Goal: Task Accomplishment & Management: Manage account settings

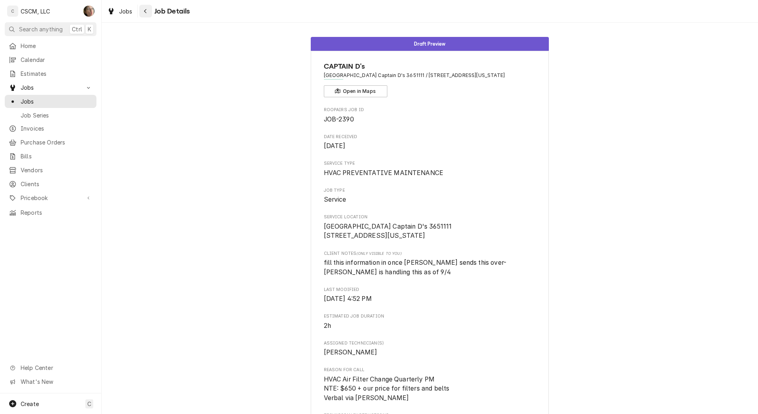
click at [145, 8] on icon "Navigate back" at bounding box center [146, 11] width 4 height 6
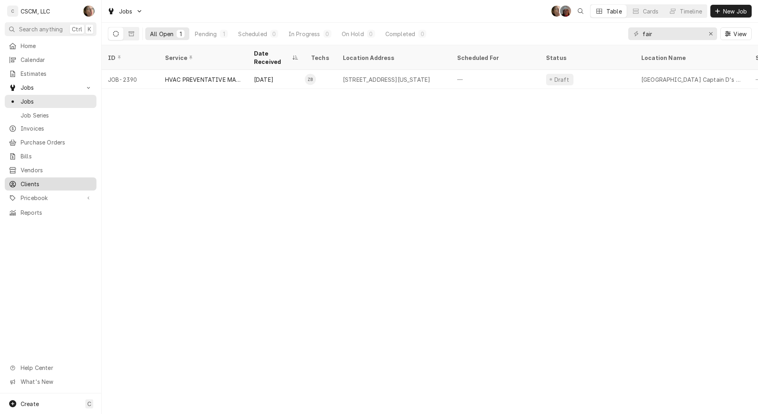
click at [44, 181] on span "Clients" at bounding box center [57, 184] width 72 height 8
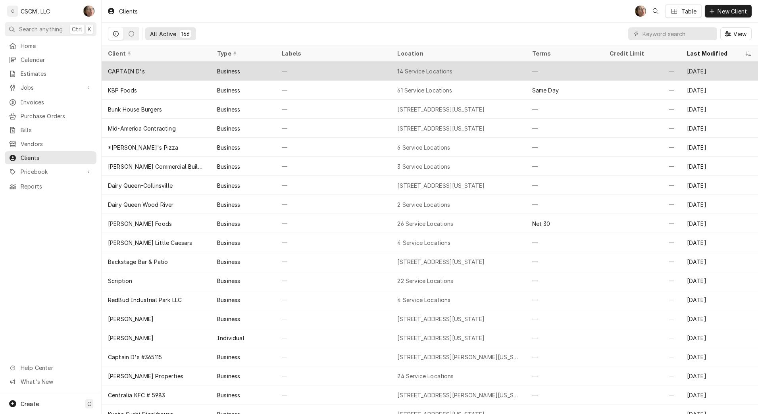
click at [362, 66] on div "—" at bounding box center [333, 71] width 116 height 19
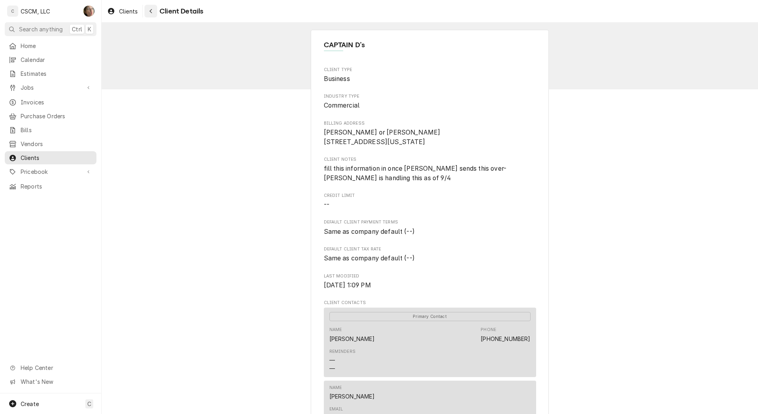
click at [150, 12] on icon "Navigate back" at bounding box center [151, 11] width 4 height 6
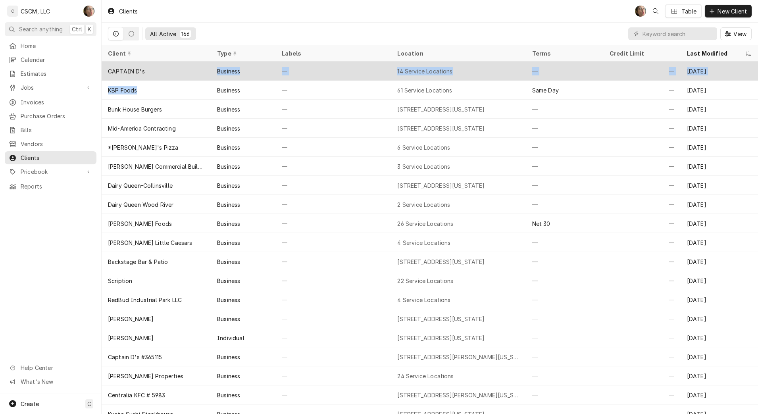
drag, startPoint x: 184, startPoint y: 79, endPoint x: 185, endPoint y: 74, distance: 5.7
click at [185, 74] on tbody "CAPTAIN D's Business — 14 Service Locations — — Oct 7 KBP Foods Business — 61 S…" at bounding box center [430, 238] width 657 height 352
click at [185, 74] on div "CAPTAIN D's" at bounding box center [156, 71] width 109 height 19
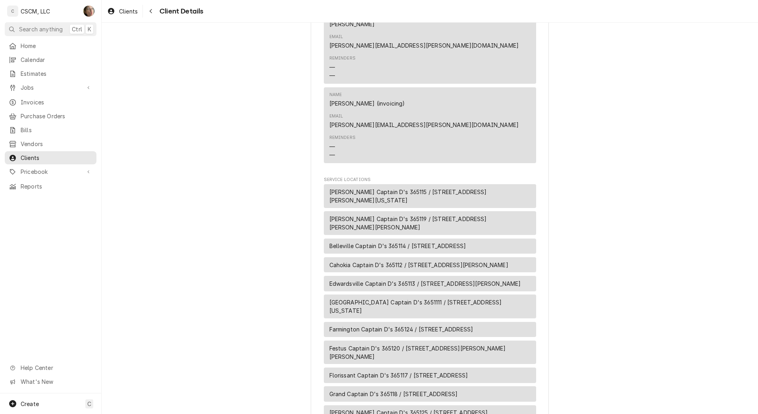
scroll to position [508, 0]
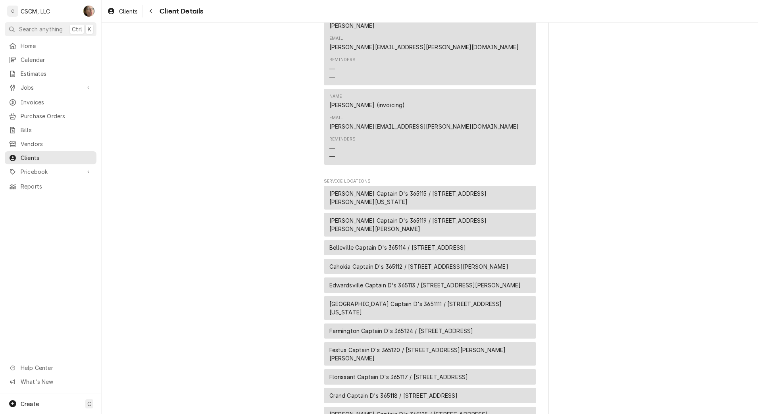
click at [428, 243] on span "Belleville Captain D's 365114 / 649 Carlyle Ave, Belleville, IL 62221" at bounding box center [397, 247] width 137 height 8
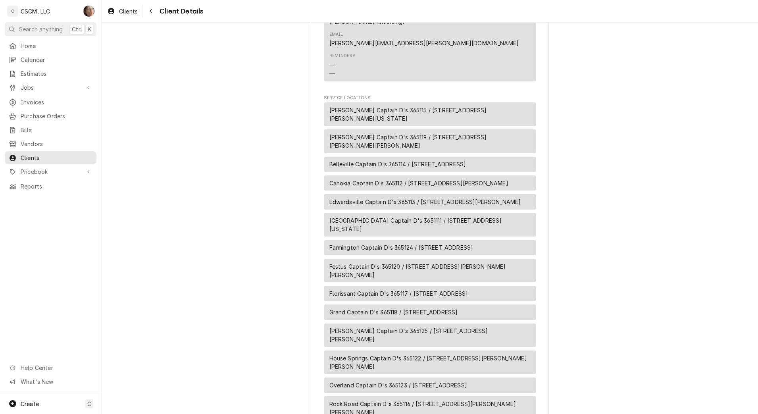
scroll to position [595, 0]
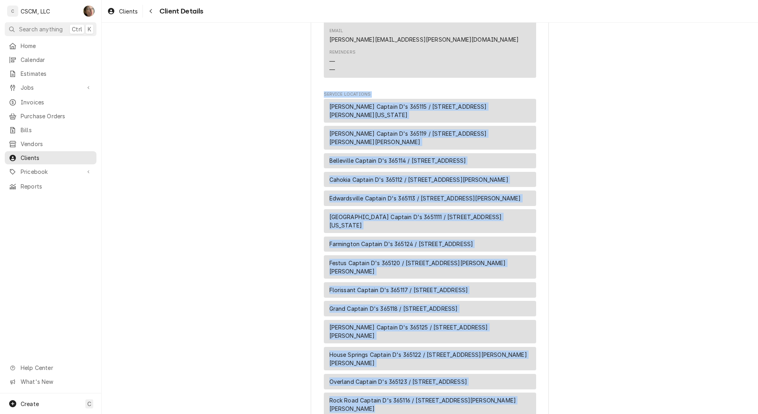
drag, startPoint x: 302, startPoint y: 33, endPoint x: 583, endPoint y: 346, distance: 420.7
click at [583, 346] on div "CAPTAIN D's Client Type Business Industry Type Commercial Billing Address Dina …" at bounding box center [430, 2] width 657 height 1148
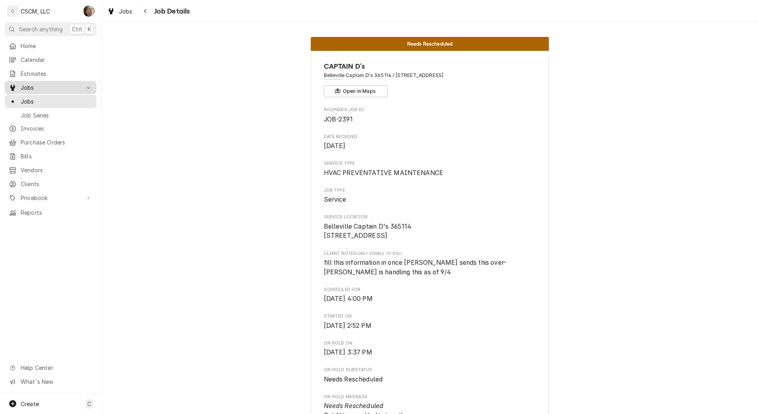
scroll to position [65, 0]
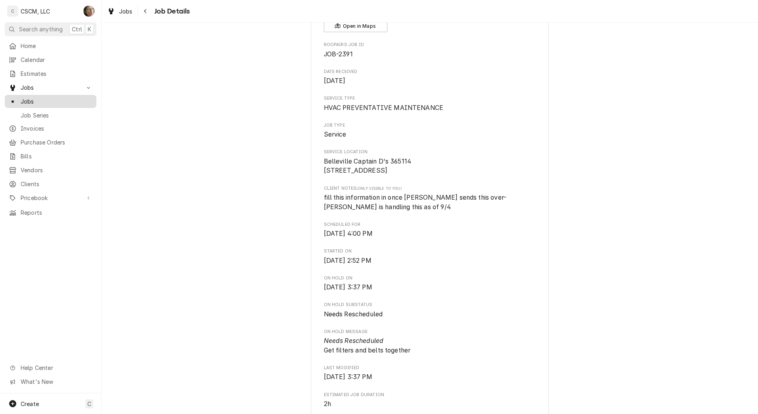
click at [44, 102] on span "Jobs" at bounding box center [57, 101] width 72 height 8
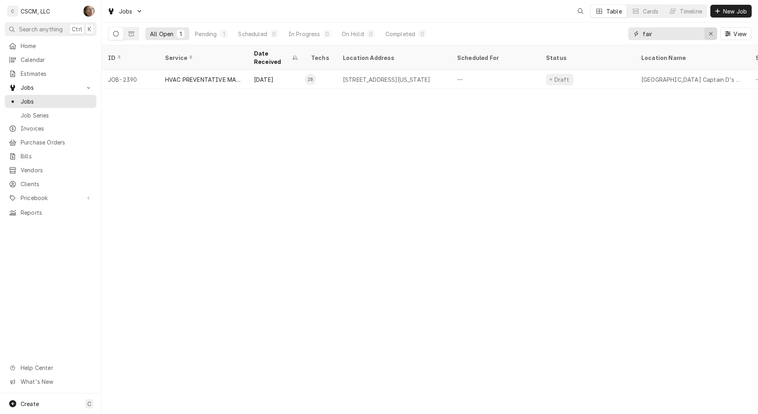
click at [707, 33] on div "Erase input" at bounding box center [711, 34] width 8 height 8
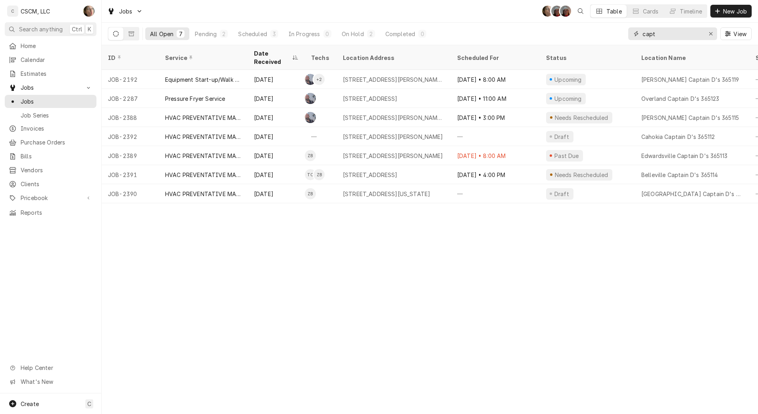
type input "capt"
click at [553, 261] on div "ID Service Date Received Techs Location Address Scheduled For Status Location N…" at bounding box center [430, 229] width 657 height 369
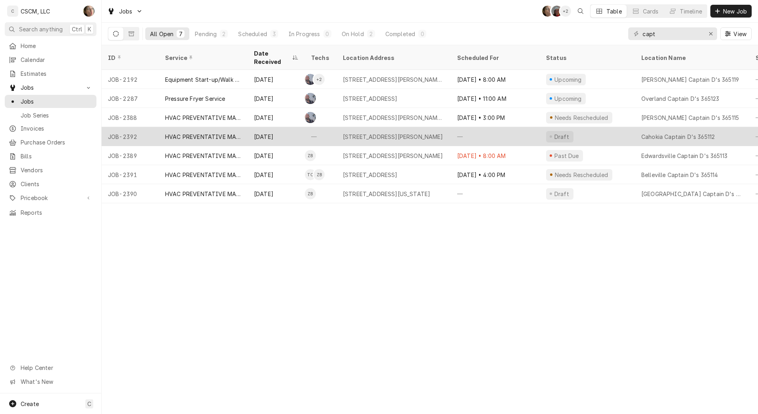
click at [406, 132] on div "1517 Camp Jackson Rd, Sauget, IL 62206" at bounding box center [394, 136] width 114 height 19
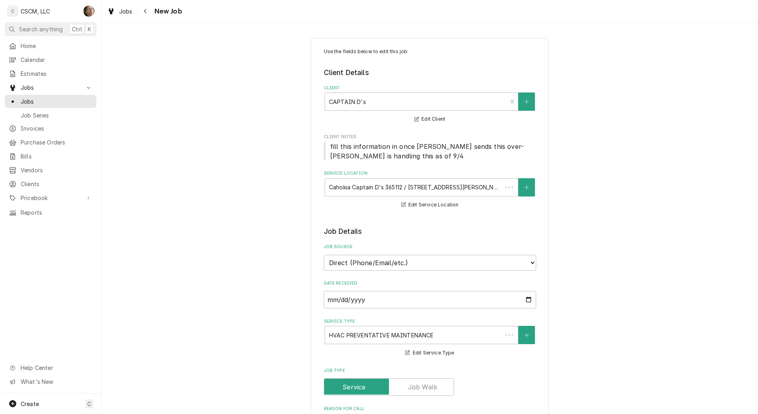
type textarea "x"
click at [29, 47] on span "Home" at bounding box center [57, 46] width 72 height 8
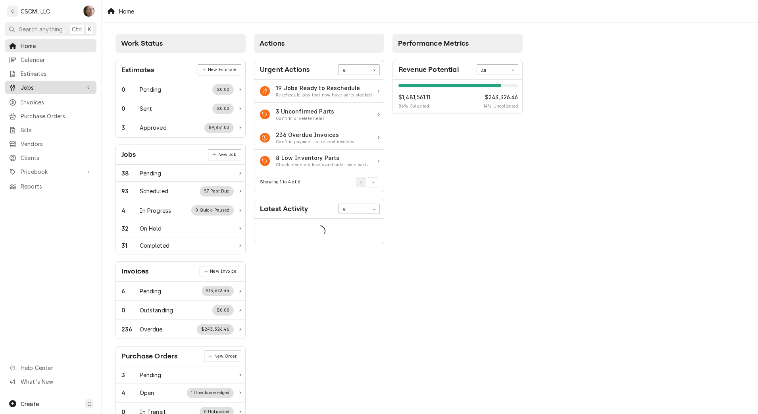
click at [39, 86] on span "Jobs" at bounding box center [51, 87] width 60 height 8
click at [39, 100] on span "Jobs" at bounding box center [57, 101] width 72 height 8
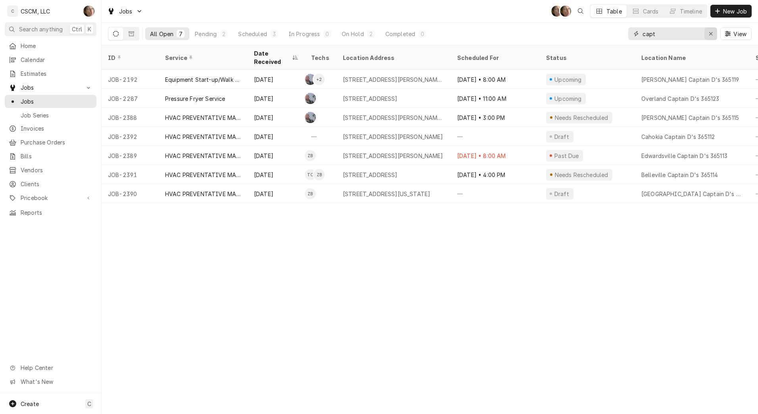
click at [711, 35] on icon "Erase input" at bounding box center [711, 34] width 4 height 6
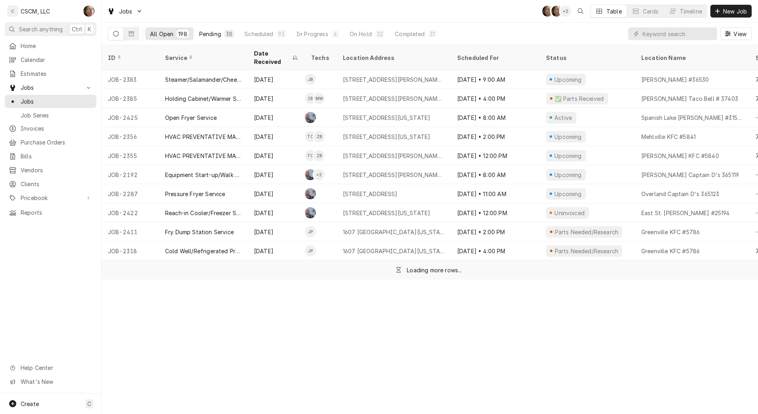
click at [211, 34] on div "Pending" at bounding box center [210, 34] width 22 height 8
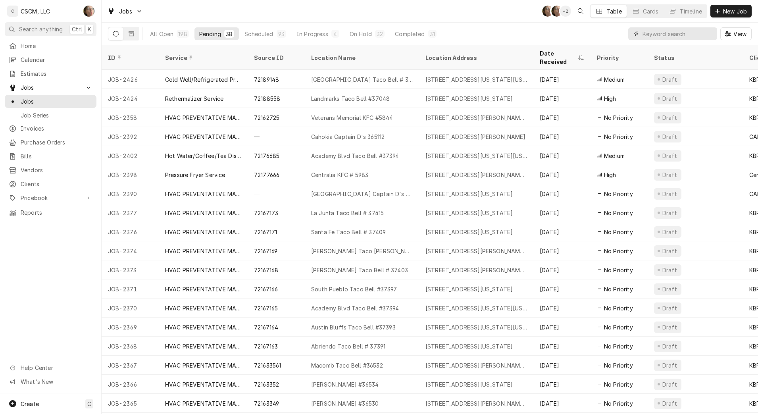
click at [675, 35] on input "Dynamic Content Wrapper" at bounding box center [678, 33] width 71 height 13
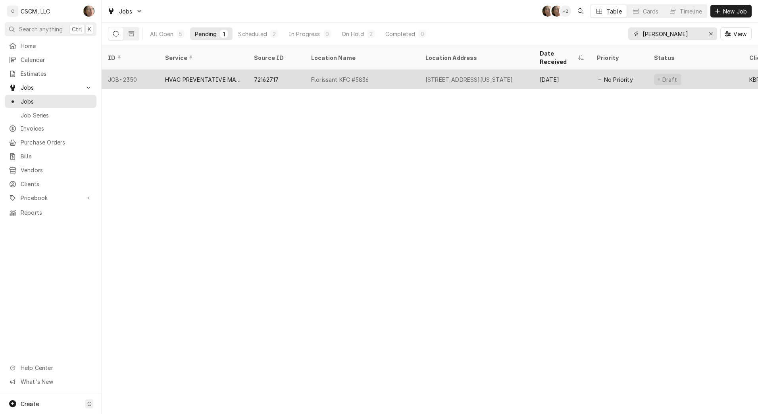
type input "flor"
click at [412, 70] on div "Florissant KFC #5836" at bounding box center [362, 79] width 114 height 19
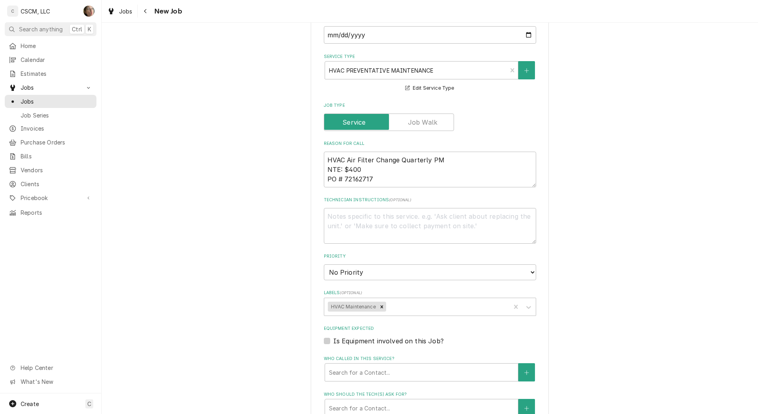
scroll to position [638, 0]
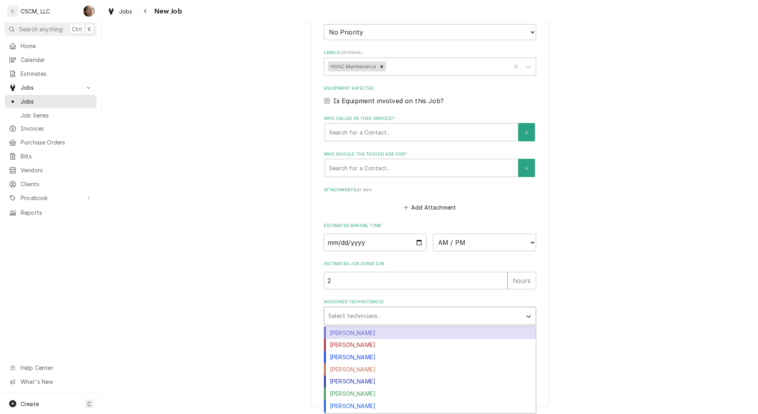
click at [365, 312] on div "Assigned Technician(s)" at bounding box center [422, 316] width 189 height 14
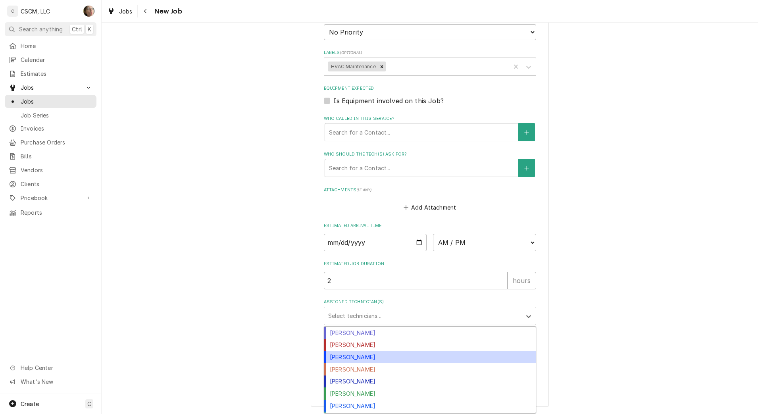
scroll to position [11, 0]
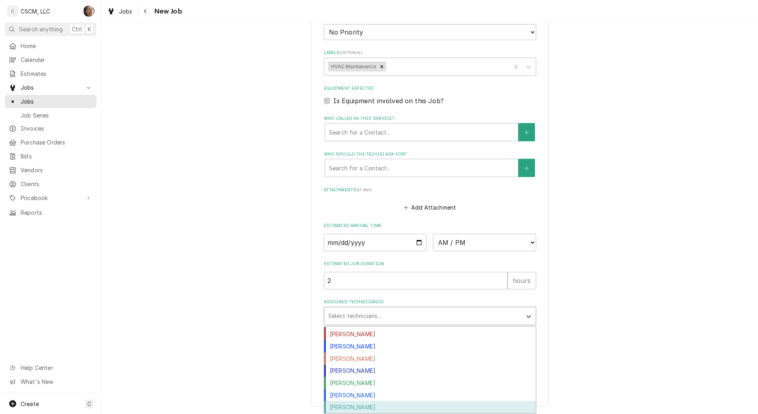
click at [352, 406] on div "Zackary Bain" at bounding box center [430, 407] width 212 height 12
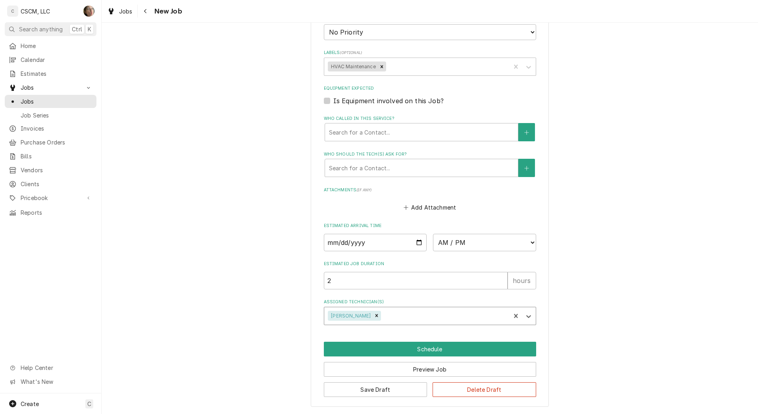
click at [385, 316] on div "Assigned Technician(s)" at bounding box center [445, 316] width 124 height 14
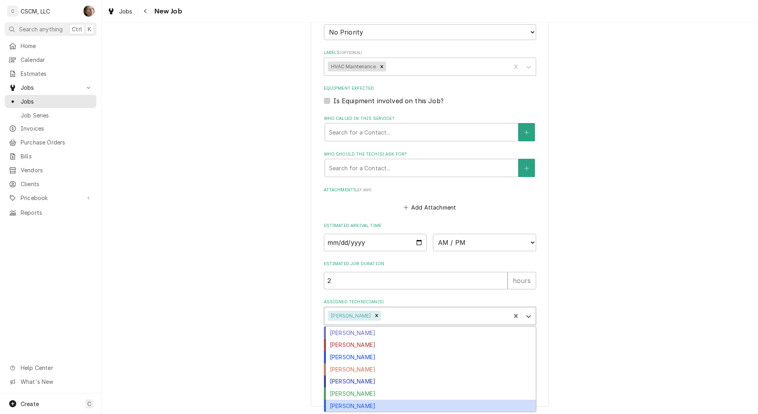
click at [353, 406] on div "Todd Combs" at bounding box center [430, 406] width 212 height 12
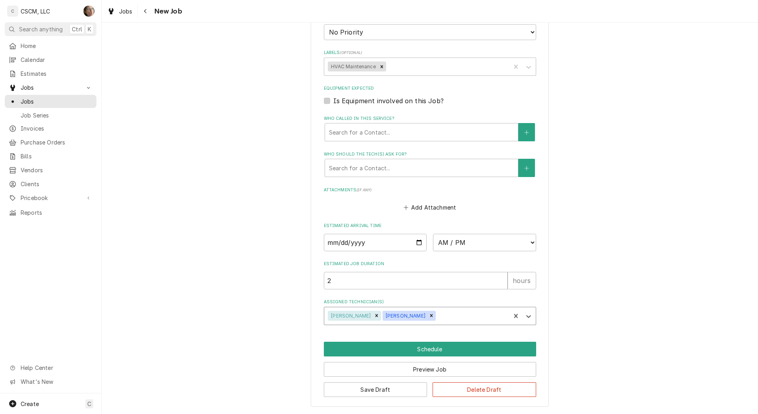
type textarea "x"
click at [467, 241] on select "AM / PM 6:00 AM 6:15 AM 6:30 AM 6:45 AM 7:00 AM 7:15 AM 7:30 AM 7:45 AM 8:00 AM…" at bounding box center [484, 242] width 103 height 17
select select "08:00:00"
click at [433, 234] on select "AM / PM 6:00 AM 6:15 AM 6:30 AM 6:45 AM 7:00 AM 7:15 AM 7:30 AM 7:45 AM 8:00 AM…" at bounding box center [484, 242] width 103 height 17
type textarea "x"
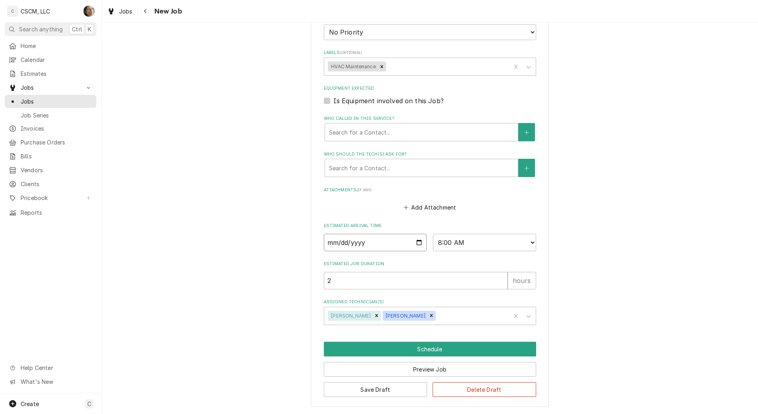
click at [414, 240] on input "Date" at bounding box center [375, 242] width 103 height 17
click at [456, 241] on select "AM / PM 6:00 AM 6:15 AM 6:30 AM 6:45 AM 7:00 AM 7:15 AM 7:30 AM 7:45 AM 8:00 AM…" at bounding box center [484, 242] width 103 height 17
select select "09:00:00"
click at [433, 234] on select "AM / PM 6:00 AM 6:15 AM 6:30 AM 6:45 AM 7:00 AM 7:15 AM 7:30 AM 7:45 AM 8:00 AM…" at bounding box center [484, 242] width 103 height 17
click at [414, 239] on input "Date" at bounding box center [375, 242] width 103 height 17
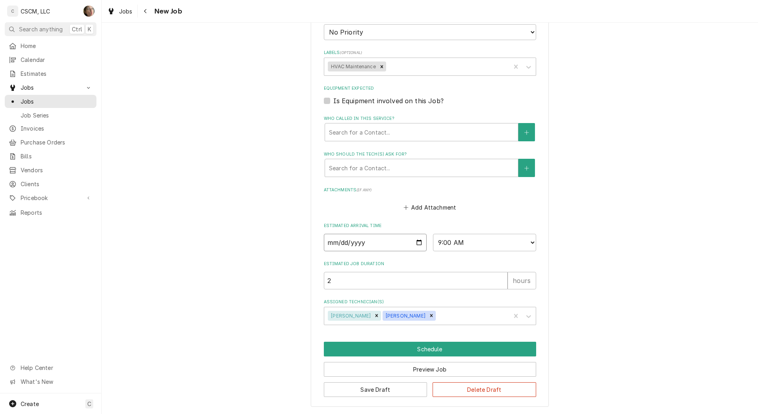
type textarea "x"
type input "2025-10-08"
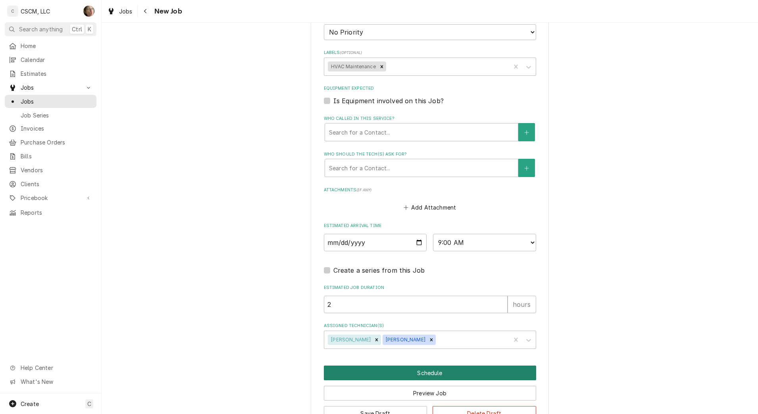
click at [389, 375] on button "Schedule" at bounding box center [430, 373] width 212 height 15
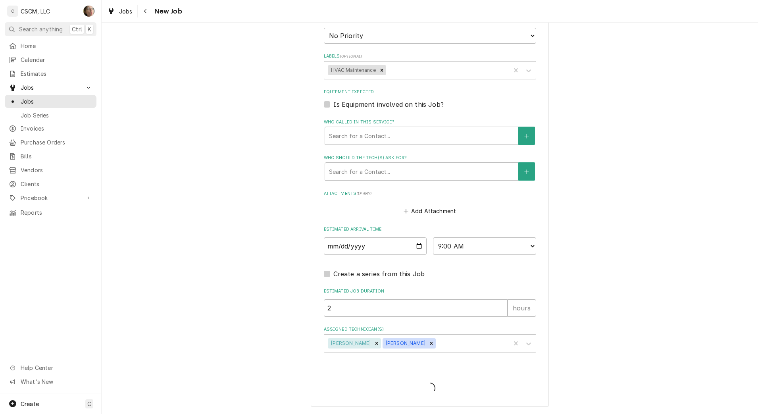
scroll to position [635, 0]
type textarea "x"
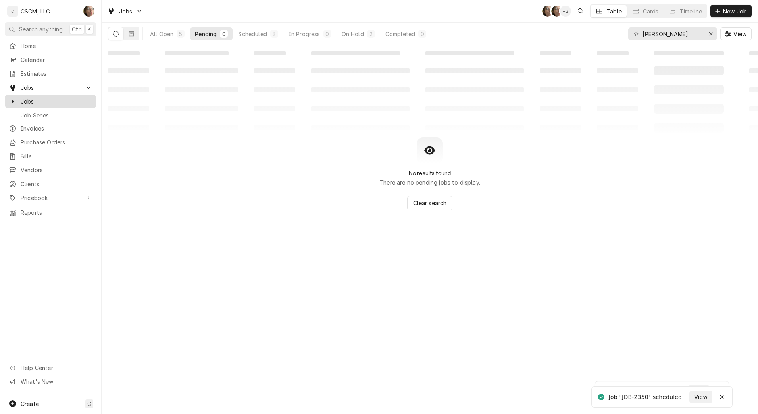
click at [41, 102] on span "Jobs" at bounding box center [57, 101] width 72 height 8
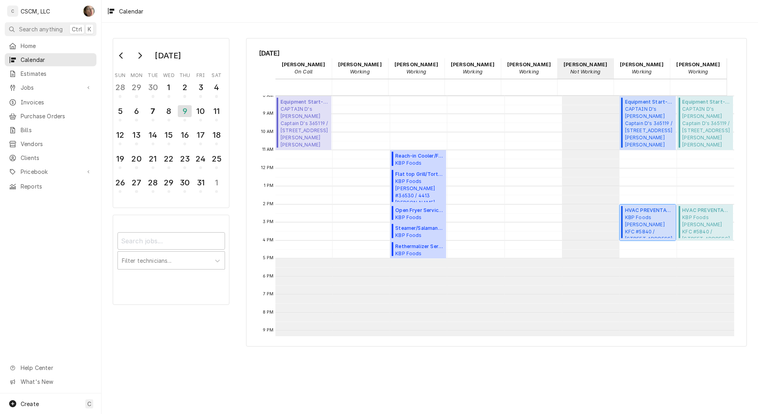
scroll to position [145, 0]
click at [173, 115] on div "8" at bounding box center [169, 110] width 14 height 13
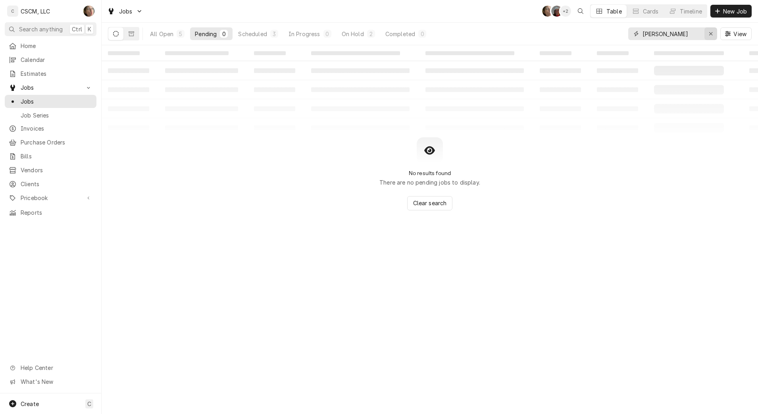
click at [714, 36] on div "Erase input" at bounding box center [711, 34] width 8 height 8
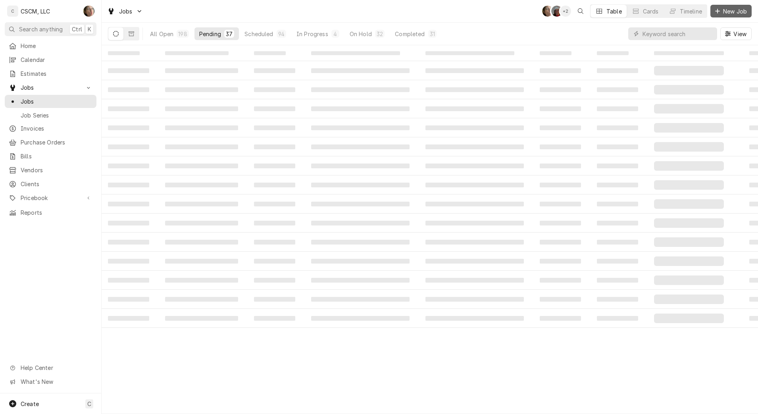
click at [733, 9] on span "New Job" at bounding box center [735, 11] width 27 height 8
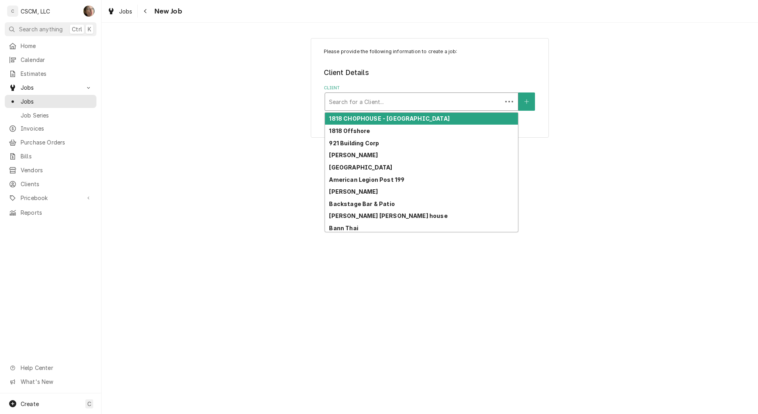
click at [400, 108] on div "Client" at bounding box center [413, 101] width 169 height 14
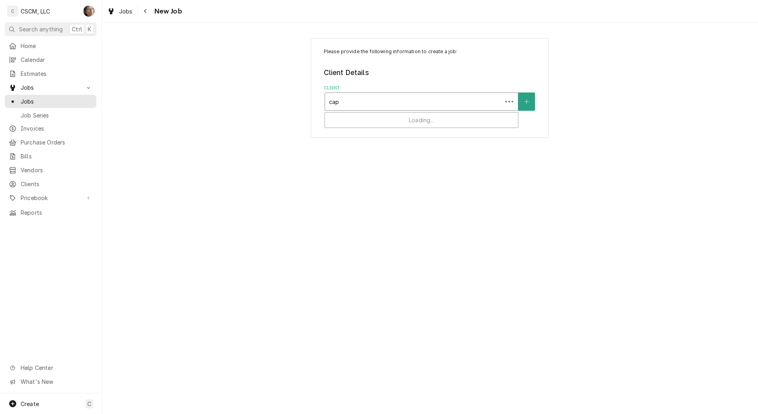
type input "capt"
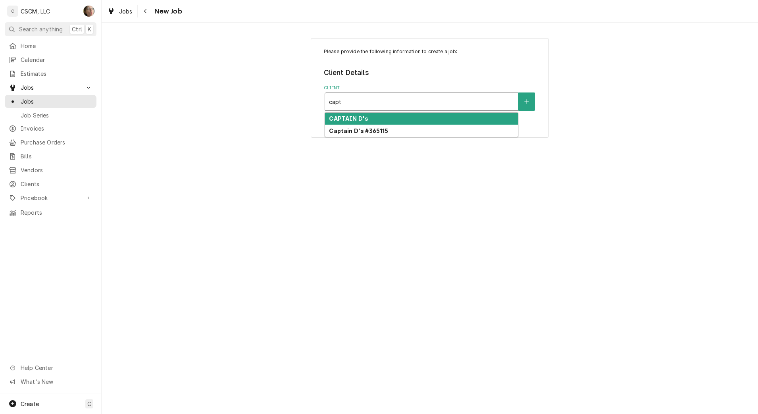
click at [383, 120] on div "CAPTAIN D's" at bounding box center [421, 119] width 193 height 12
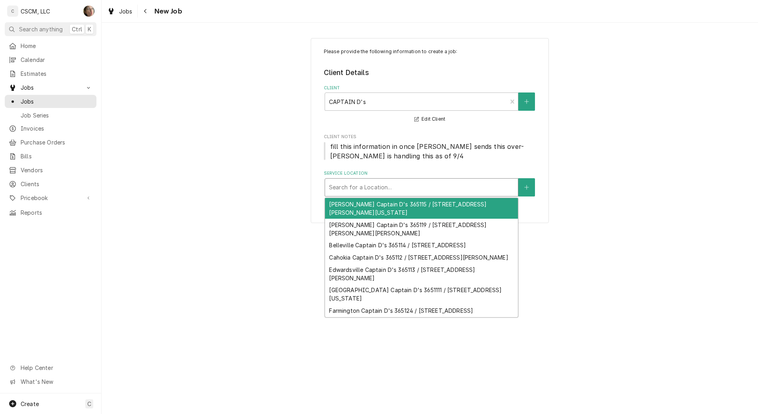
click at [364, 187] on div "Service Location" at bounding box center [421, 187] width 185 height 14
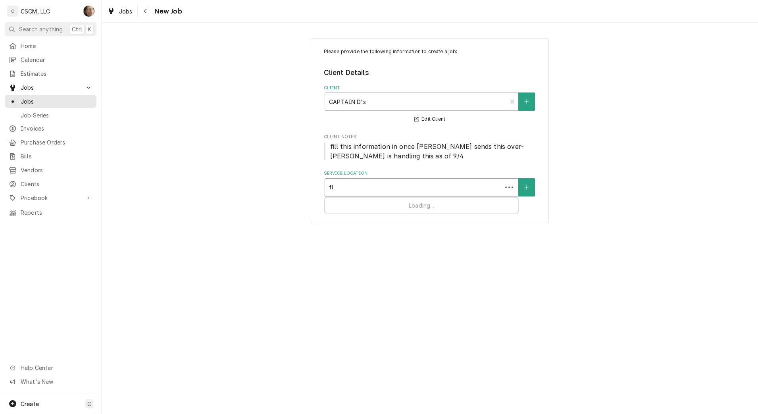
type input "flo"
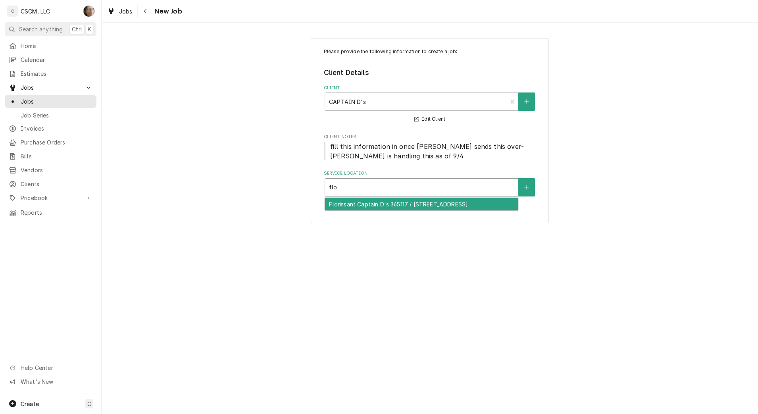
click at [349, 210] on div "Florissant Captain D's 365117 / [STREET_ADDRESS]" at bounding box center [421, 204] width 193 height 12
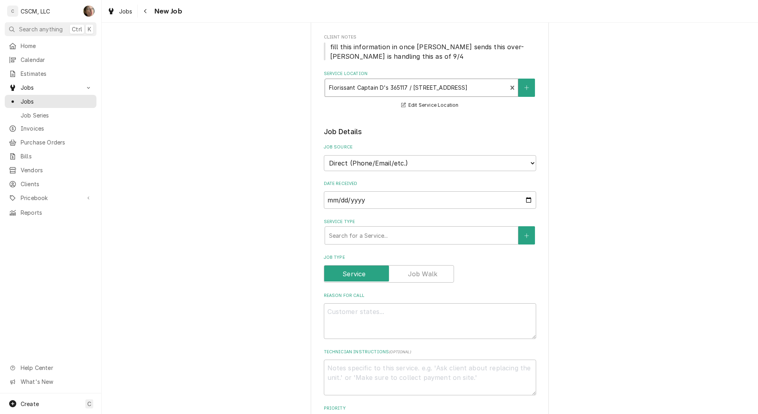
scroll to position [102, 0]
click at [368, 160] on select "Direct (Phone/Email/etc.) Other" at bounding box center [430, 161] width 212 height 16
select select "100"
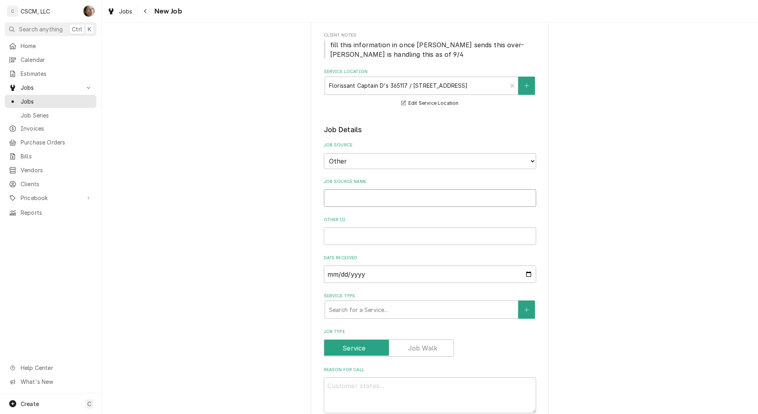
click at [358, 200] on input "Job Source Name" at bounding box center [430, 197] width 212 height 17
type textarea "x"
type input "V"
type textarea "x"
type input "Ve"
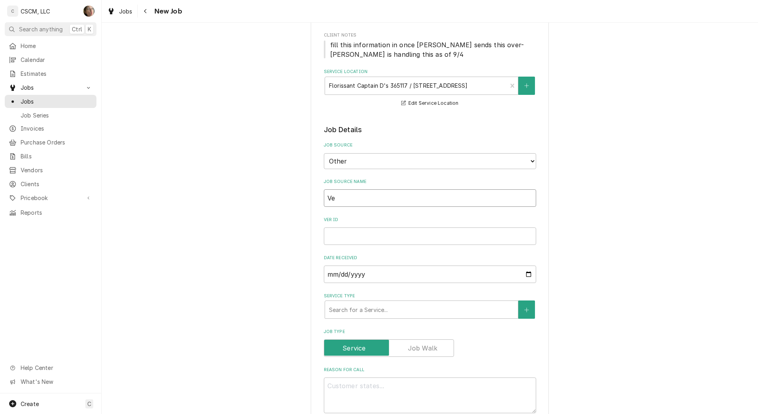
type textarea "x"
type input "Ver"
type textarea "x"
type input "Veri"
type textarea "x"
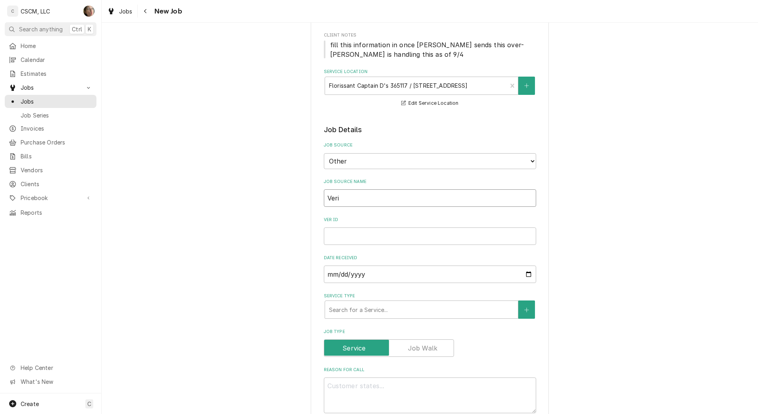
type input "Veris"
type textarea "x"
type input "Verisa"
type textarea "x"
type input "Verisae"
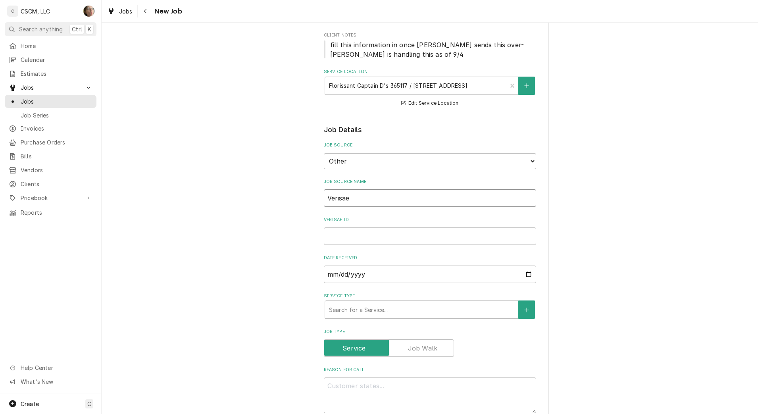
click at [358, 200] on input "Verisae" at bounding box center [430, 197] width 212 height 17
type textarea "x"
type input "Verisa"
type textarea "x"
type input "Veris"
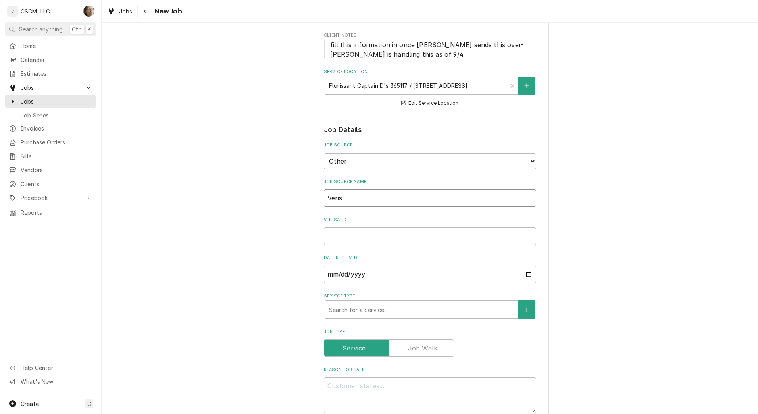
type textarea "x"
type input "Veri"
type textarea "x"
type input "Ver"
type textarea "x"
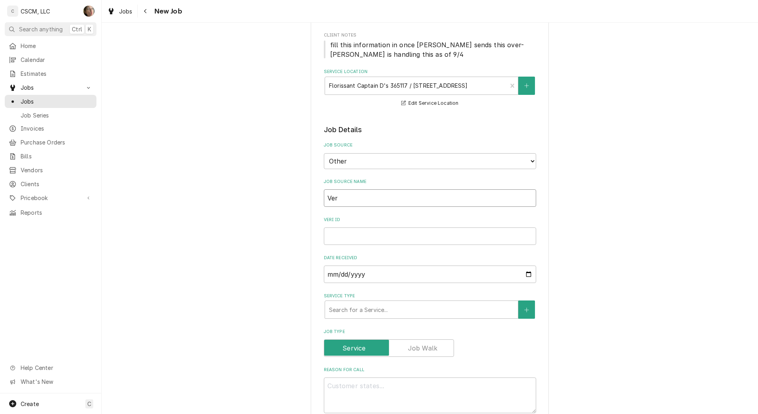
type input "Ve"
type textarea "x"
type input "V"
type textarea "x"
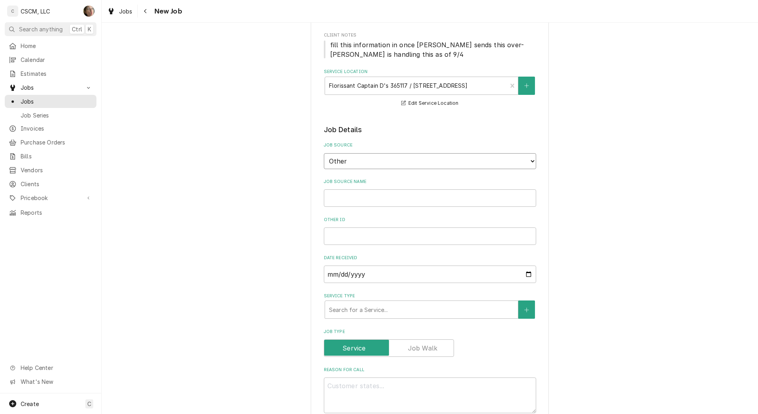
click at [350, 160] on select "Direct (Phone/Email/etc.) Other" at bounding box center [430, 161] width 212 height 16
select select "0"
click at [324, 153] on select "Direct (Phone/Email/etc.) Other" at bounding box center [430, 161] width 212 height 16
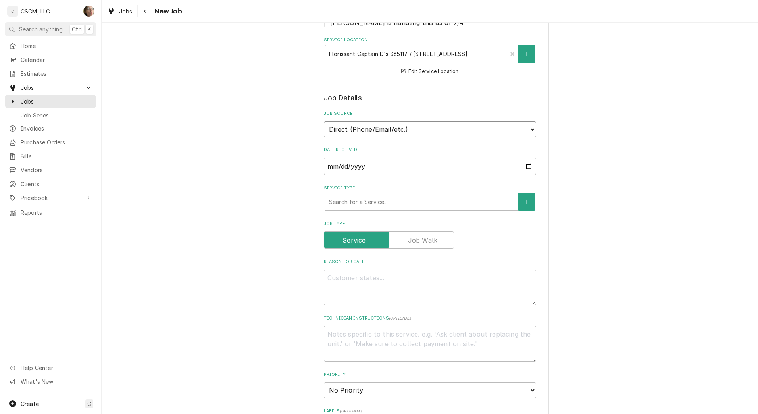
scroll to position [140, 0]
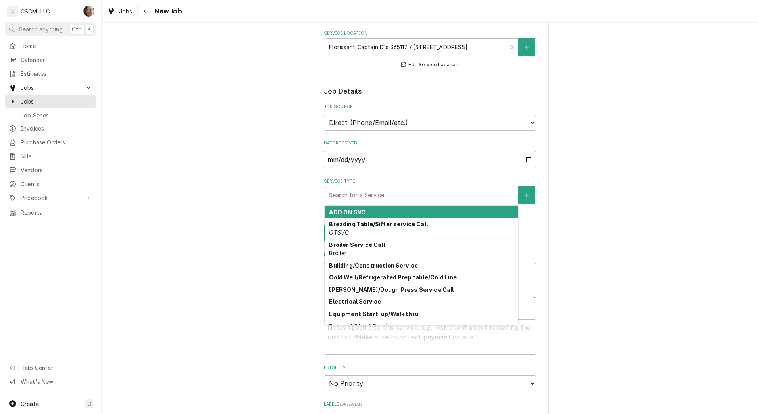
click at [355, 191] on div "Service Type" at bounding box center [421, 195] width 185 height 14
type textarea "x"
type input "h"
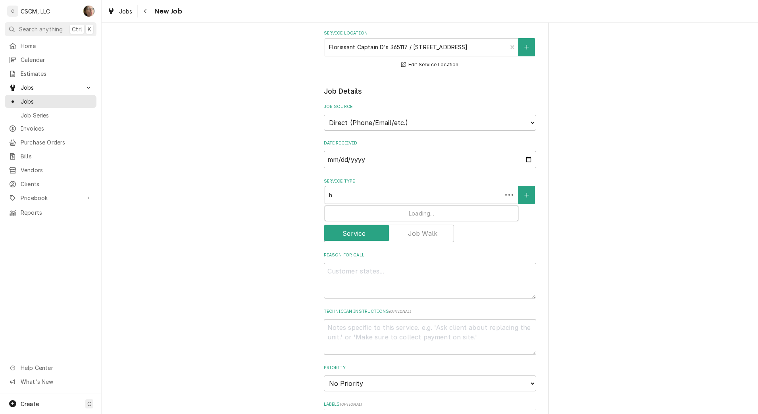
type textarea "x"
type input "hv"
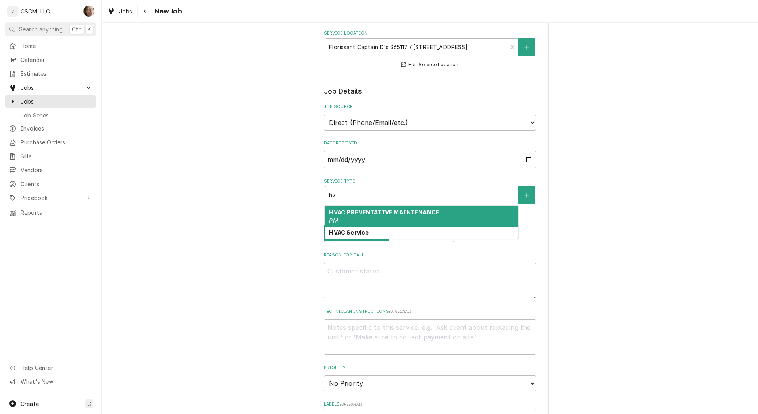
click at [356, 214] on strong "HVAC PREVENTATIVE MAINTENANCE" at bounding box center [384, 212] width 110 height 7
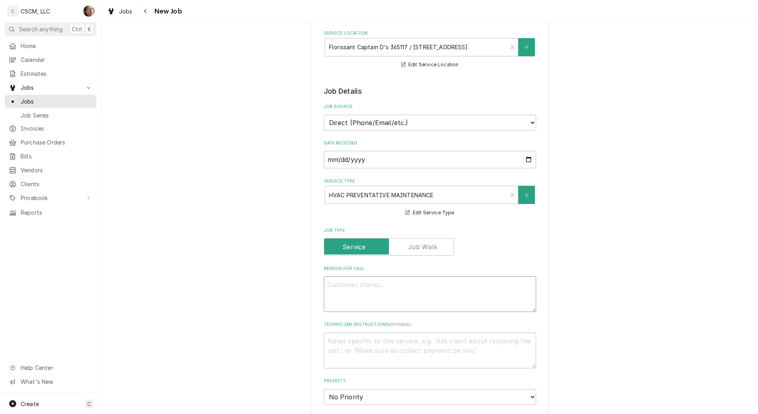
click at [352, 291] on textarea "Reason For Call" at bounding box center [430, 294] width 212 height 36
paste textarea "HVAC Air Filter Change Quarterly PM NTE: $650 + our price for filters and belts…"
type textarea "x"
type textarea "HVAC Air Filter Change Quarterly PM NTE: $650 + our price for filters and belts…"
type textarea "x"
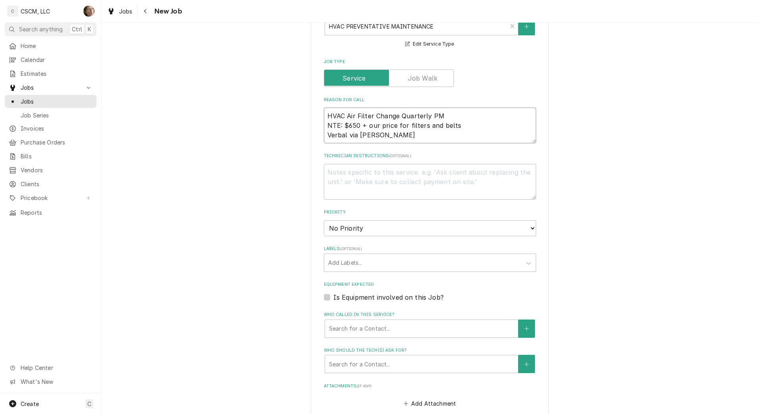
scroll to position [277, 0]
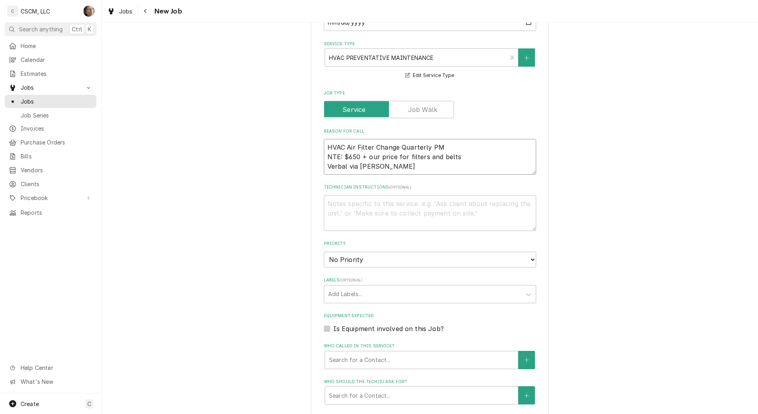
type textarea "HVAC Air Filter Change Quarterly PM NTE: $650 + our price for filters and belts…"
click at [354, 221] on textarea "Technician Instructions ( optional )" at bounding box center [430, 213] width 212 height 36
paste textarea "Need you to list all the belts and filters for this location for the location n…"
type textarea "x"
type textarea "Need you to list all the belts and filters for this location for the location n…"
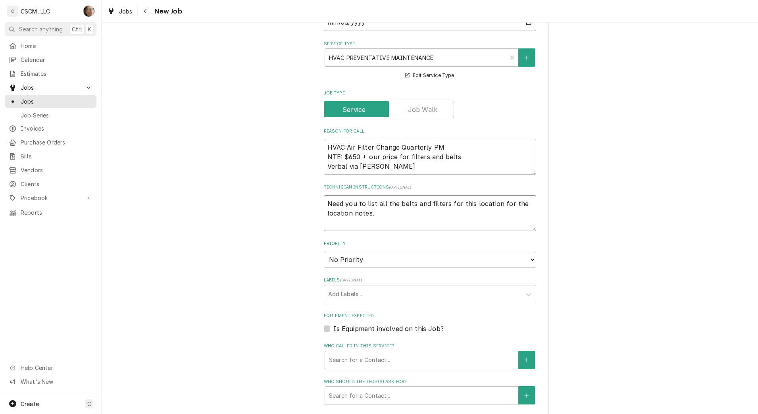
type textarea "x"
type textarea "Need you to list all the belts and filters for this location for the location n…"
type textarea "x"
type textarea "Need you to list all the belts and filters for this location for the location n…"
type textarea "x"
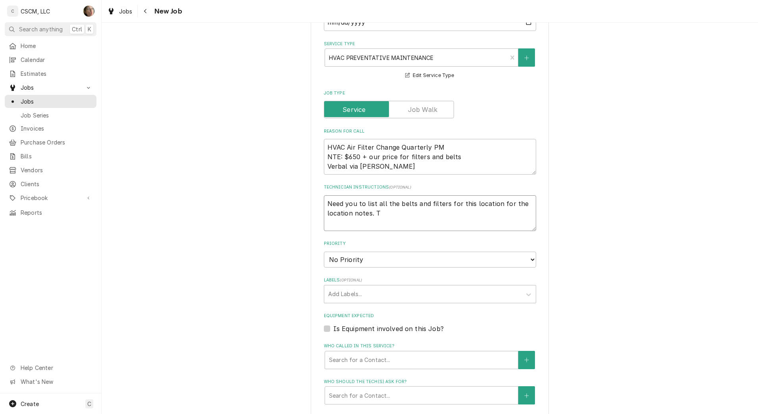
type textarea "Need you to list all the belts and filters for this location for the location n…"
type textarea "x"
type textarea "Need you to list all the belts and filters for this location for the location n…"
type textarea "x"
type textarea "Need you to list all the belts and filters for this location for the location n…"
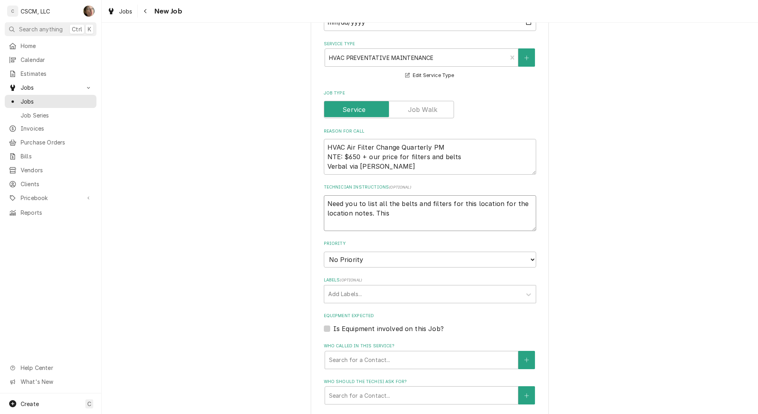
type textarea "x"
type textarea "Need you to list all the belts and filters for this location for the location n…"
type textarea "x"
type textarea "Need you to list all the belts and filters for this location for the location n…"
type textarea "x"
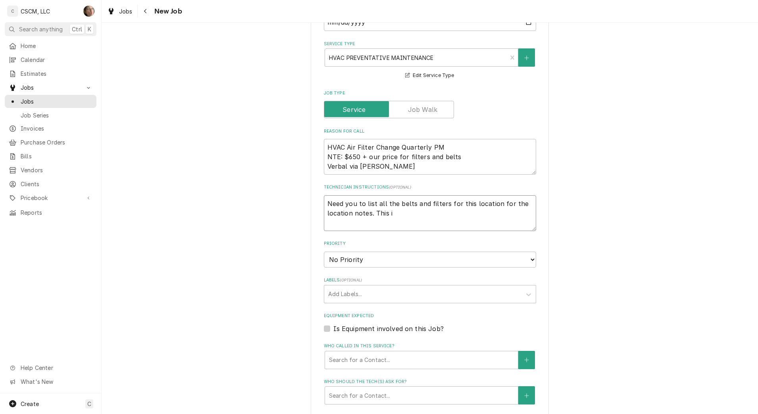
type textarea "Need you to list all the belts and filters for this location for the location n…"
type textarea "x"
type textarea "Need you to list all the belts and filters for this location for the location n…"
type textarea "x"
type textarea "Need you to list all the belts and filters for this location for the location n…"
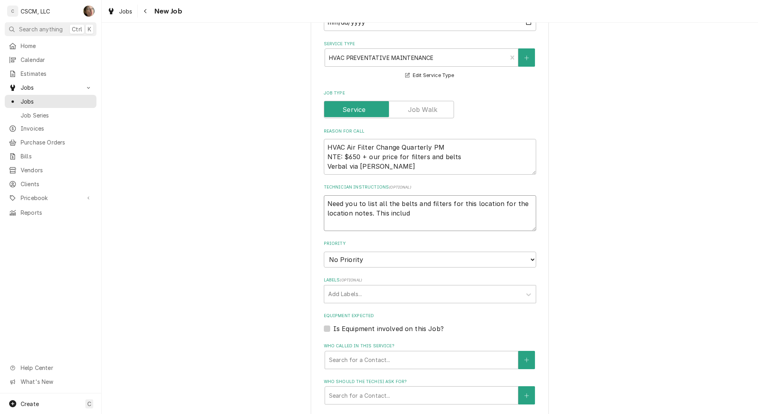
type textarea "x"
type textarea "Need you to list all the belts and filters for this location for the location n…"
type textarea "x"
type textarea "Need you to list all the belts and filters for this location for the location n…"
type textarea "x"
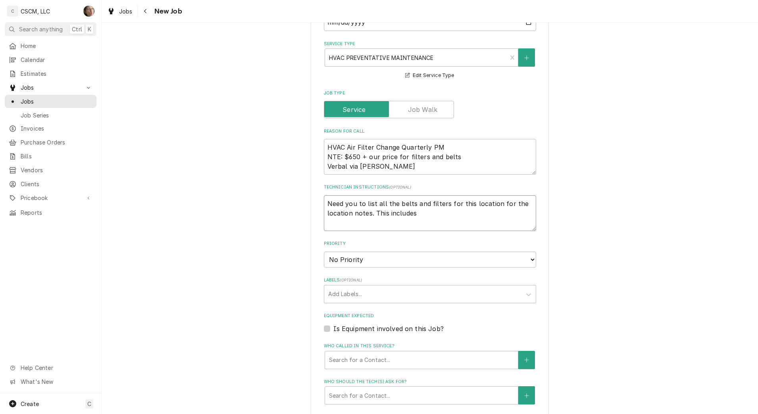
type textarea "Need you to list all the belts and filters for this location for the location n…"
type textarea "x"
type textarea "Need you to list all the belts and filters for this location for the location n…"
type textarea "x"
type textarea "Need you to list all the belts and filters for this location for the location n…"
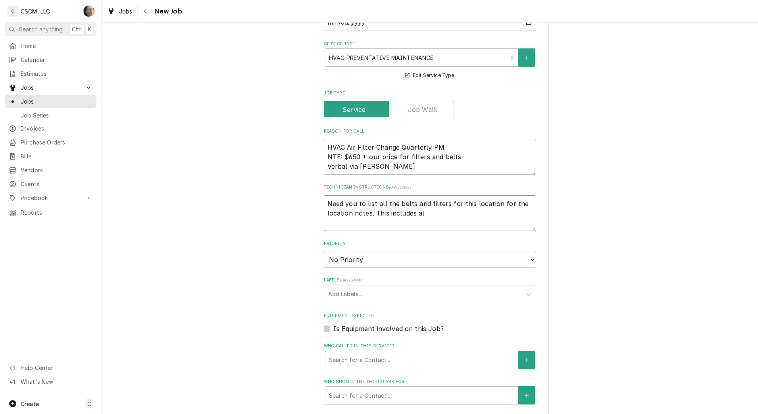
type textarea "x"
type textarea "Need you to list all the belts and filters for this location for the location n…"
type textarea "x"
type textarea "Need you to list all the belts and filters for this location for the location n…"
type textarea "x"
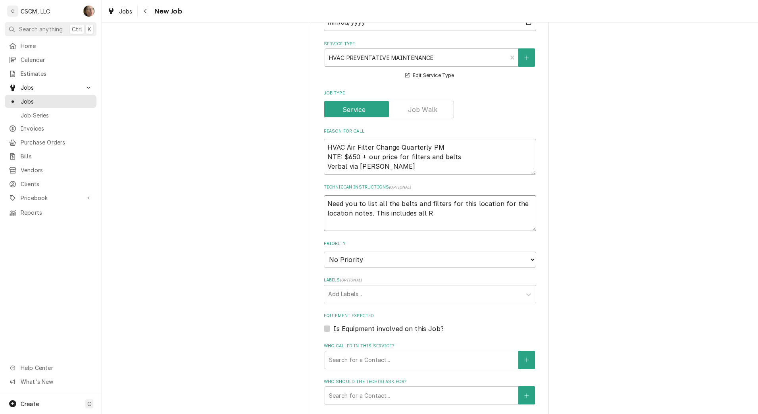
type textarea "Need you to list all the belts and filters for this location for the location n…"
type textarea "x"
type textarea "Need you to list all the belts and filters for this location for the location n…"
type textarea "x"
type textarea "Need you to list all the belts and filters for this location for the location n…"
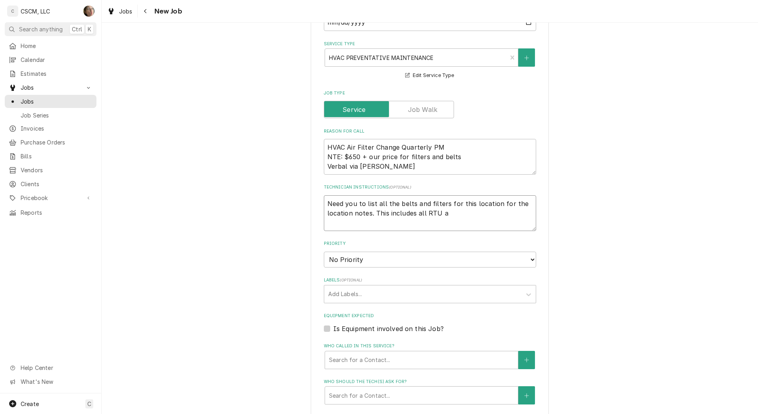
type textarea "x"
type textarea "Need you to list all the belts and filters for this location for the location n…"
type textarea "x"
type textarea "Need you to list all the belts and filters for this location for the location n…"
type textarea "x"
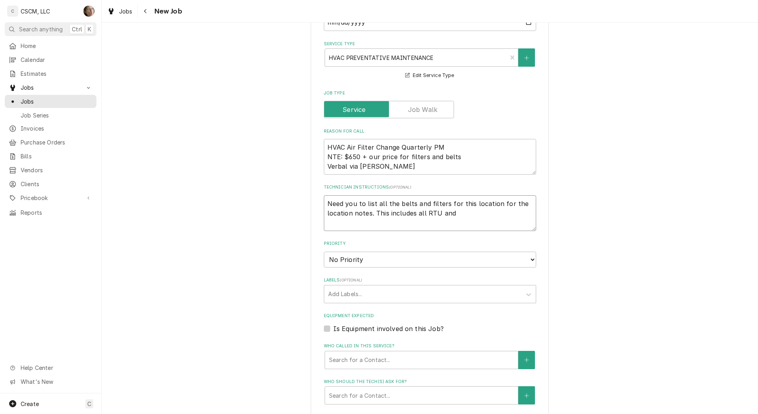
type textarea "Need you to list all the belts and filters for this location for the location n…"
type textarea "x"
type textarea "Need you to list all the belts and filters for this location for the location n…"
type textarea "x"
type textarea "Need you to list all the belts and filters for this location for the location n…"
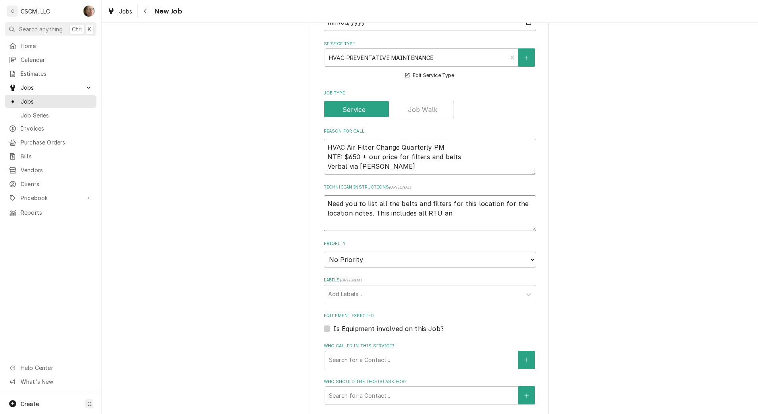
type textarea "x"
type textarea "Need you to list all the belts and filters for this location for the location n…"
type textarea "x"
type textarea "Need you to list all the belts and filters for this location for the location n…"
type textarea "x"
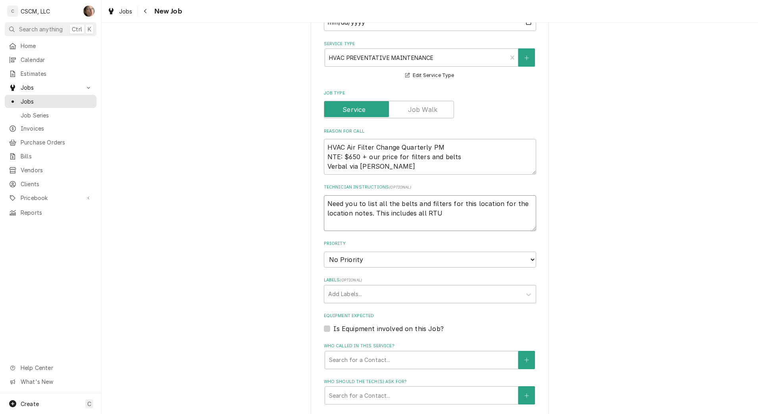
type textarea "Need you to list all the belts and filters for this location for the location n…"
type textarea "x"
type textarea "Need you to list all the belts and filters for this location for the location n…"
type textarea "x"
type textarea "Need you to list all the belts and filters for this location for the location n…"
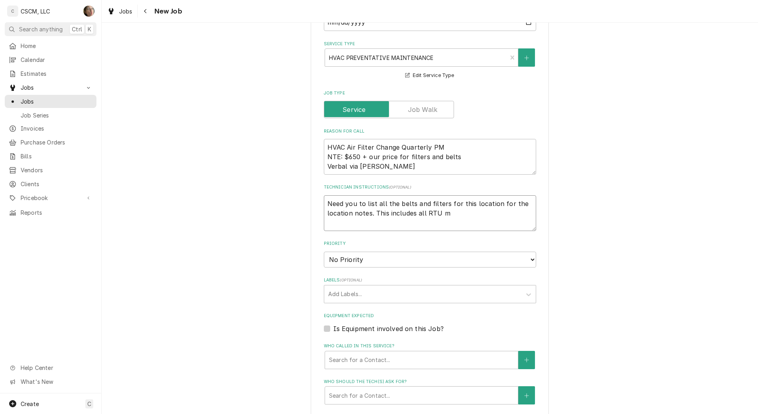
type textarea "x"
type textarea "Need you to list all the belts and filters for this location for the location n…"
type textarea "x"
type textarea "Need you to list all the belts and filters for this location for the location n…"
type textarea "x"
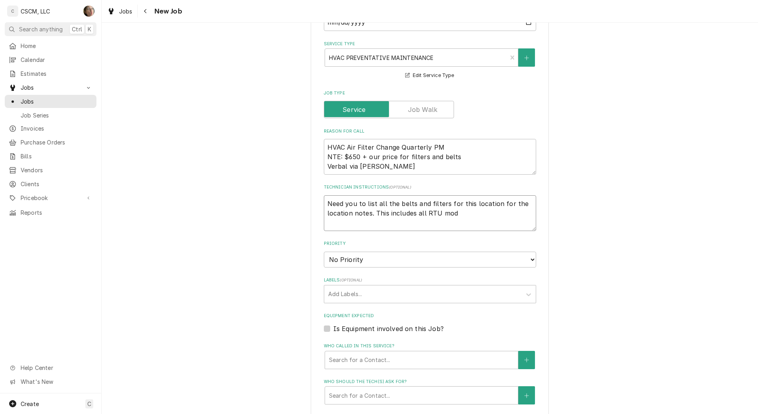
type textarea "Need you to list all the belts and filters for this location for the location n…"
type textarea "x"
type textarea "Need you to list all the belts and filters for this location for the location n…"
type textarea "x"
type textarea "Need you to list all the belts and filters for this location for the location n…"
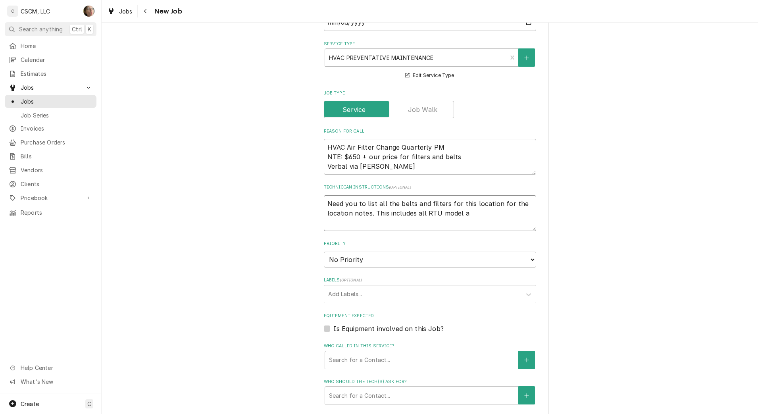
type textarea "x"
type textarea "Need you to list all the belts and filters for this location for the location n…"
type textarea "x"
type textarea "Need you to list all the belts and filters for this location for the location n…"
type textarea "x"
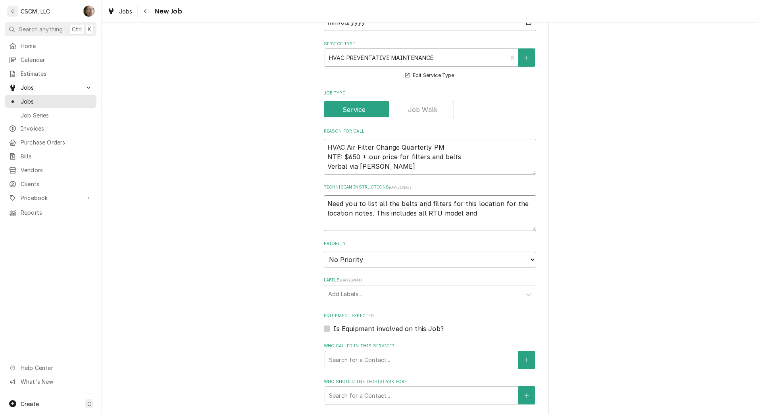
type textarea "Need you to list all the belts and filters for this location for the location n…"
type textarea "x"
type textarea "Need you to list all the belts and filters for this location for the location n…"
type textarea "x"
type textarea "Need you to list all the belts and filters for this location for the location n…"
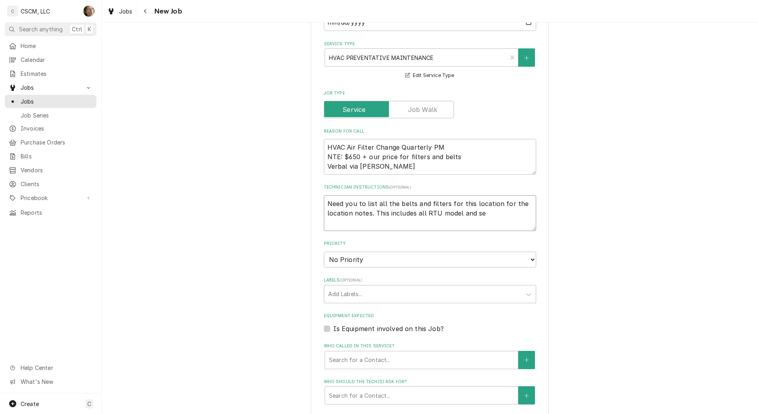
type textarea "x"
type textarea "Need you to list all the belts and filters for this location for the location n…"
type textarea "x"
type textarea "Need you to list all the belts and filters for this location for the location n…"
type textarea "x"
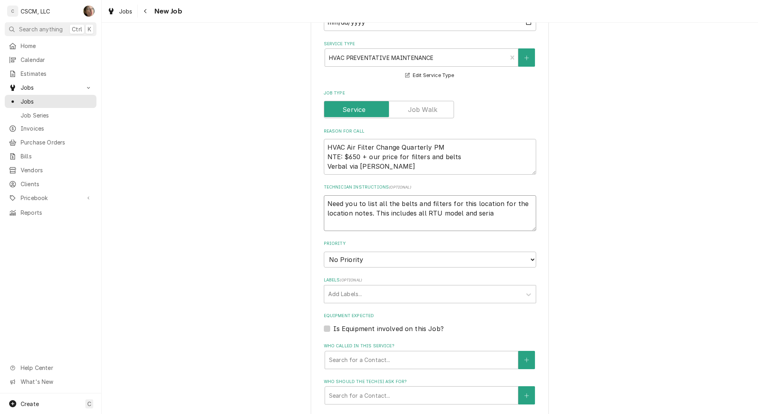
type textarea "Need you to list all the belts and filters for this location for the location n…"
type textarea "x"
type textarea "Need you to list all the belts and filters for this location for the location n…"
type textarea "x"
type textarea "Need you to list all the belts and filters for this location for the location n…"
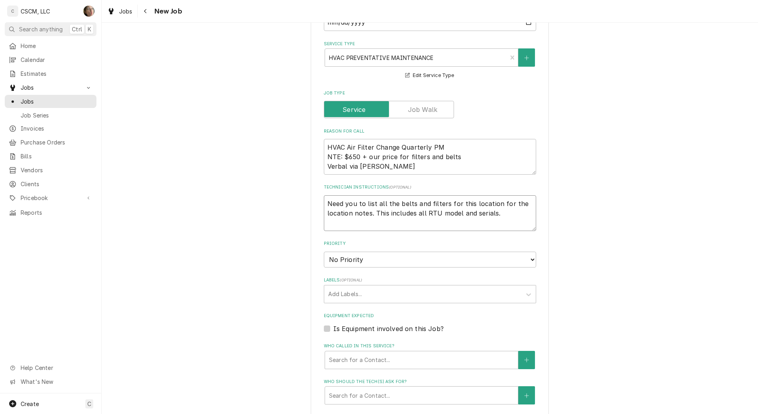
type textarea "x"
type textarea "Need you to list all the belts and filters for this location for the location n…"
type textarea "x"
type textarea "Need you to list all the belts and filters for this location for the location n…"
type textarea "x"
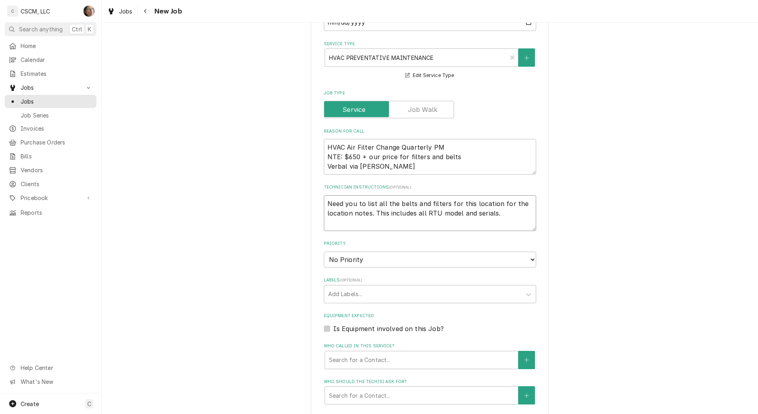
type textarea "Need you to list all the belts and filters for this location for the location n…"
type textarea "x"
type textarea "Need you to list all the belts and filters for this location for the location n…"
type textarea "x"
type textarea "Need you to list all the belts and filters for this location for the location n…"
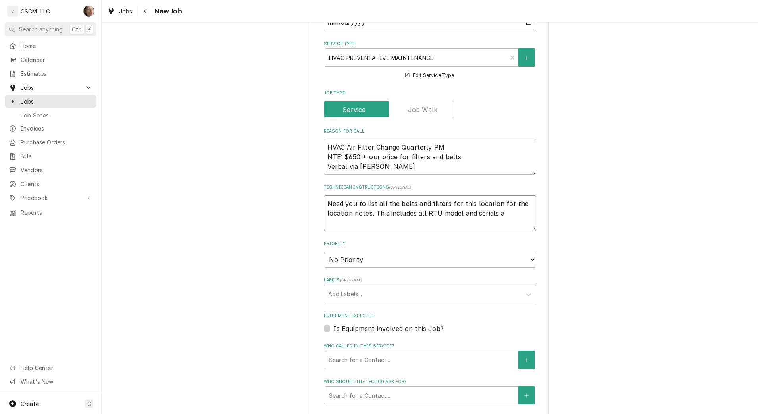
type textarea "x"
type textarea "Need you to list all the belts and filters for this location for the location n…"
type textarea "x"
type textarea "Need you to list all the belts and filters for this location for the location n…"
type textarea "x"
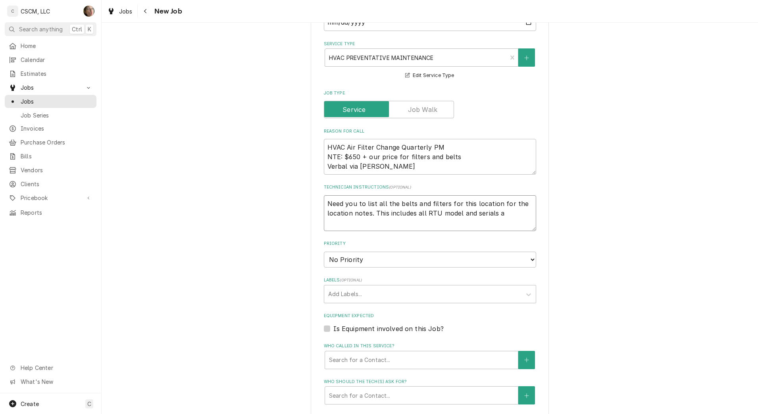
type textarea "Need you to list all the belts and filters for this location for the location n…"
type textarea "x"
type textarea "Need you to list all the belts and filters for this location for the location n…"
type textarea "x"
type textarea "Need you to list all the belts and filters for this location for the location n…"
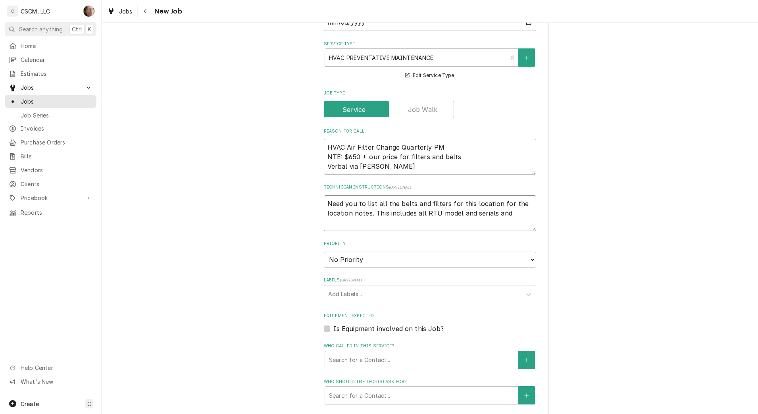
type textarea "x"
type textarea "Need you to list all the belts and filters for this location for the location n…"
type textarea "x"
type textarea "Need you to list all the belts and filters for this location for the location n…"
type textarea "x"
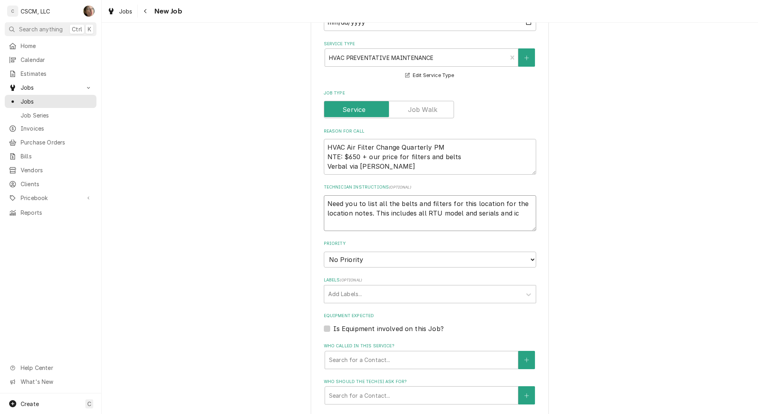
type textarea "Need you to list all the belts and filters for this location for the location n…"
type textarea "x"
type textarea "Need you to list all the belts and filters for this location for the location n…"
type textarea "x"
type textarea "Need you to list all the belts and filters for this location for the location n…"
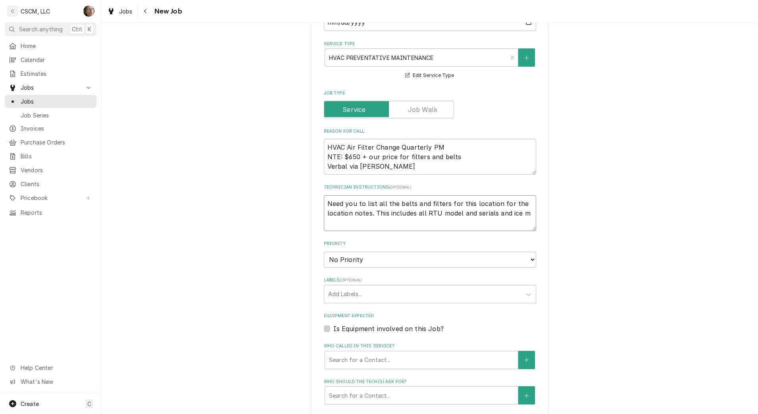
type textarea "x"
type textarea "Need you to list all the belts and filters for this location for the location n…"
type textarea "x"
type textarea "Need you to list all the belts and filters for this location for the location n…"
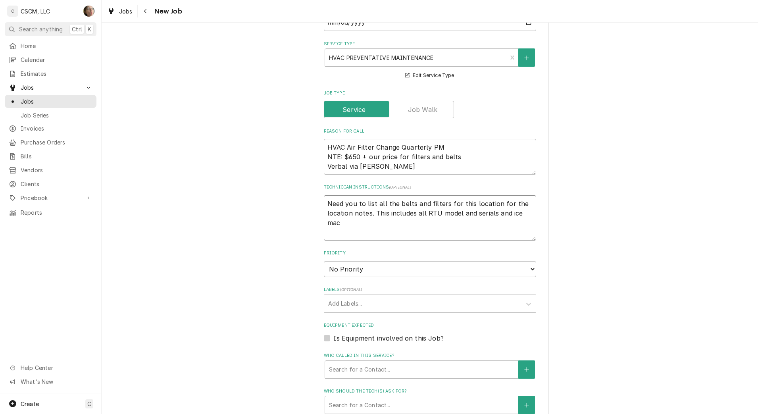
type textarea "x"
type textarea "Need you to list all the belts and filters for this location for the location n…"
type textarea "x"
type textarea "Need you to list all the belts and filters for this location for the location n…"
type textarea "x"
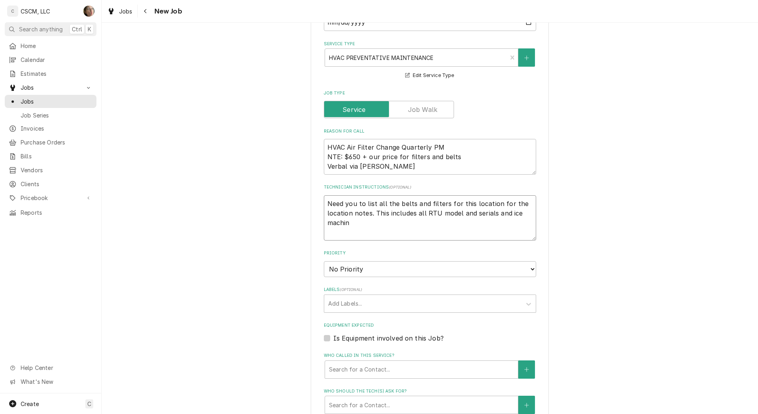
type textarea "Need you to list all the belts and filters for this location for the location n…"
type textarea "x"
type textarea "Need you to list all the belts and filters for this location for the location n…"
type textarea "x"
type textarea "Need you to list all the belts and filters for this location for the location n…"
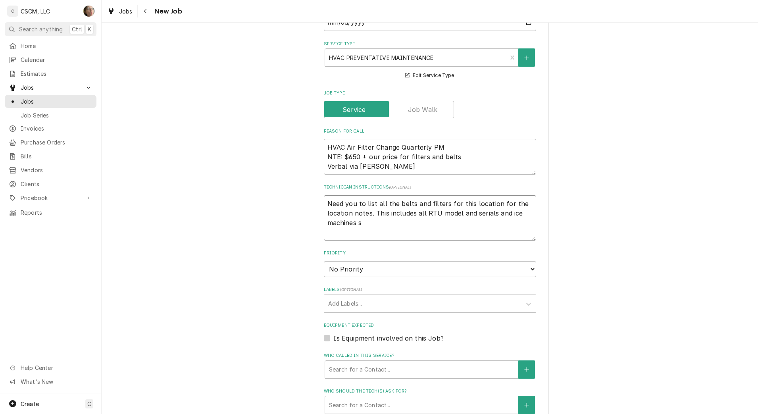
type textarea "x"
type textarea "Need you to list all the belts and filters for this location for the location n…"
type textarea "x"
type textarea "Need you to list all the belts and filters for this location for the location n…"
type textarea "x"
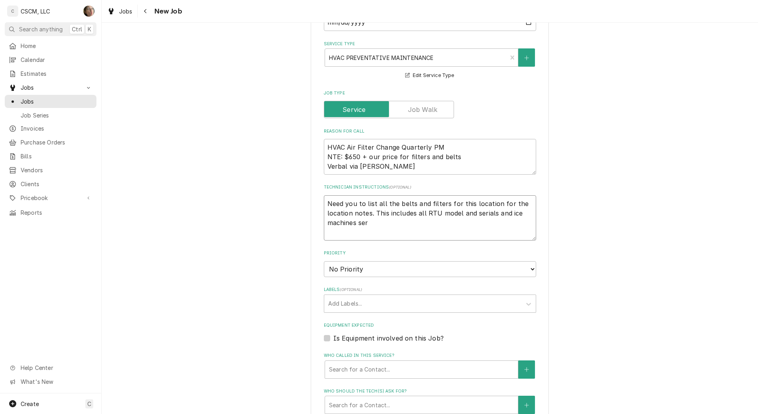
type textarea "Need you to list all the belts and filters for this location for the location n…"
type textarea "x"
type textarea "Need you to list all the belts and filters for this location for the location n…"
type textarea "x"
type textarea "Need you to list all the belts and filters for this location for the location n…"
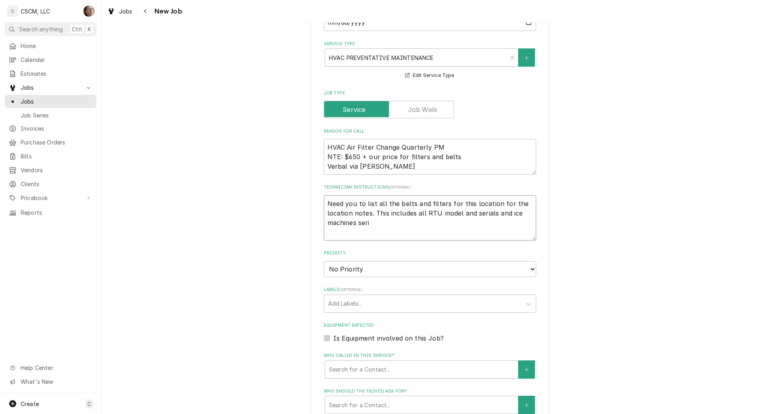
type textarea "x"
type textarea "Need you to list all the belts and filters for this location for the location n…"
type textarea "x"
type textarea "Need you to list all the belts and filters for this location for the location n…"
type textarea "x"
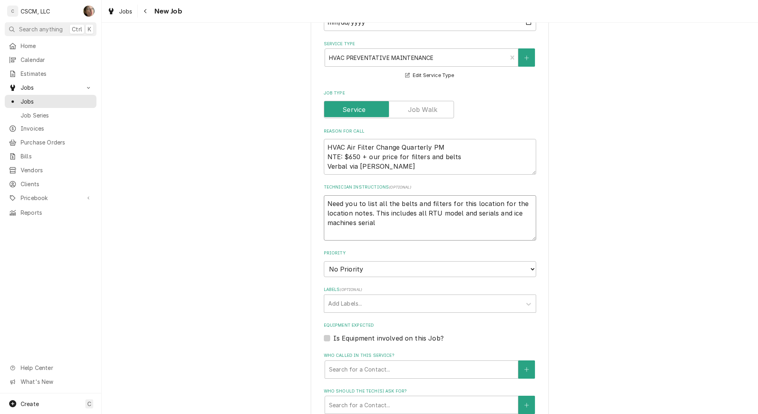
type textarea "Need you to list all the belts and filters for this location for the location n…"
type textarea "x"
type textarea "Need you to list all the belts and filters for this location for the location n…"
type textarea "x"
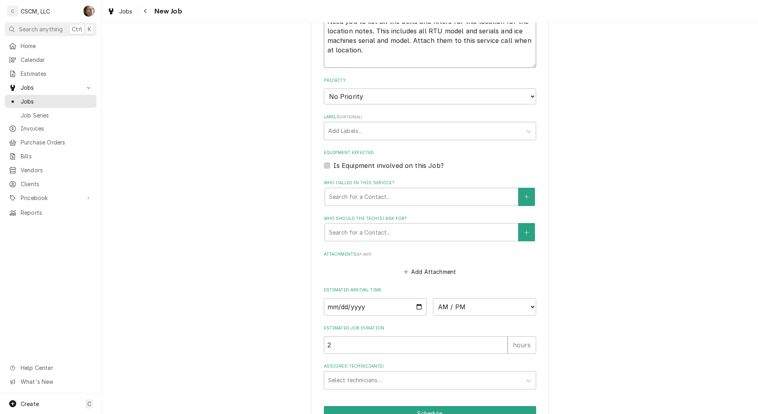
scroll to position [462, 0]
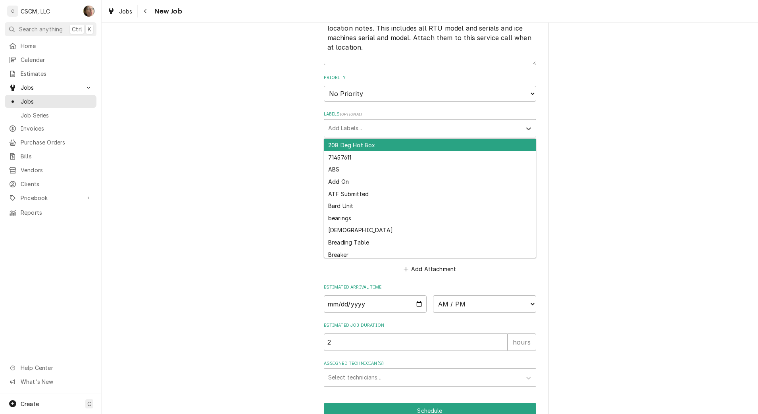
click at [435, 132] on div "Labels" at bounding box center [422, 128] width 189 height 14
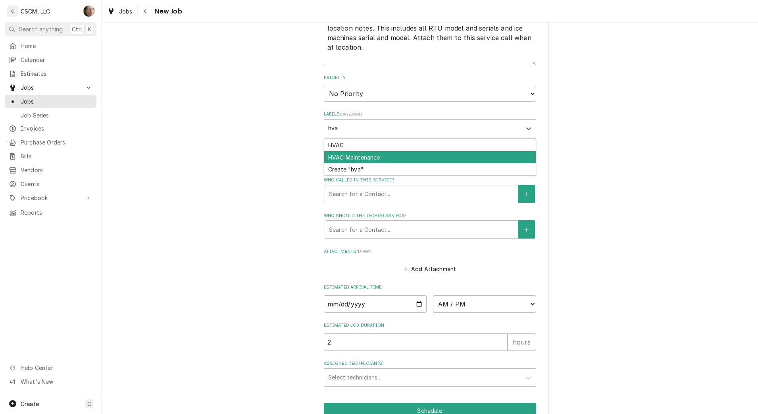
click at [420, 160] on div "HVAC Maintenance" at bounding box center [430, 157] width 212 height 12
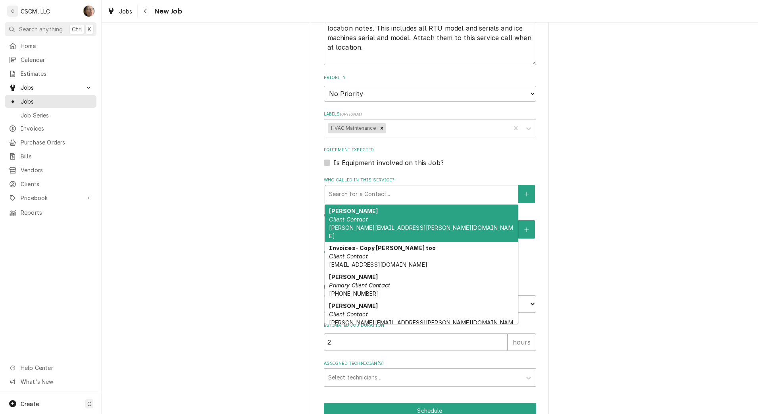
click at [400, 191] on div "Who called in this service?" at bounding box center [421, 194] width 185 height 14
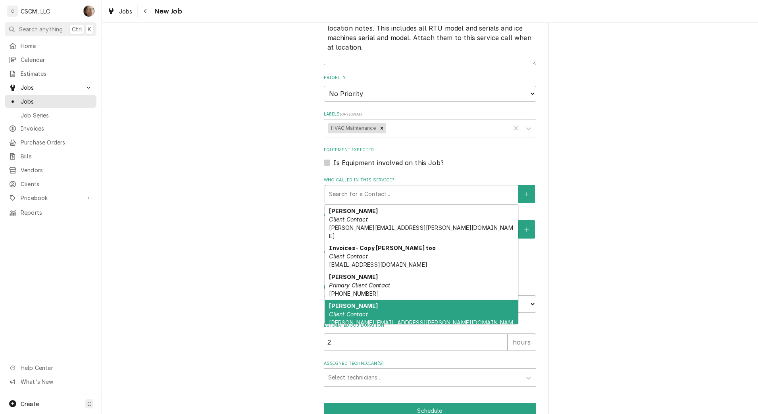
scroll to position [83, 0]
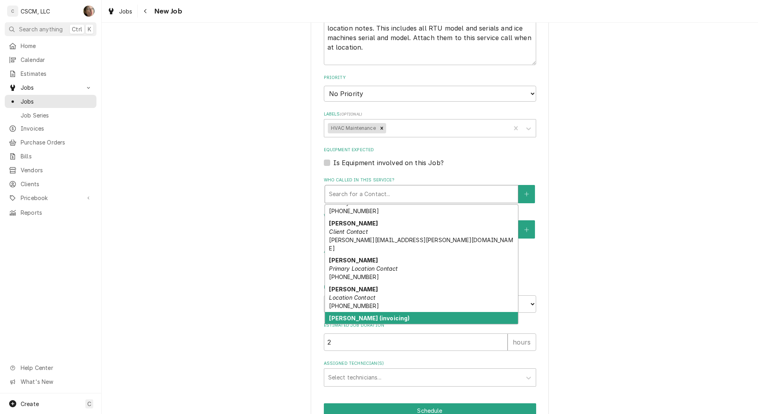
click at [389, 312] on div "Tony Shelton (invoicing) Client Contact tony.shelton@amazingmexicanfood.com" at bounding box center [421, 330] width 193 height 37
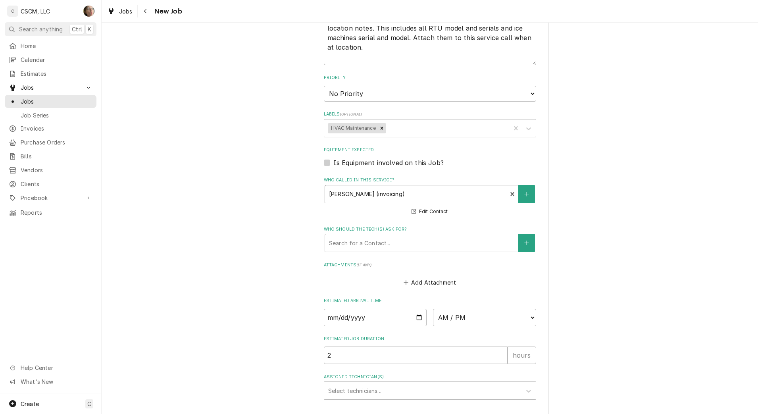
scroll to position [517, 0]
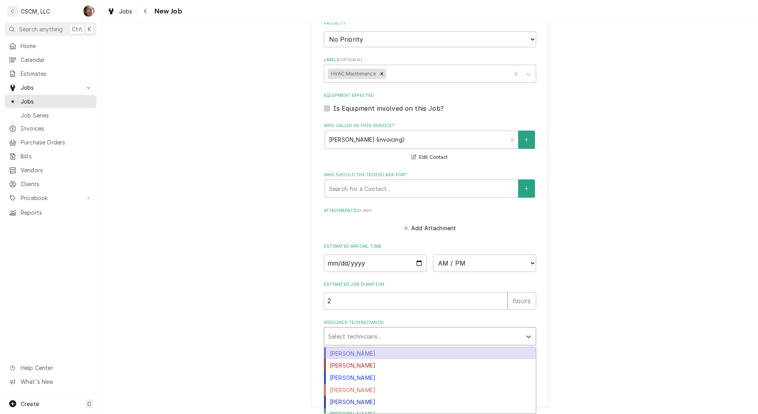
click at [343, 337] on div "Assigned Technician(s)" at bounding box center [422, 336] width 189 height 14
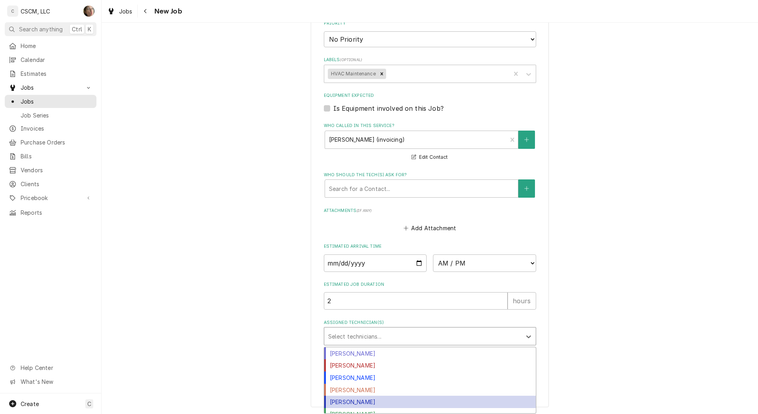
scroll to position [31, 0]
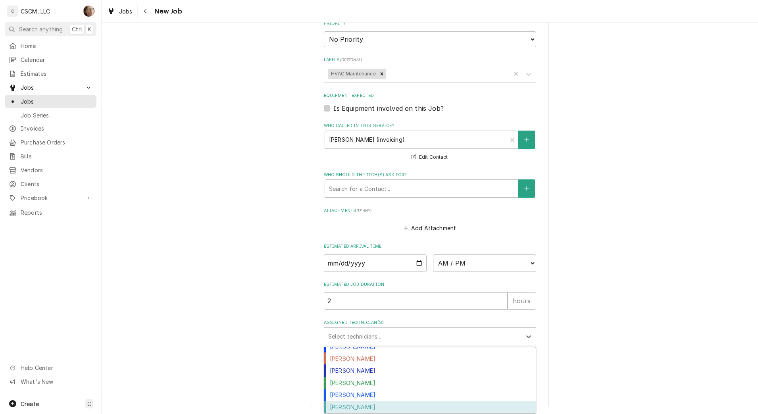
click at [351, 407] on div "Zackary Bain" at bounding box center [430, 407] width 212 height 12
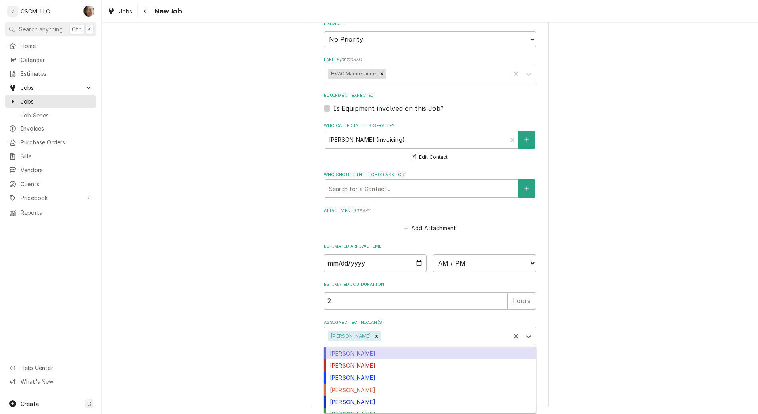
click at [393, 341] on div "Assigned Technician(s)" at bounding box center [445, 336] width 124 height 14
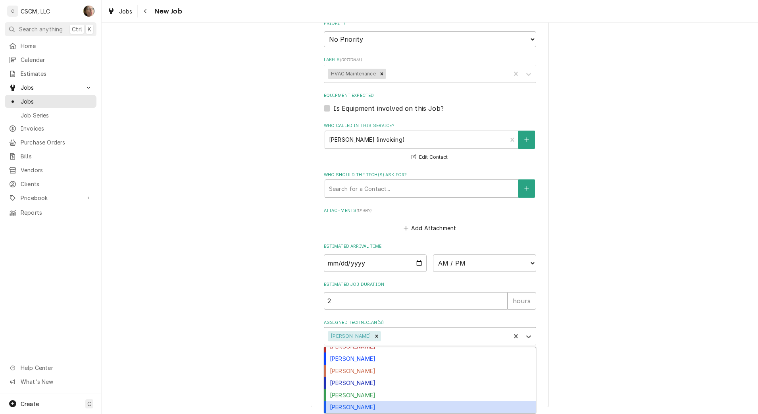
click at [365, 408] on div "Todd Combs" at bounding box center [430, 407] width 212 height 12
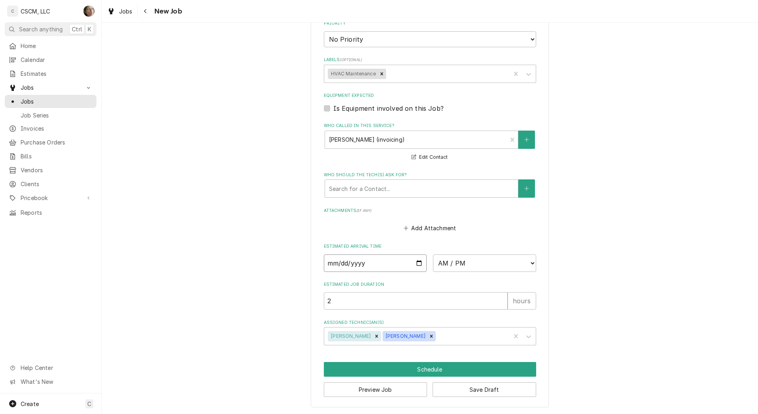
click at [416, 263] on input "Date" at bounding box center [375, 262] width 103 height 17
click at [474, 269] on select "AM / PM 6:00 AM 6:15 AM 6:30 AM 6:45 AM 7:00 AM 7:15 AM 7:30 AM 7:45 AM 8:00 AM…" at bounding box center [484, 262] width 103 height 17
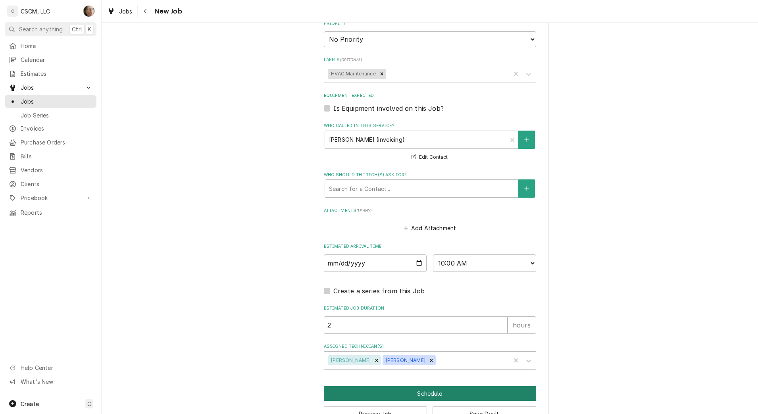
click at [368, 393] on button "Schedule" at bounding box center [430, 393] width 212 height 15
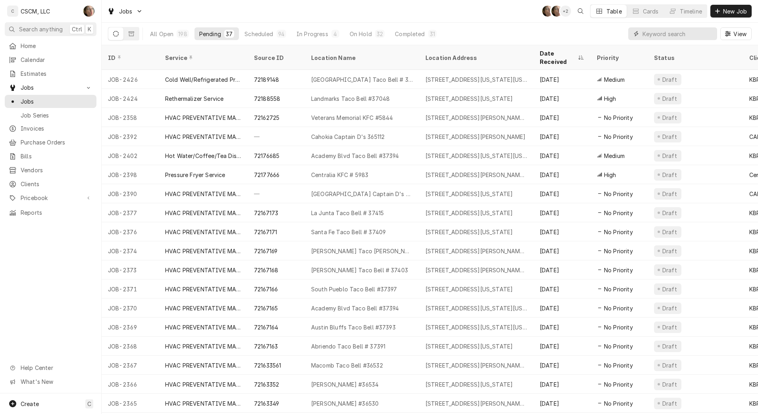
click at [660, 36] on input "Dynamic Content Wrapper" at bounding box center [678, 33] width 71 height 13
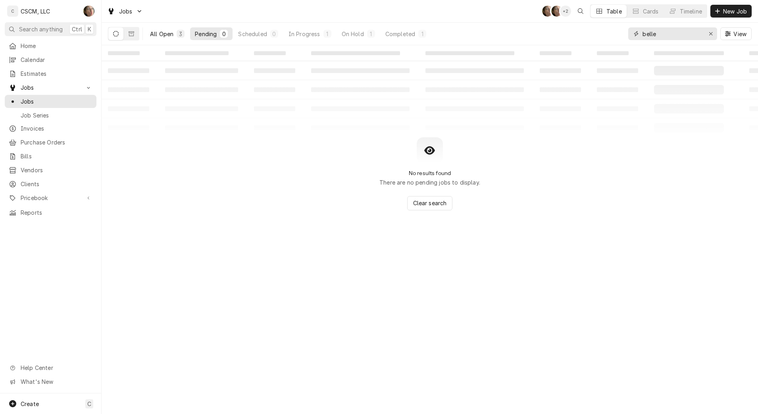
type input "belle"
click at [164, 37] on div "All Open" at bounding box center [161, 34] width 23 height 8
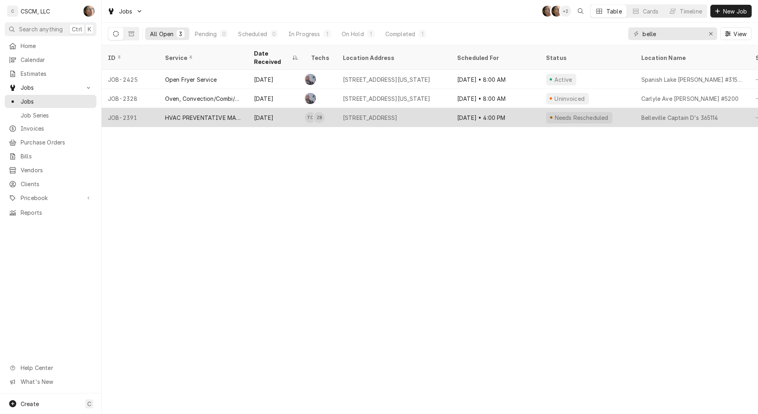
click at [398, 114] on div "649 Carlyle Ave, Belleville, IL 62221" at bounding box center [370, 118] width 55 height 8
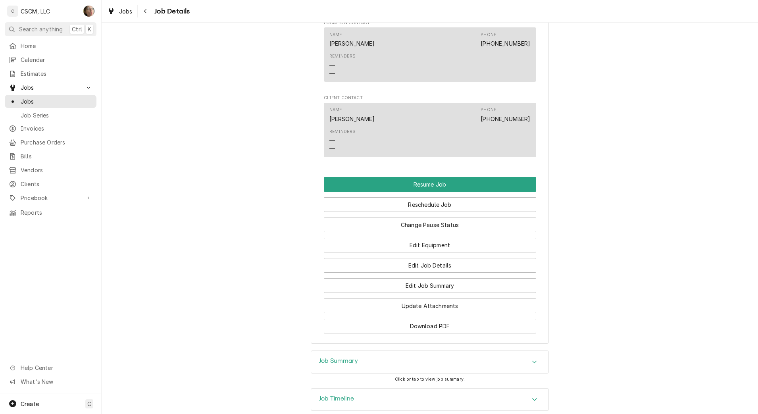
scroll to position [741, 0]
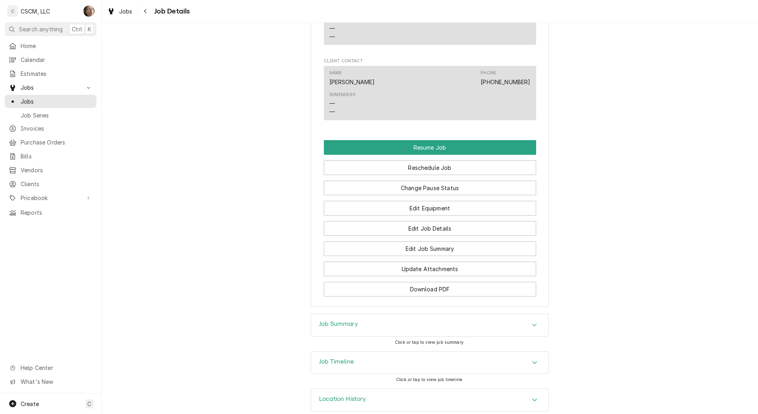
click at [363, 352] on div "Job Timeline" at bounding box center [429, 363] width 237 height 22
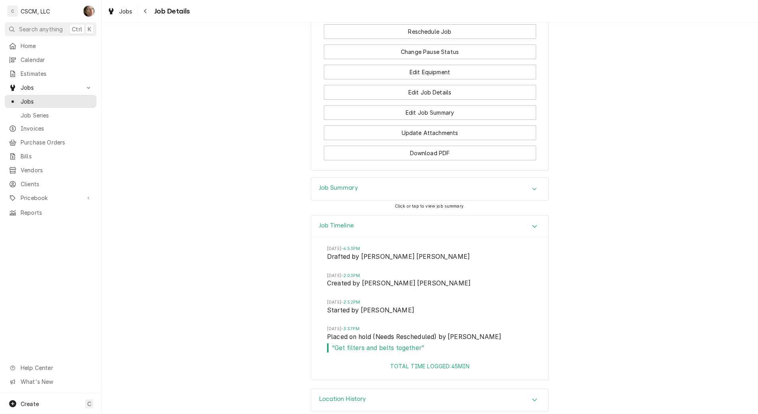
click at [374, 178] on div "Job Summary" at bounding box center [429, 189] width 237 height 22
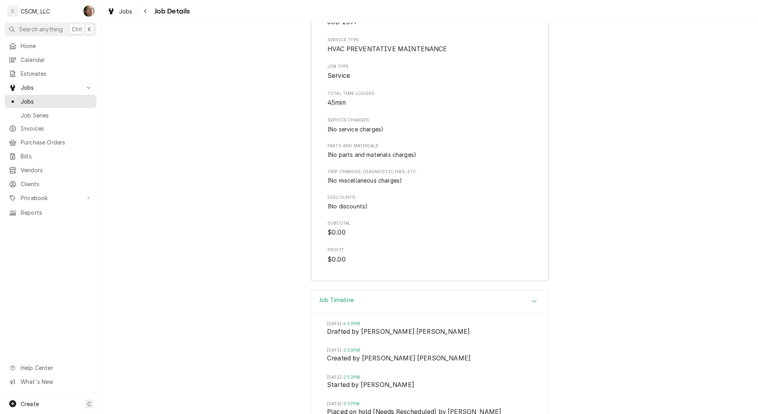
scroll to position [1151, 0]
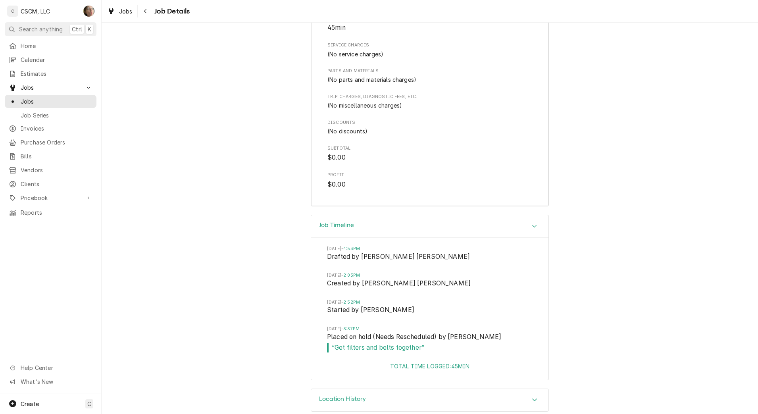
click at [369, 392] on div "Location History" at bounding box center [429, 400] width 237 height 22
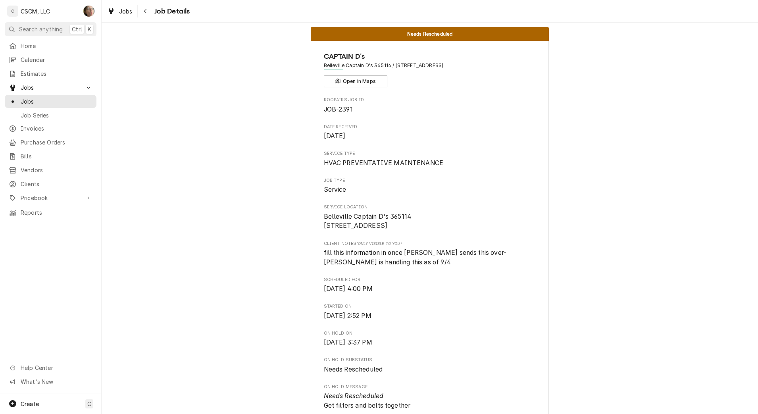
scroll to position [10, 0]
click at [34, 100] on span "Jobs" at bounding box center [57, 101] width 72 height 8
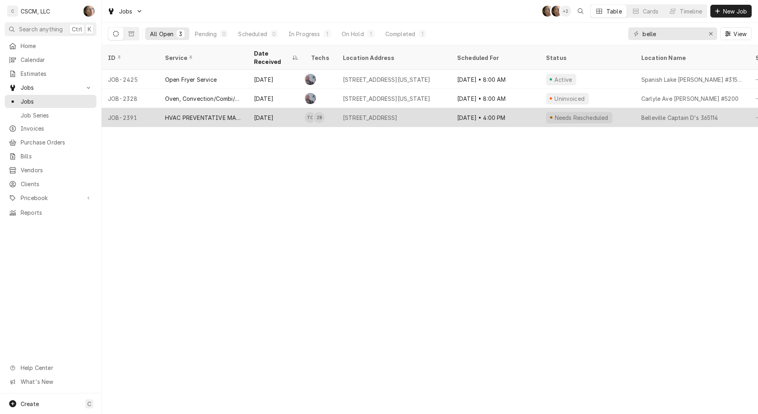
click at [393, 114] on div "[STREET_ADDRESS]" at bounding box center [370, 118] width 55 height 8
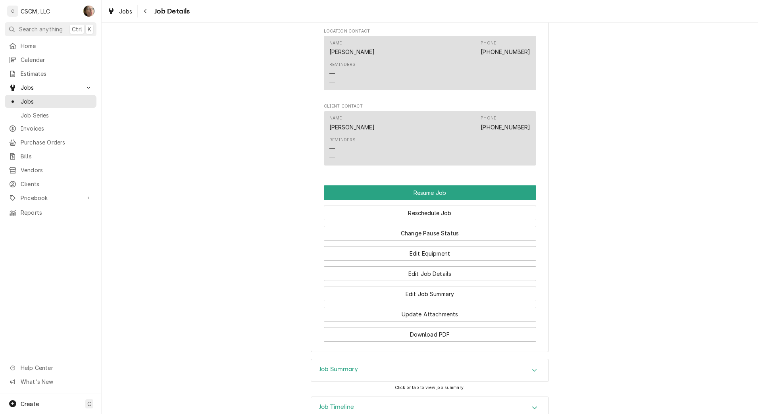
scroll to position [741, 0]
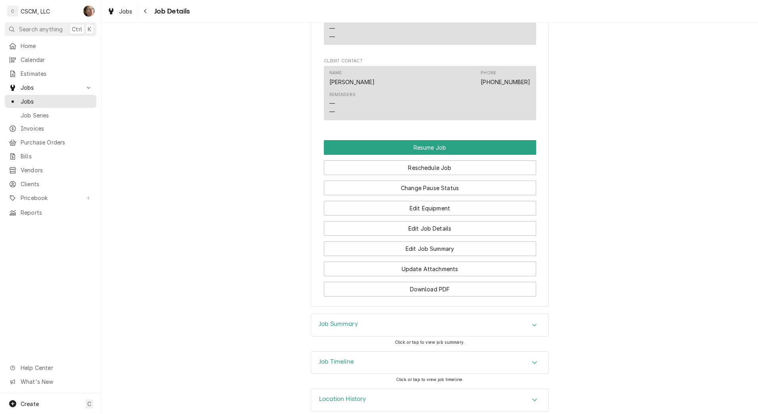
click at [329, 320] on h3 "Job Summary" at bounding box center [338, 324] width 39 height 8
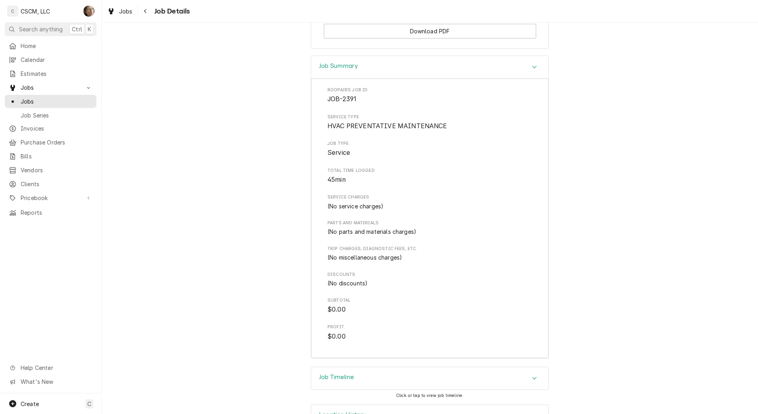
scroll to position [1015, 0]
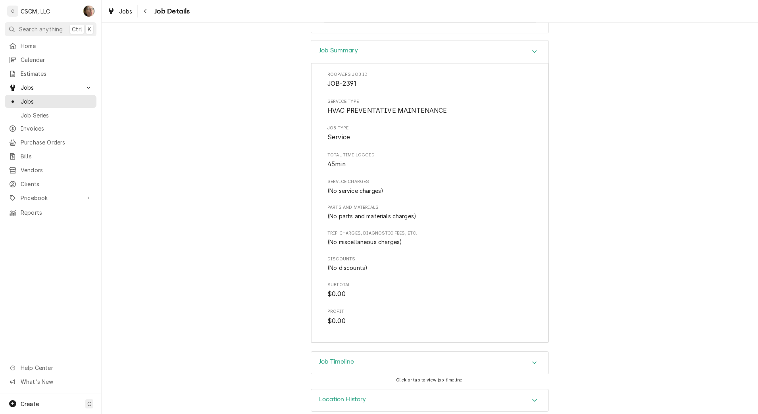
click at [337, 359] on div "Job Timeline" at bounding box center [429, 363] width 237 height 22
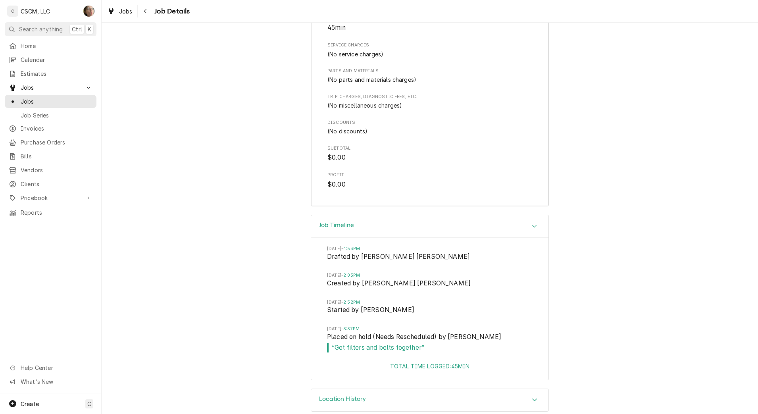
click at [337, 395] on h3 "Location History" at bounding box center [342, 399] width 47 height 8
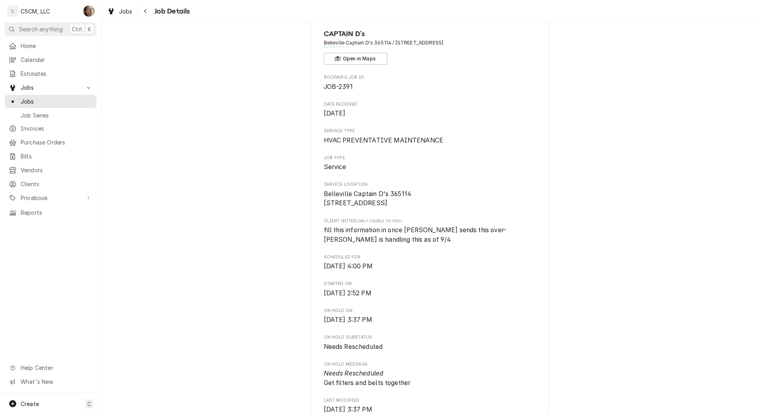
scroll to position [0, 0]
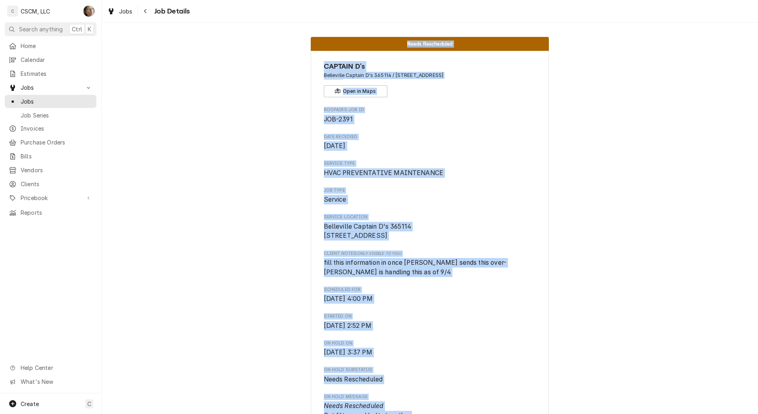
drag, startPoint x: 255, startPoint y: 102, endPoint x: 283, endPoint y: -16, distance: 121.1
click at [283, 0] on html "C CSCM, LLC SH Search anything Ctrl K Home Calendar Estimates Jobs Jobs Job Ser…" at bounding box center [379, 207] width 758 height 414
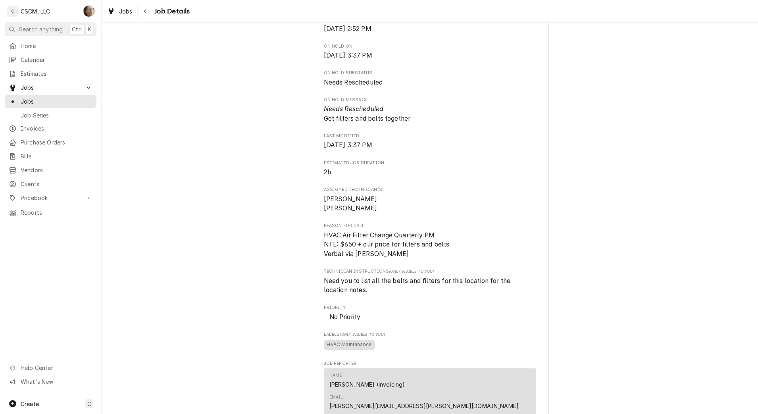
scroll to position [302, 0]
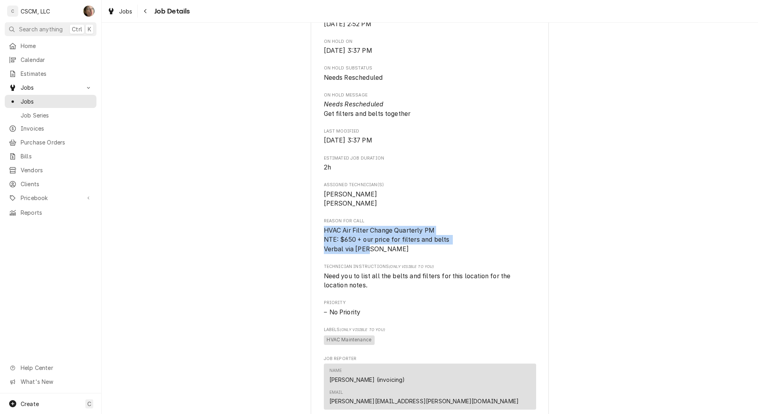
drag, startPoint x: 372, startPoint y: 257, endPoint x: 315, endPoint y: 241, distance: 59.4
click at [315, 241] on div "CAPTAIN D's Belleville Captain D's 365114 / 649 Carlyle Ave, Belleville, IL 622…" at bounding box center [430, 247] width 238 height 997
copy span "HVAC Air Filter Change Quarterly PM NTE: $650 + our price for filters and belts…"
drag, startPoint x: 361, startPoint y: 290, endPoint x: 319, endPoint y: 286, distance: 41.8
click at [319, 286] on div "CAPTAIN D's Belleville Captain D's 365114 / 649 Carlyle Ave, Belleville, IL 622…" at bounding box center [430, 247] width 238 height 997
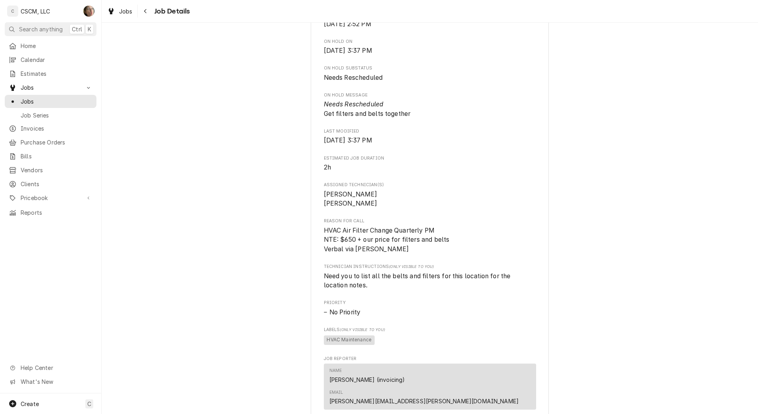
drag, startPoint x: 319, startPoint y: 286, endPoint x: 341, endPoint y: 296, distance: 23.5
click at [341, 290] on span "Need you to list all the belts and filters for this location for the location n…" at bounding box center [430, 280] width 212 height 19
drag, startPoint x: 341, startPoint y: 296, endPoint x: 320, endPoint y: 287, distance: 22.6
click at [320, 287] on div "CAPTAIN D's Belleville Captain D's 365114 / 649 Carlyle Ave, Belleville, IL 622…" at bounding box center [430, 247] width 238 height 997
copy span "Need you to list all the belts and filters for this location for the location n…"
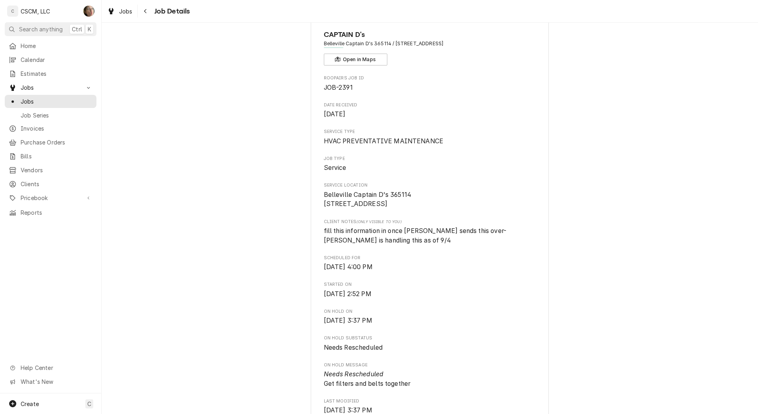
scroll to position [0, 0]
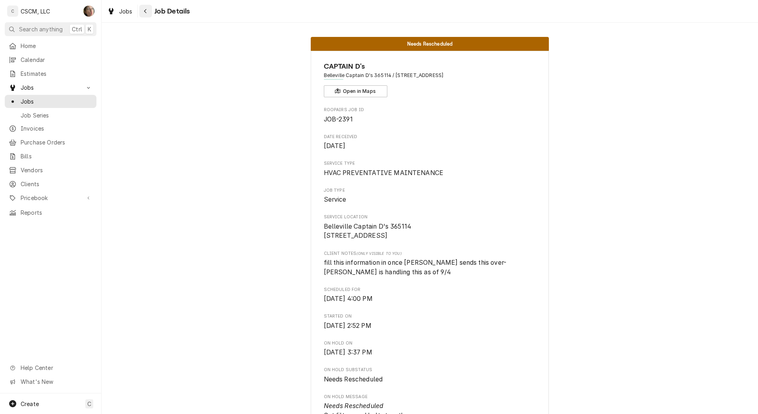
click at [144, 13] on icon "Navigate back" at bounding box center [146, 11] width 4 height 6
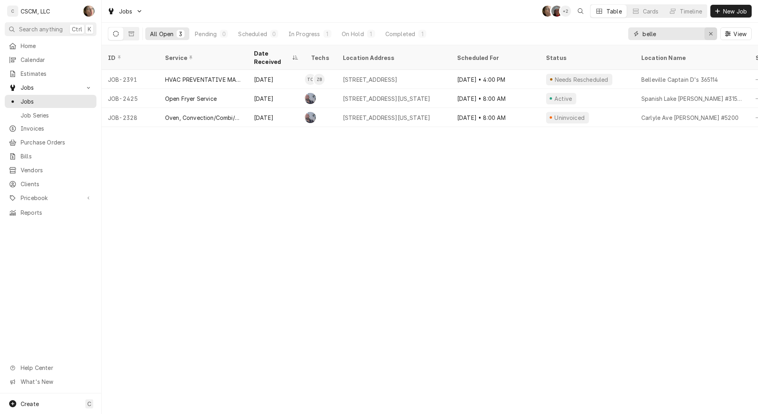
click at [706, 30] on button "Erase input" at bounding box center [711, 33] width 13 height 13
type input "belle"
click at [711, 35] on icon "Erase input" at bounding box center [711, 34] width 4 height 6
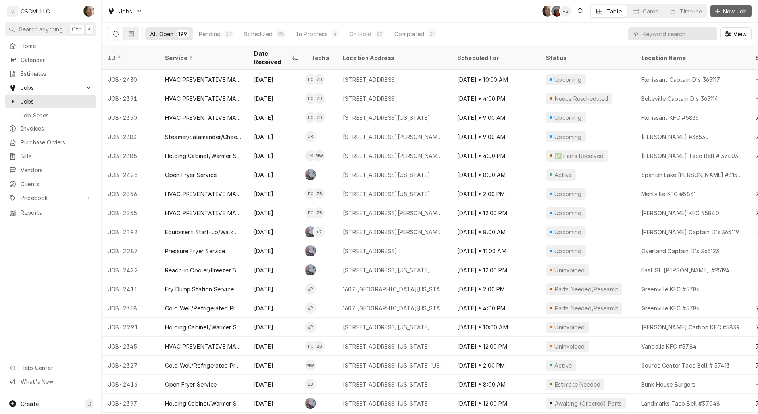
click at [729, 12] on span "New Job" at bounding box center [735, 11] width 27 height 8
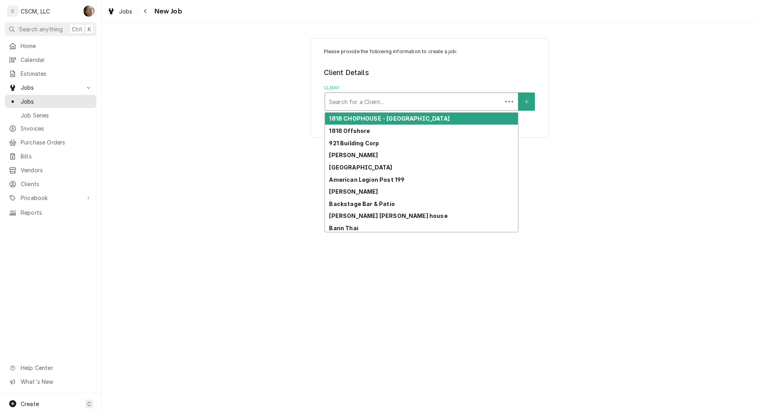
click at [352, 103] on div "Client" at bounding box center [413, 101] width 169 height 14
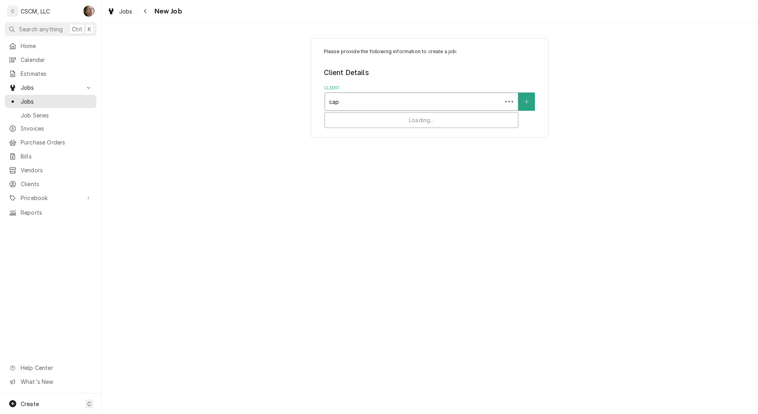
type input "capt"
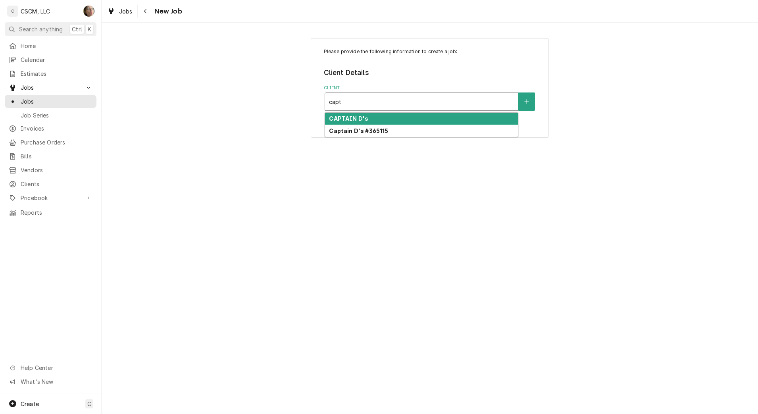
click at [353, 123] on div "CAPTAIN D's" at bounding box center [421, 119] width 193 height 12
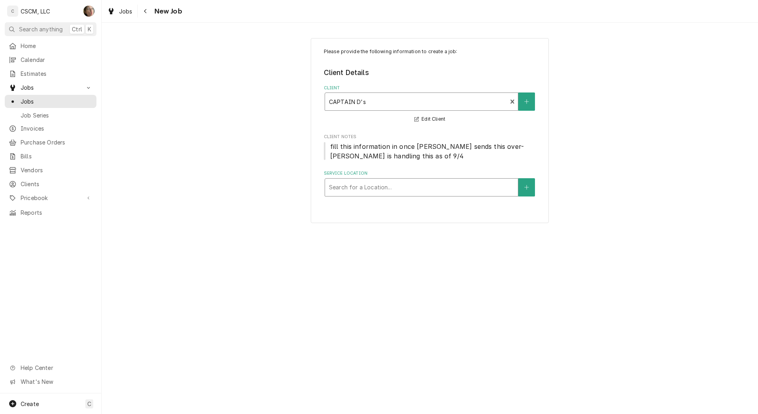
click at [369, 191] on div "Service Location" at bounding box center [421, 187] width 185 height 14
click at [62, 141] on span "Purchase Orders" at bounding box center [57, 142] width 72 height 8
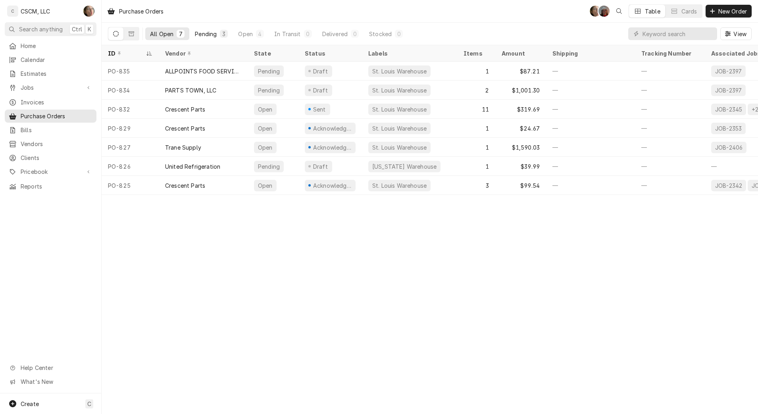
click at [211, 37] on div "Pending" at bounding box center [206, 34] width 22 height 8
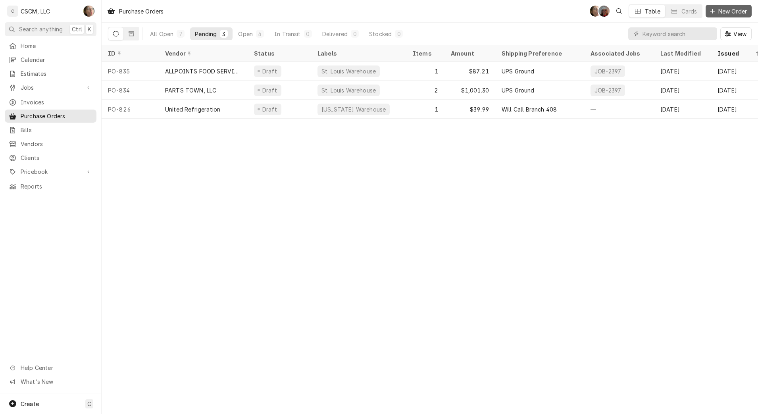
click at [725, 13] on span "New Order" at bounding box center [733, 11] width 32 height 8
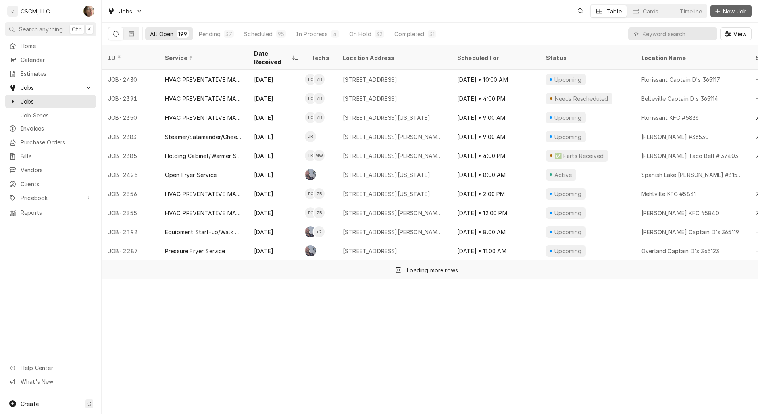
click at [739, 6] on button "New Job" at bounding box center [730, 11] width 41 height 13
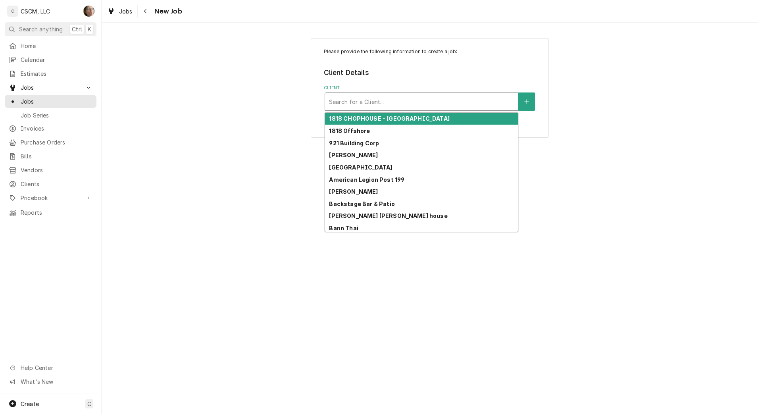
click at [420, 108] on div "Client" at bounding box center [421, 101] width 185 height 14
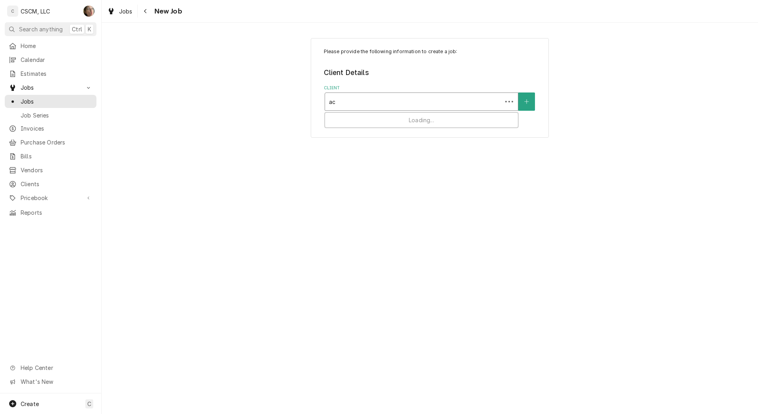
type input "a"
type input "capt"
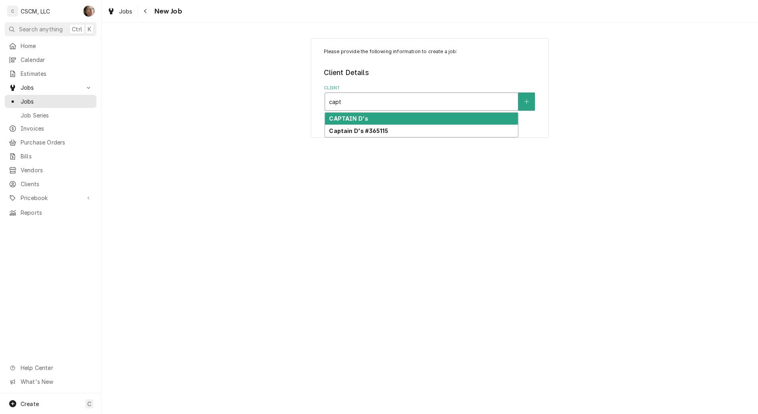
click at [409, 122] on div "CAPTAIN D's" at bounding box center [421, 119] width 193 height 12
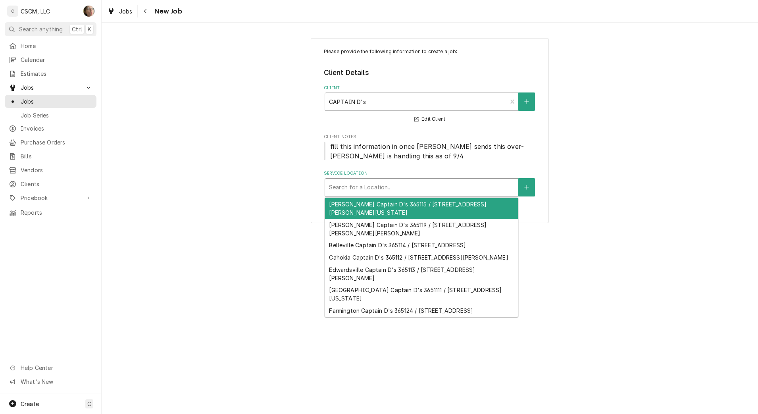
click at [371, 188] on div "Service Location" at bounding box center [421, 187] width 185 height 14
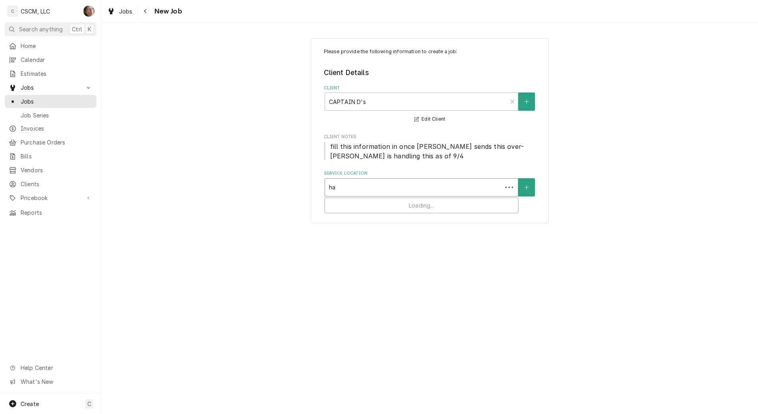
type input "haz"
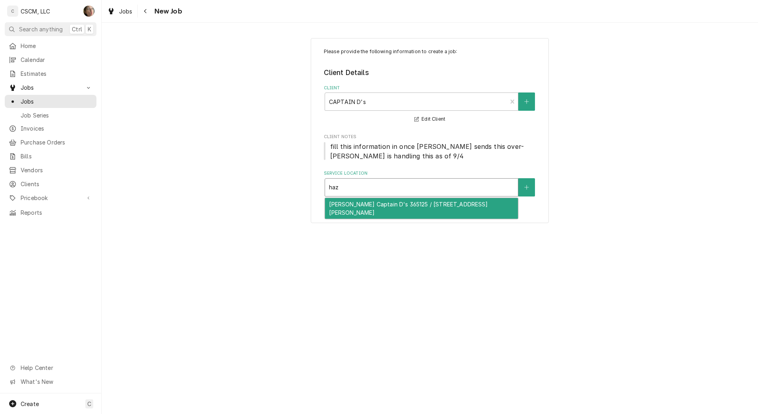
click at [370, 206] on div "Hazelwood Captain D's 365125 / 8001 N Lindbergh Blvd, Hazelwood, MO 63042" at bounding box center [421, 208] width 193 height 21
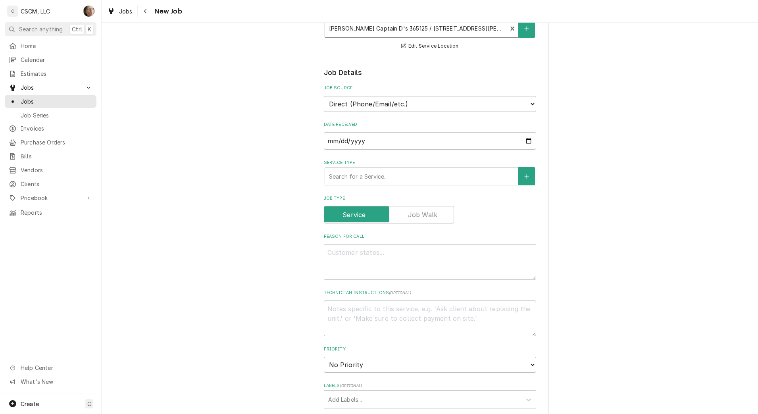
scroll to position [162, 0]
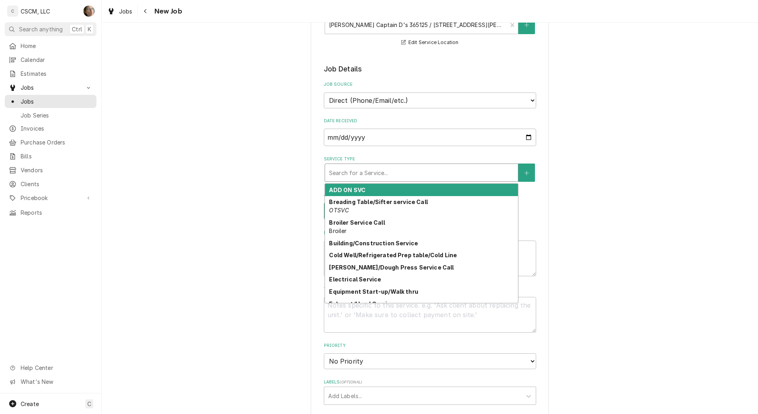
click at [381, 168] on div "Service Type" at bounding box center [421, 173] width 185 height 14
type textarea "x"
type input "h"
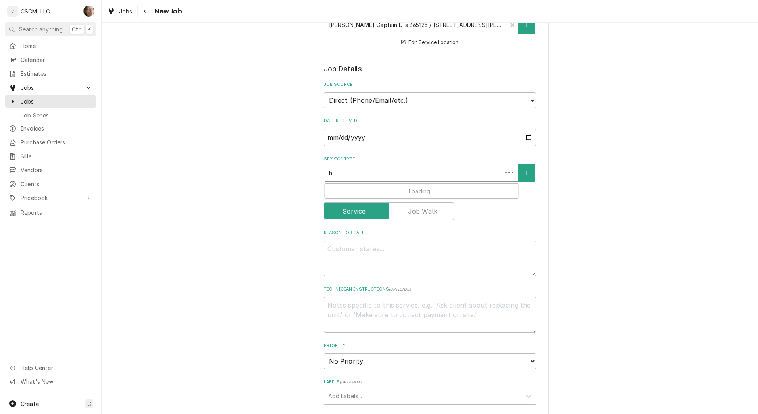
type textarea "x"
type input "hv"
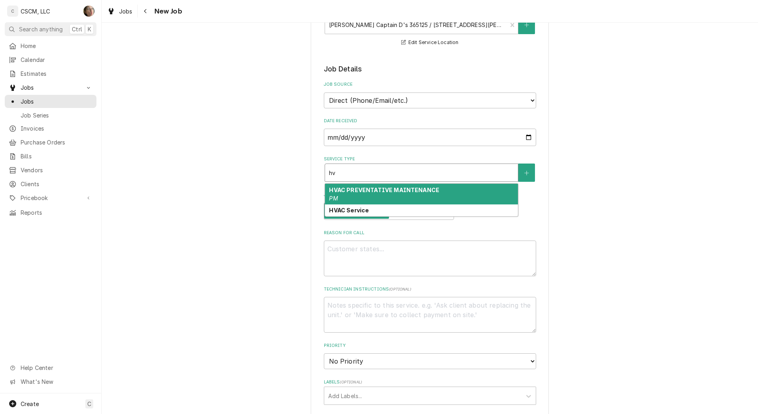
click at [372, 202] on div "HVAC PREVENTATIVE MAINTENANCE PM" at bounding box center [421, 194] width 193 height 21
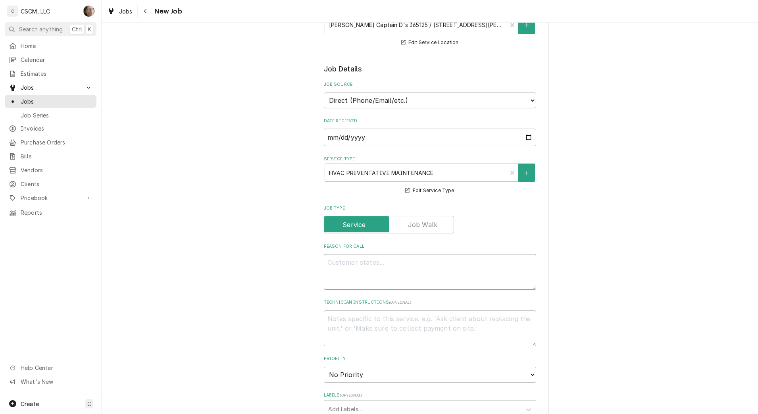
click at [360, 262] on textarea "Reason For Call" at bounding box center [430, 272] width 212 height 36
paste textarea "Need you to list all the belts and filters for this location for the location n…"
type textarea "x"
type textarea "Need you to list all the belts and filters for this location for the location n…"
type textarea "x"
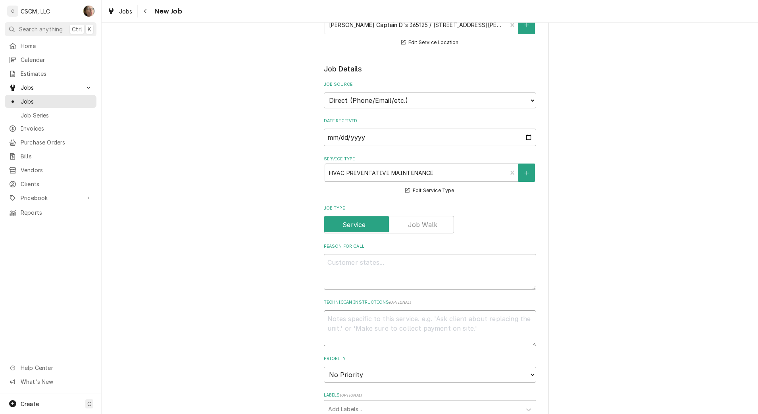
click at [344, 326] on textarea "Technician Instructions ( optional )" at bounding box center [430, 328] width 212 height 36
paste textarea "Need you to list all the belts and filters for this location for the location n…"
type textarea "x"
type textarea "Need you to list all the belts and filters for this location for the location n…"
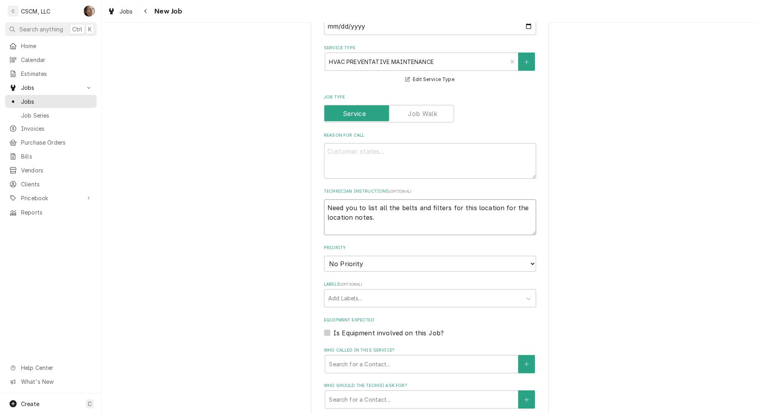
scroll to position [273, 0]
type textarea "x"
type textarea "Need you to list all the belts and filters for this location for the location n…"
type textarea "x"
type textarea "Need you to list all the belts and filters for this location for the location n…"
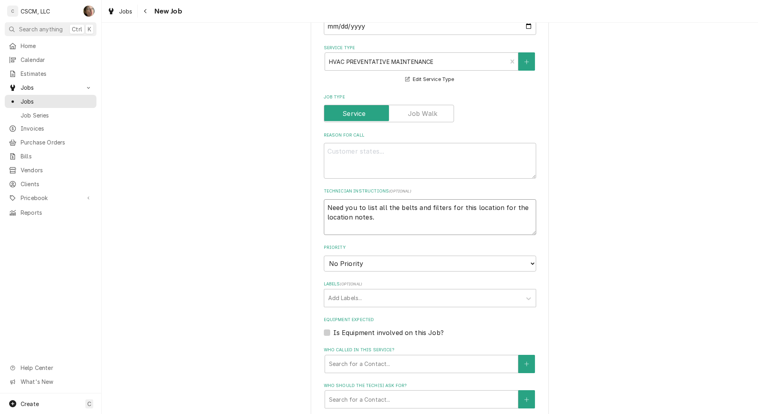
type textarea "x"
type textarea "Need you to list all the belts and filters for this location for the location n…"
click at [345, 172] on textarea "Reason For Call" at bounding box center [430, 161] width 212 height 36
type textarea "x"
type textarea "("
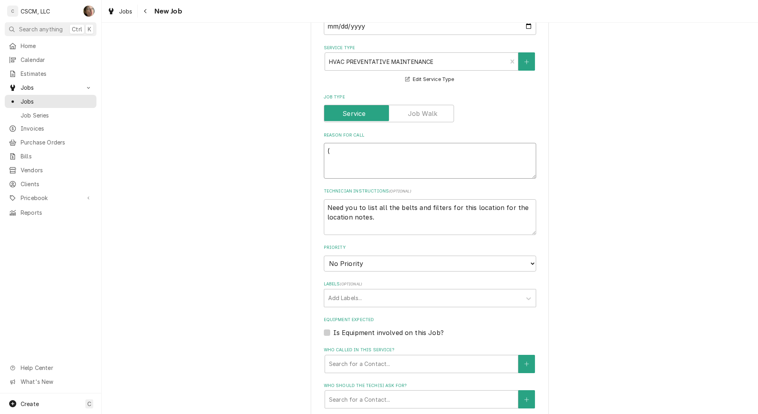
type textarea "x"
type textarea "(s"
type textarea "x"
type textarea "(sc"
type textarea "x"
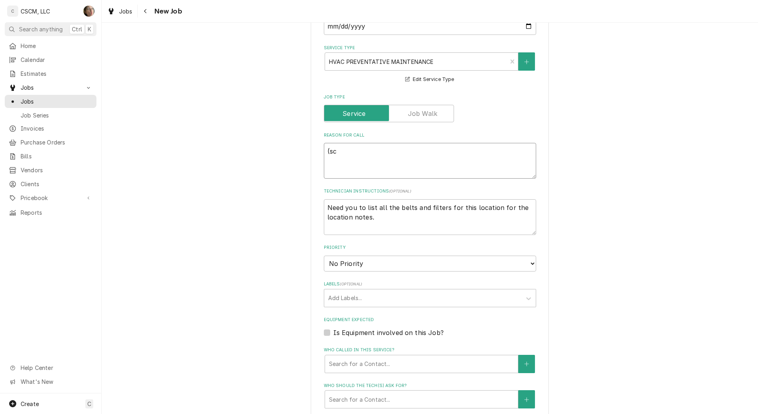
type textarea "(sch"
type textarea "x"
type textarea "(sche"
type textarea "x"
type textarea "(sched"
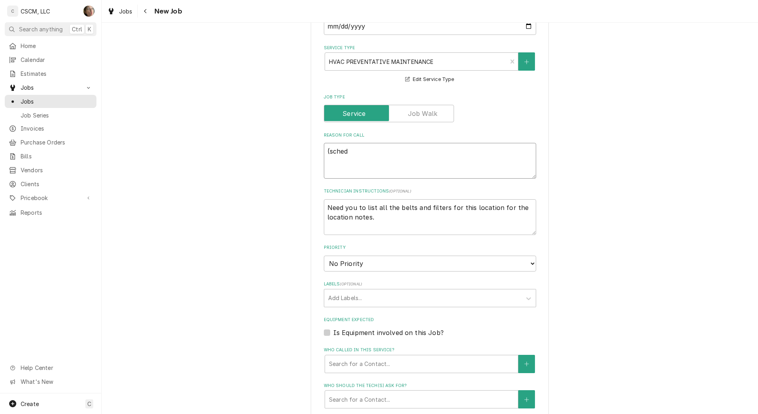
type textarea "x"
type textarea "(schedu"
type textarea "x"
type textarea "(schedul"
type textarea "x"
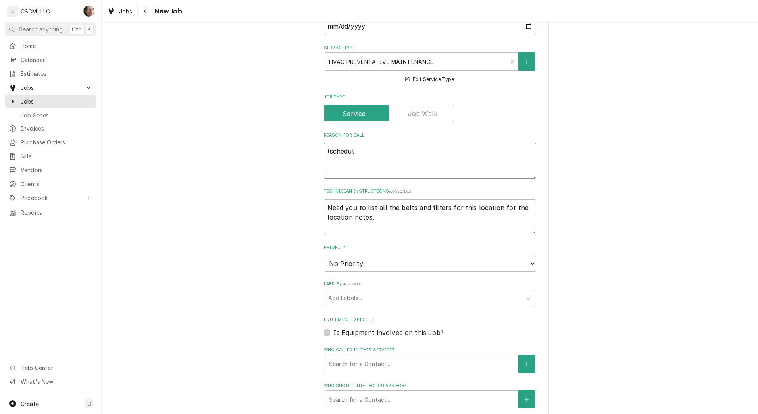
type textarea "(schedule"
type textarea "x"
type textarea "(schedule"
type textarea "x"
type textarea "(schedule i"
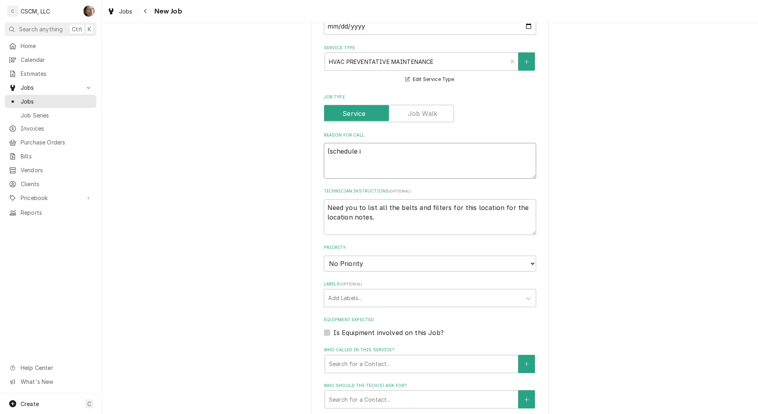
type textarea "x"
type textarea "(schedule in"
type textarea "x"
type textarea "(schedule in"
type textarea "x"
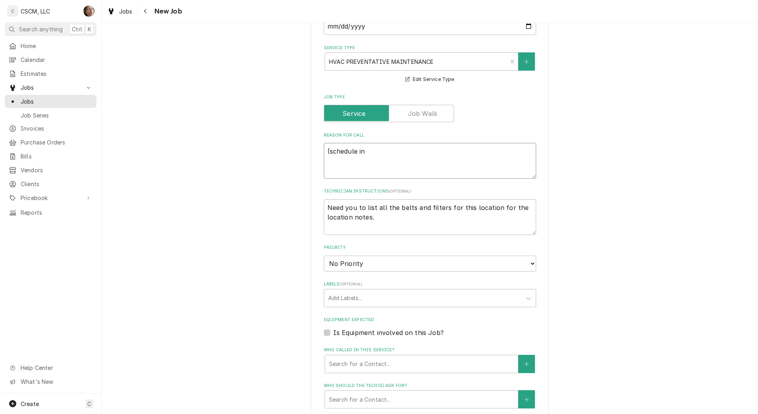
type textarea "(schedule in N"
type textarea "x"
type textarea "(schedule in No"
type textarea "x"
type textarea "(schedule in Nov"
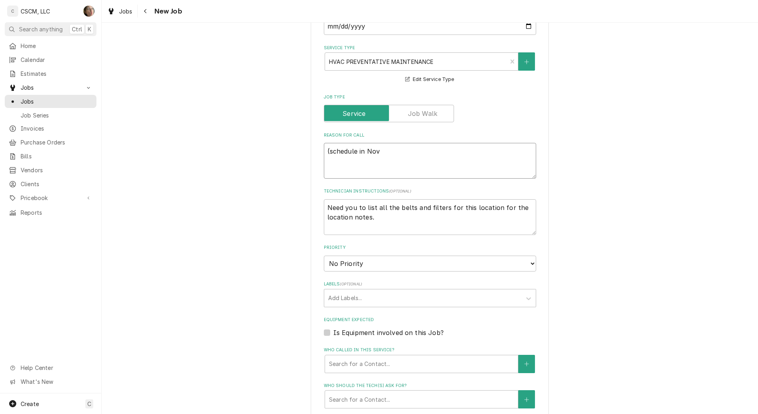
type textarea "x"
type textarea "(schedule in Nove"
type textarea "x"
type textarea "(schedule in Novem"
type textarea "x"
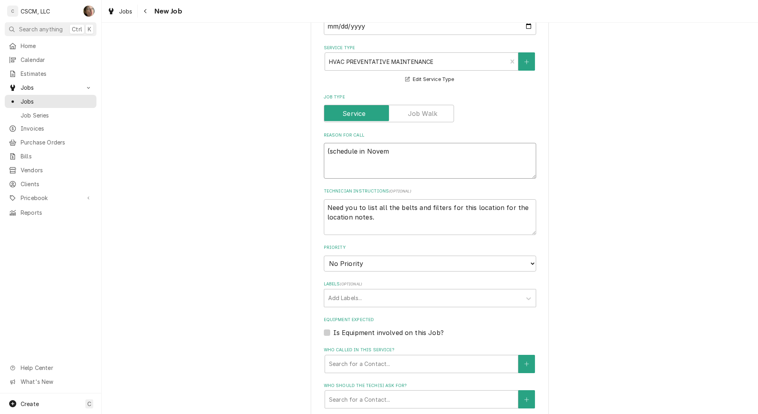
type textarea "(schedule in Novemb"
type textarea "x"
type textarea "(schedule in Novembe"
type textarea "x"
type textarea "(schedule in November"
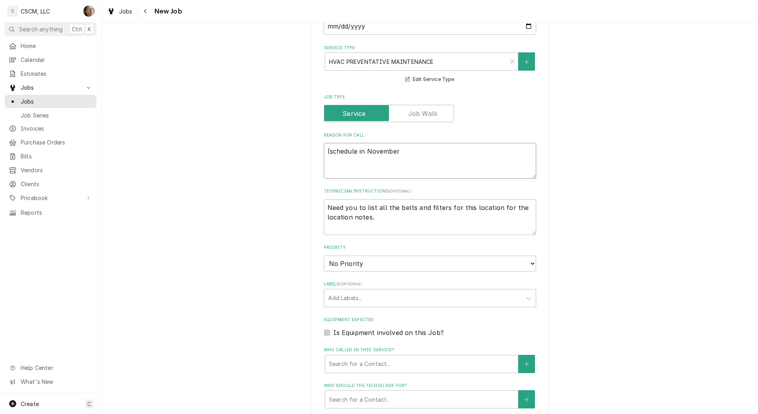
type textarea "x"
type textarea "(schedule in November,"
type textarea "x"
type textarea "(schedule in November,"
type textarea "x"
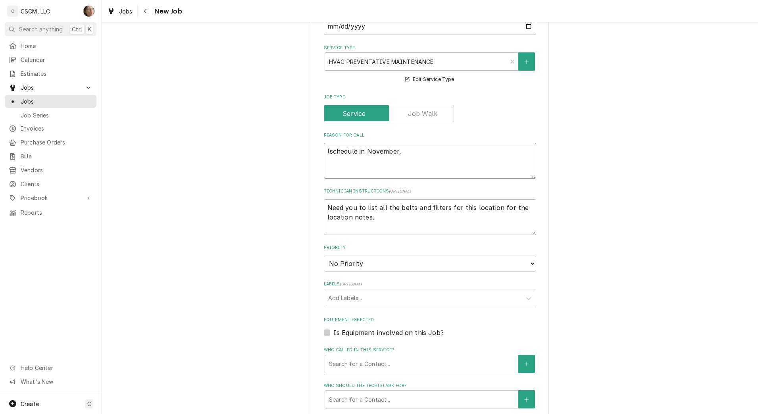
type textarea "(schedule in November, g"
type textarea "x"
type textarea "(schedule in November, ge"
type textarea "x"
type textarea "(schedule in November, get"
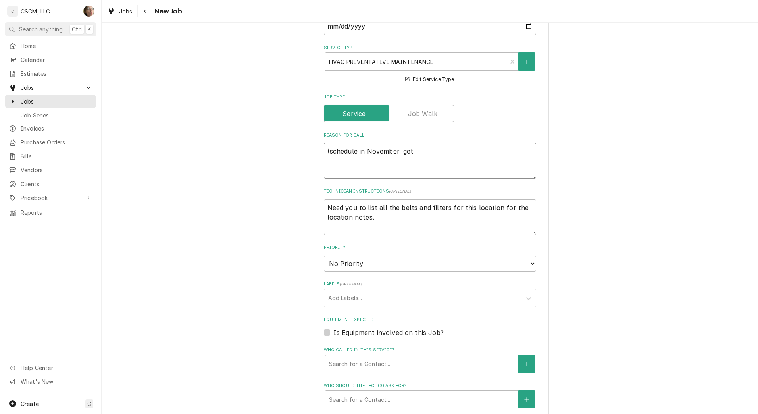
type textarea "x"
type textarea "(schedule in November, get"
type textarea "x"
type textarea "(schedule in November, get t"
type textarea "x"
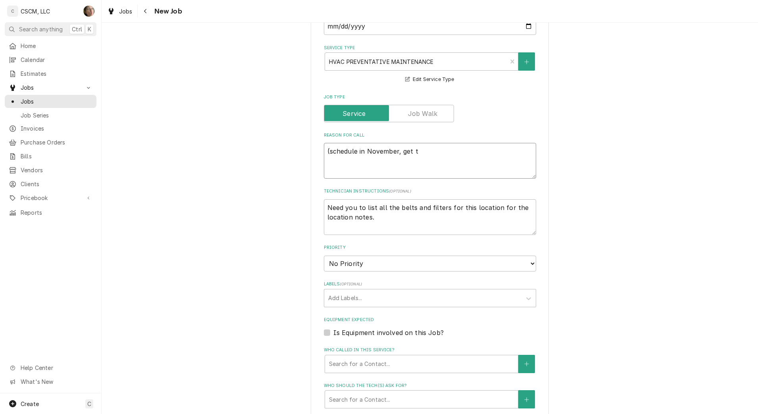
type textarea "(schedule in November, get th"
type textarea "x"
type textarea "(schedule in November, get the"
type textarea "x"
type textarea "(schedule in November, get the"
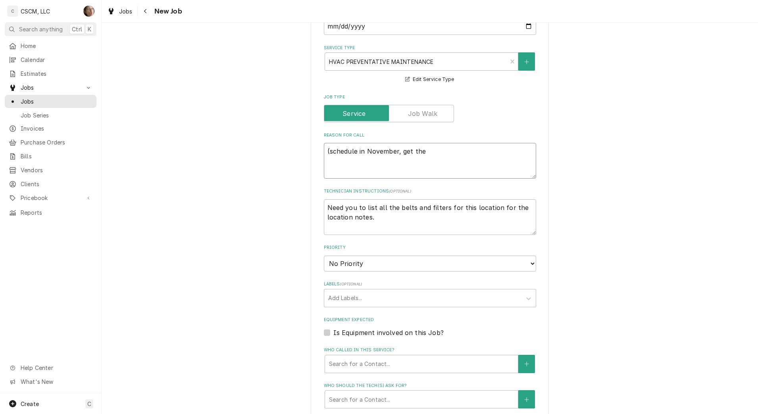
type textarea "x"
type textarea "(schedule in November, get the m"
type textarea "x"
type textarea "(schedule in November, get the md"
type textarea "x"
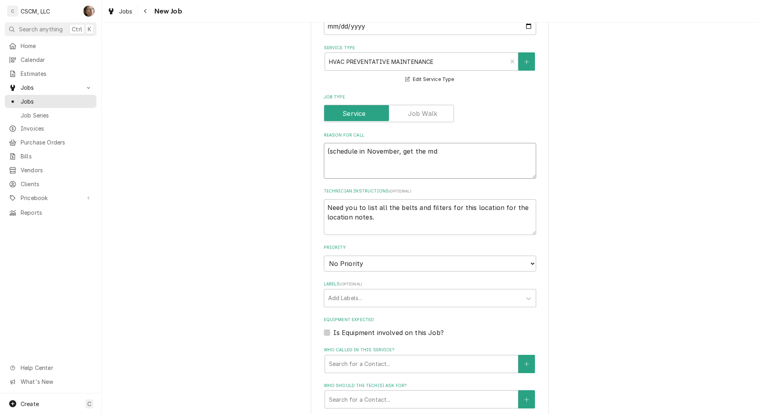
type textarea "(schedule in November, get the m"
type textarea "x"
type textarea "(schedule in November, get the mo"
type textarea "x"
type textarea "(schedule in November, get the mod"
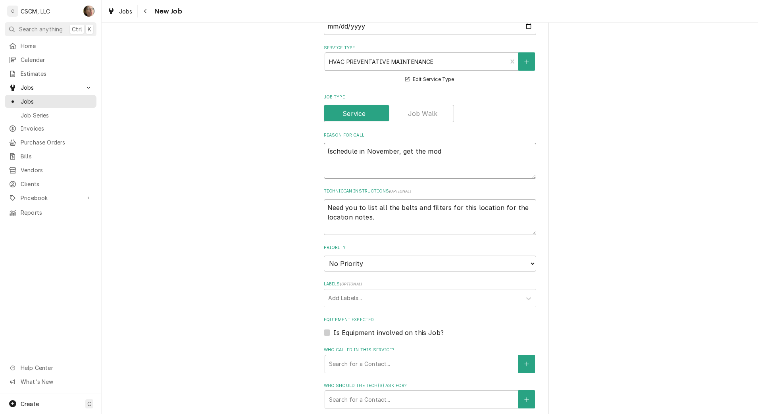
type textarea "x"
type textarea "(schedule in November, get the mode"
type textarea "x"
type textarea "(schedule in November, get the model"
type textarea "x"
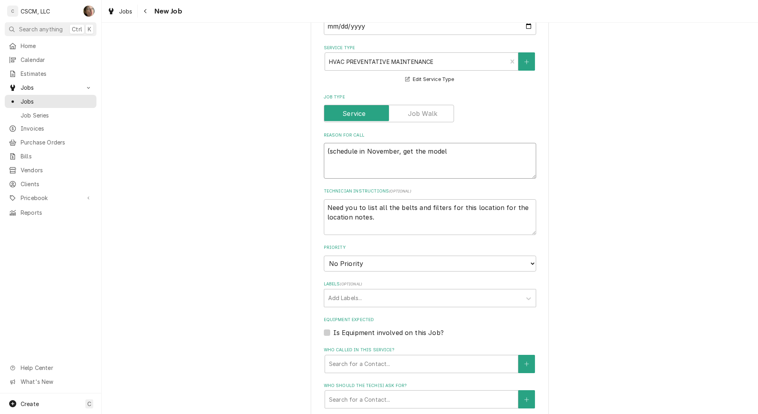
type textarea "(schedule in November, get the models"
type textarea "x"
type textarea "(schedule in November, get the models"
type textarea "x"
type textarea "(schedule in November, get the models a"
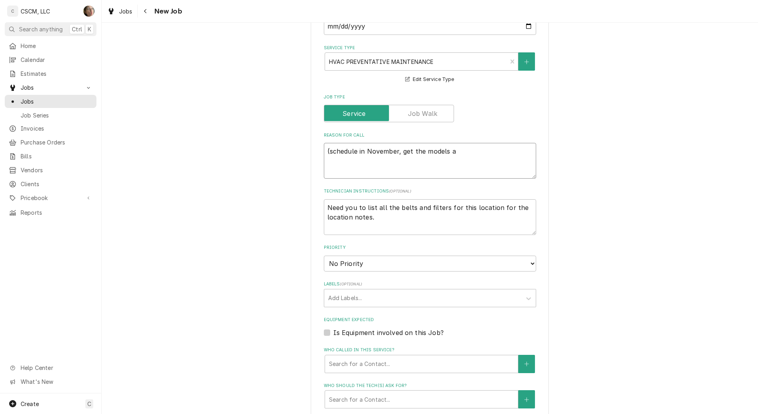
type textarea "x"
type textarea "(schedule in November, get the models and"
type textarea "x"
type textarea "(schedule in November, get the models and"
type textarea "x"
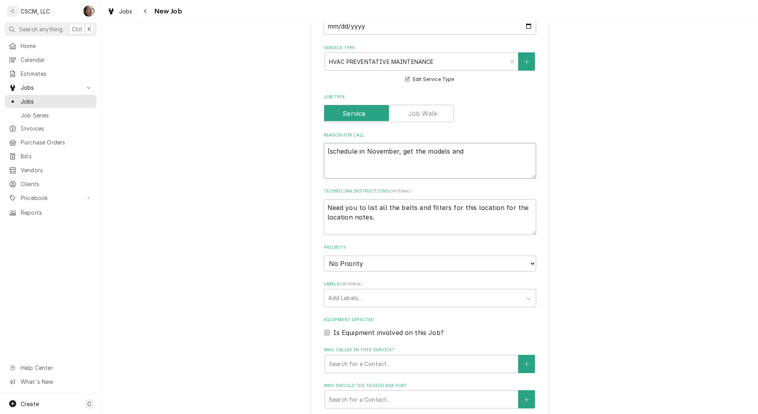
type textarea "(schedule in November, get the models and s"
type textarea "x"
type textarea "(schedule in November, get the models and se"
type textarea "x"
type textarea "(schedule in November, get the models and seri"
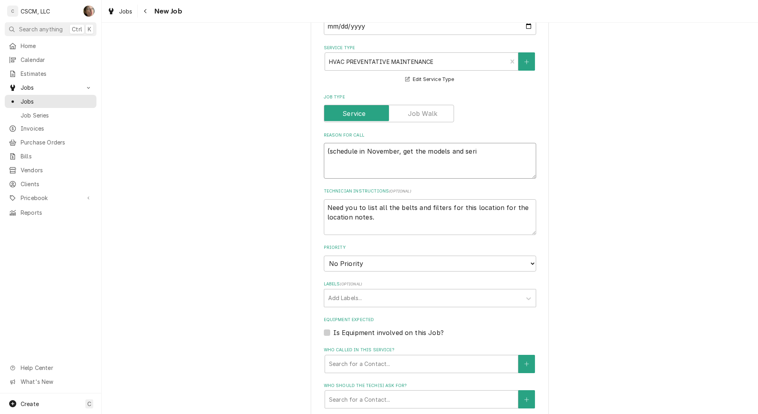
type textarea "x"
type textarea "(schedule in November, get the models and seria"
type textarea "x"
type textarea "(schedule in November, get the models and serial"
type textarea "x"
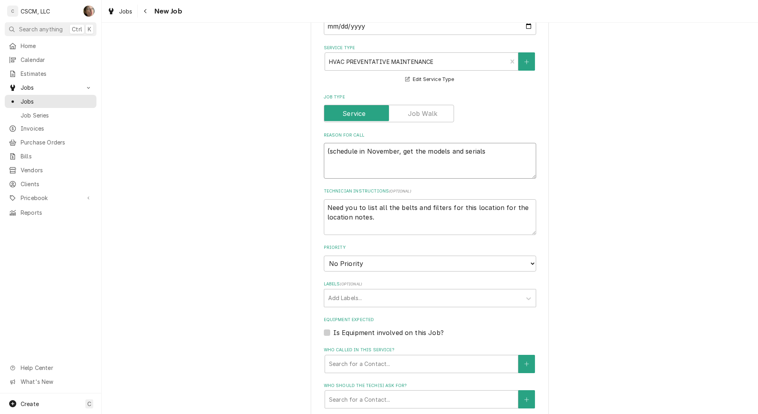
type textarea "(schedule in November, get the models and serials"
type textarea "x"
type textarea "(schedule in November, get the models and serials t"
type textarea "x"
type textarea "(schedule in November, get the models and serials to"
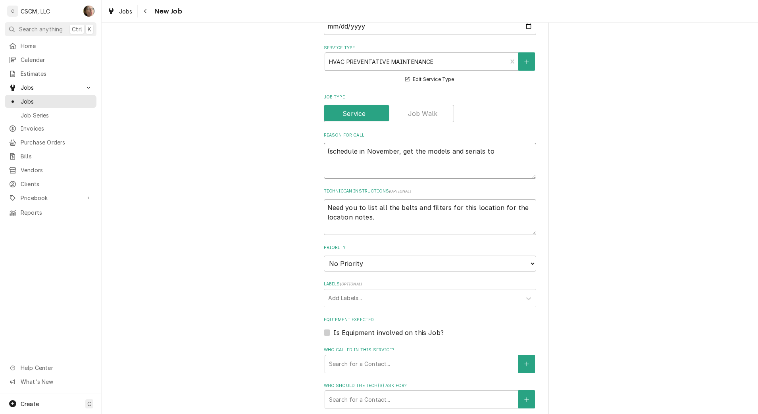
type textarea "x"
type textarea "(schedule in November, get the models and serials tod"
type textarea "x"
type textarea "(schedule in November, get the models and serials toda"
type textarea "x"
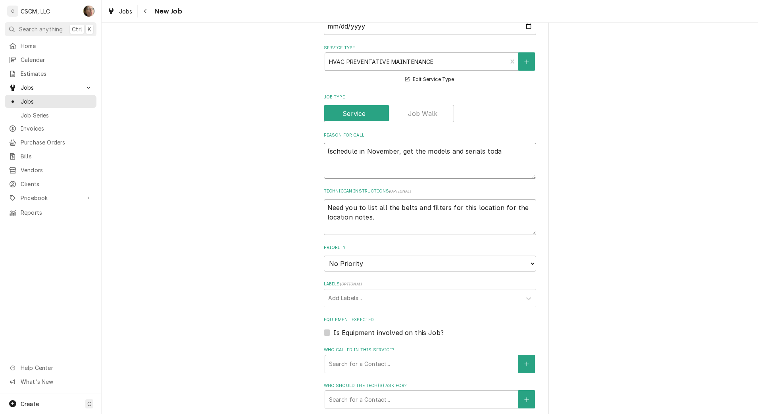
type textarea "(schedule in November, get the models and serials today"
type textarea "x"
type textarea "(schedule in November, get the models and serials today."
type textarea "x"
type textarea "(schedule in November, get the models and serials today."
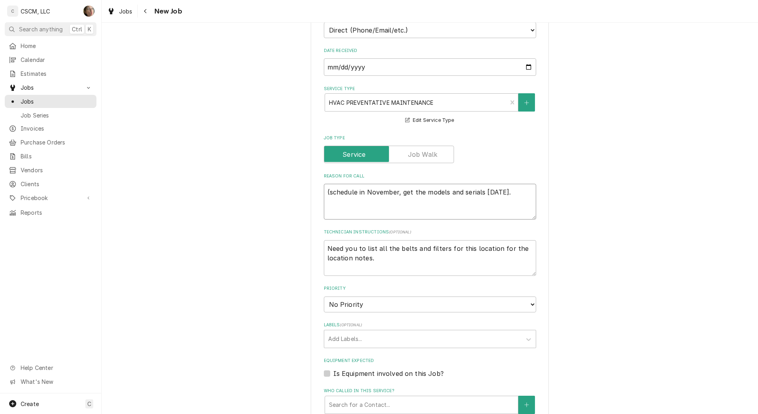
scroll to position [252, 0]
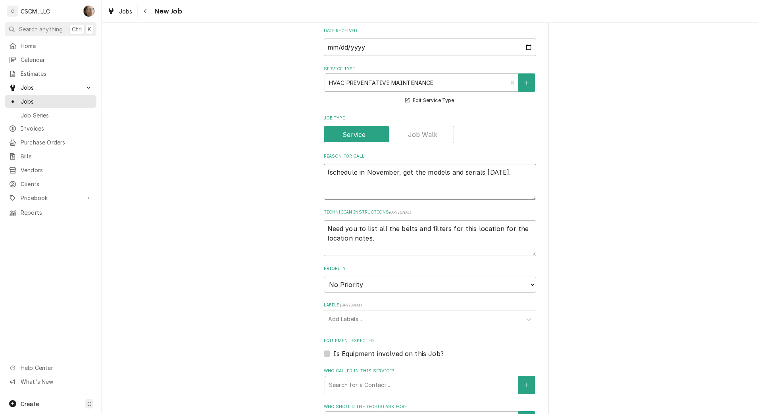
type textarea "x"
type textarea "(schedule in November, get the models and serials today.)"
type textarea "x"
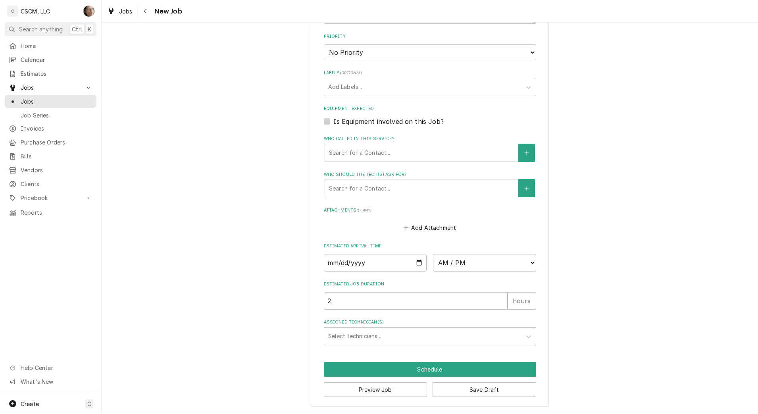
type textarea "(schedule in November, get the models and serials today.)"
click at [352, 337] on div "Assigned Technician(s)" at bounding box center [422, 336] width 189 height 14
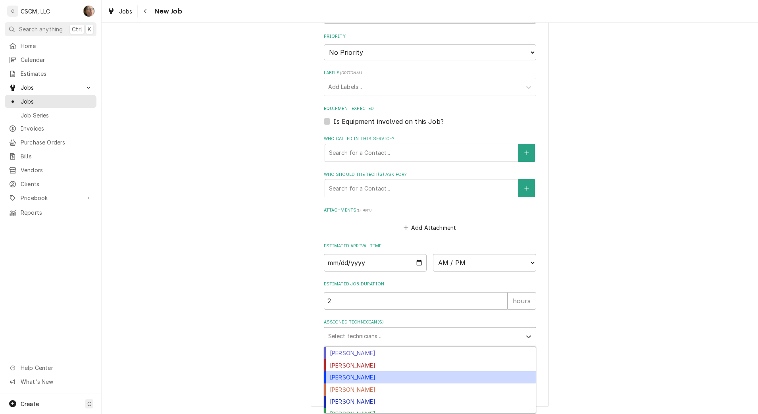
scroll to position [31, 0]
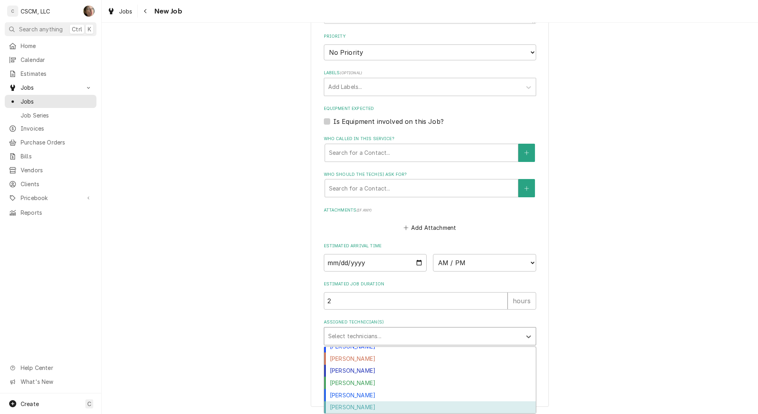
click at [347, 409] on div "Zackary Bain" at bounding box center [430, 407] width 212 height 12
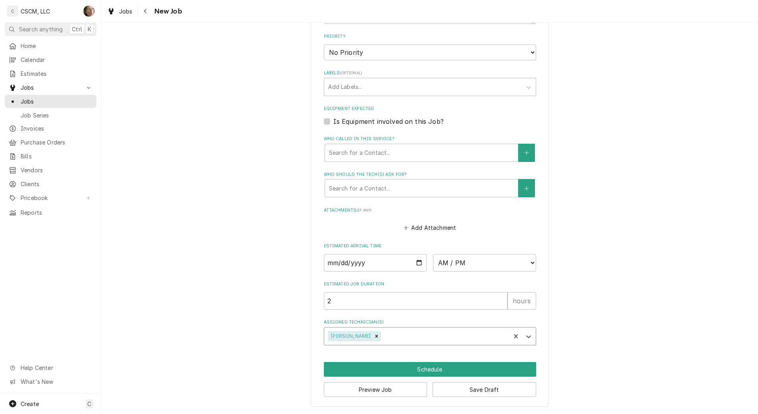
click at [384, 339] on div "Assigned Technician(s)" at bounding box center [445, 336] width 124 height 14
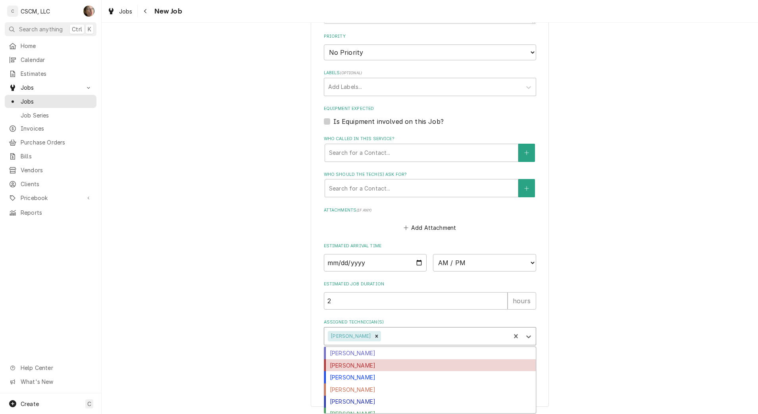
scroll to position [19, 0]
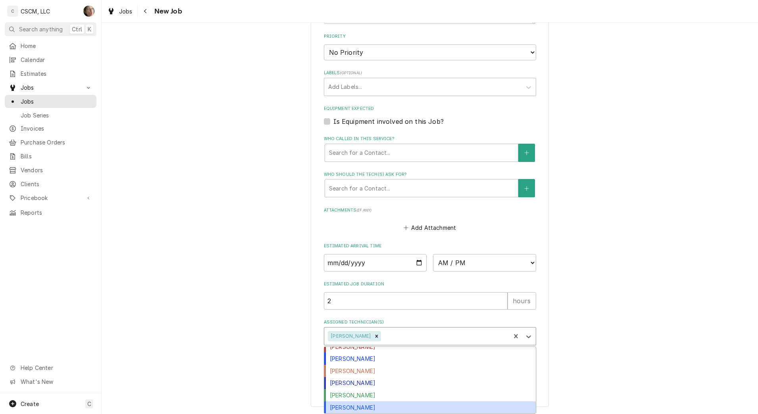
click at [370, 405] on div "Todd Combs" at bounding box center [430, 407] width 212 height 12
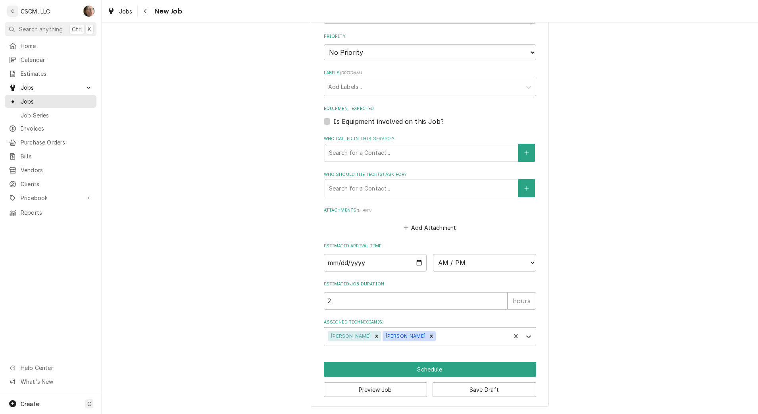
type textarea "x"
click at [414, 264] on input "Date" at bounding box center [375, 262] width 103 height 17
type input "2025-10-08"
type textarea "x"
click at [491, 263] on select "AM / PM 6:00 AM 6:15 AM 6:30 AM 6:45 AM 7:00 AM 7:15 AM 7:30 AM 7:45 AM 8:00 AM…" at bounding box center [484, 262] width 103 height 17
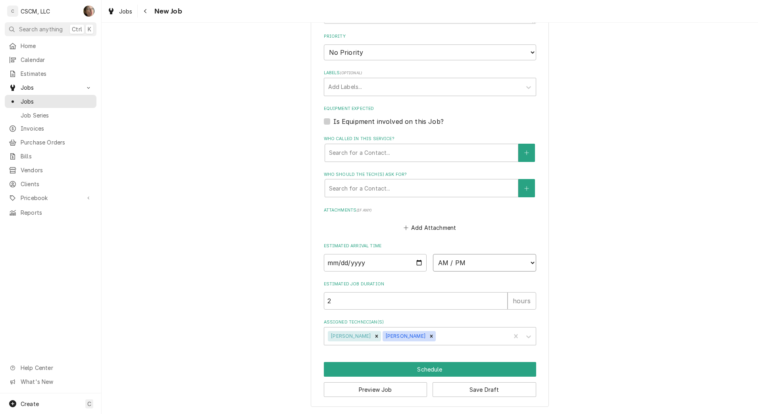
select select "12:00:00"
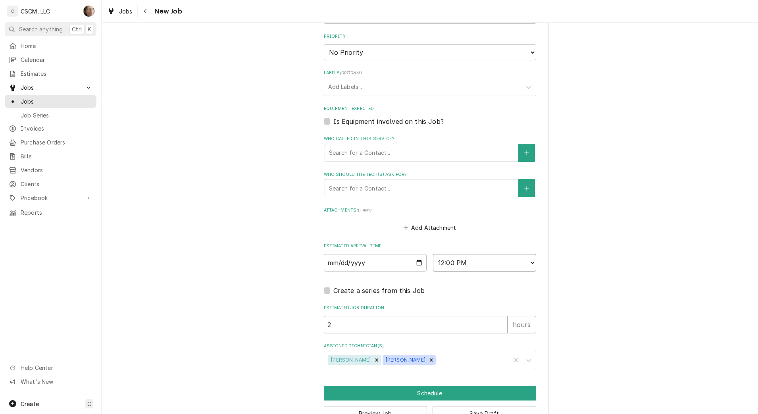
scroll to position [508, 0]
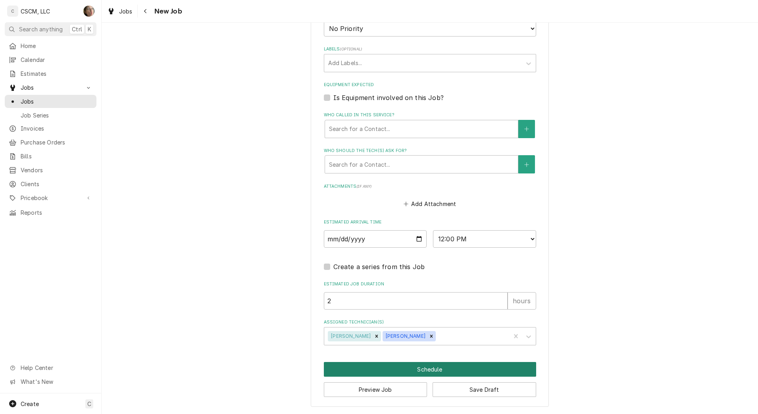
click at [365, 371] on button "Schedule" at bounding box center [430, 369] width 212 height 15
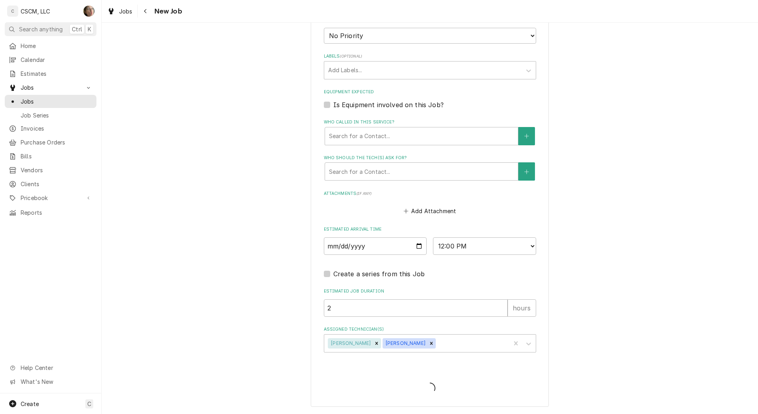
type textarea "x"
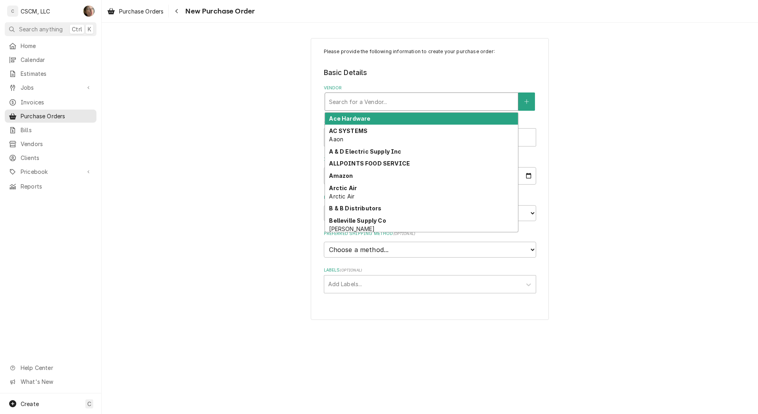
click at [356, 104] on div "Vendor" at bounding box center [421, 101] width 185 height 14
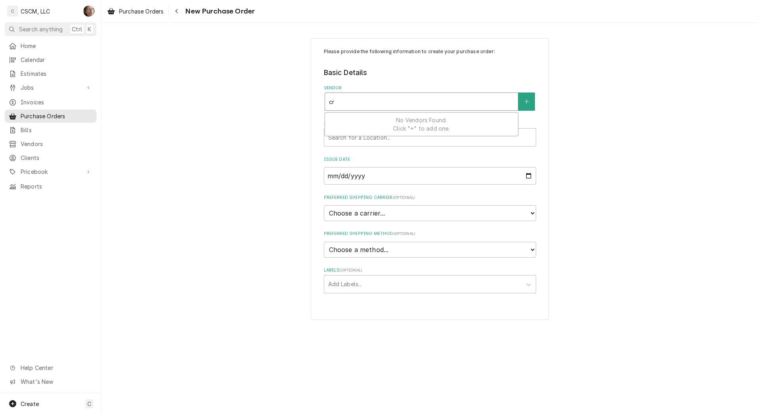
type input "cre"
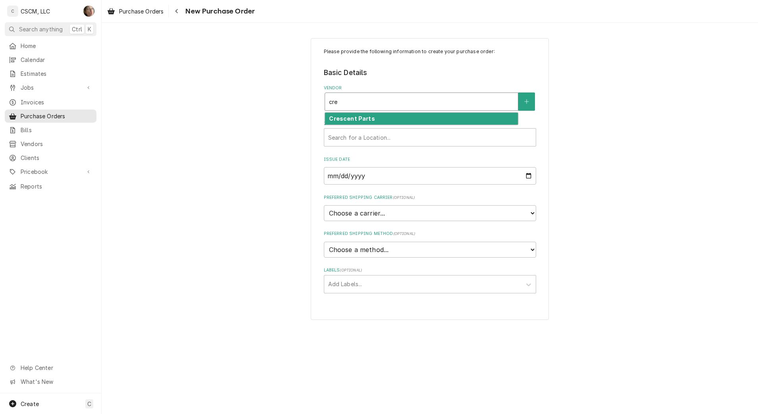
click at [359, 121] on strong "Crescent Parts" at bounding box center [352, 118] width 46 height 7
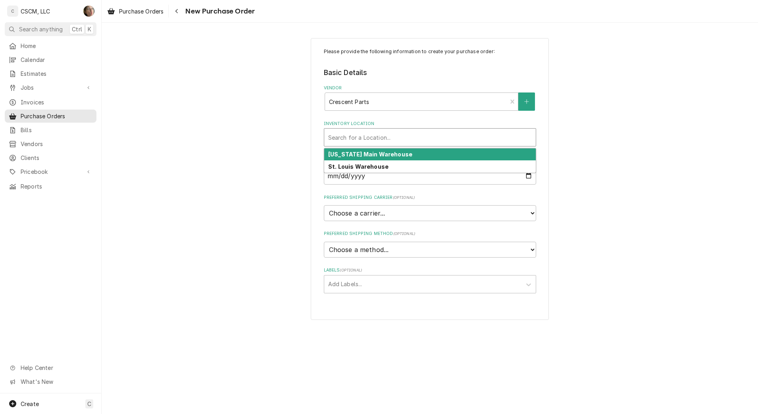
click at [354, 136] on div "Inventory Location" at bounding box center [430, 137] width 204 height 14
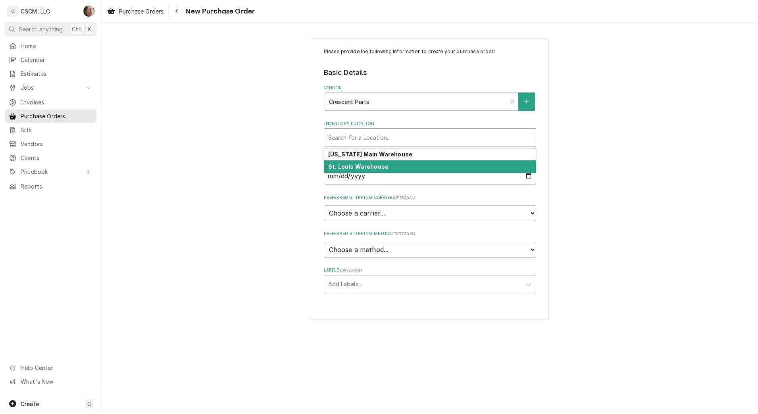
click at [357, 166] on strong "St. Louis Warehouse" at bounding box center [358, 166] width 60 height 7
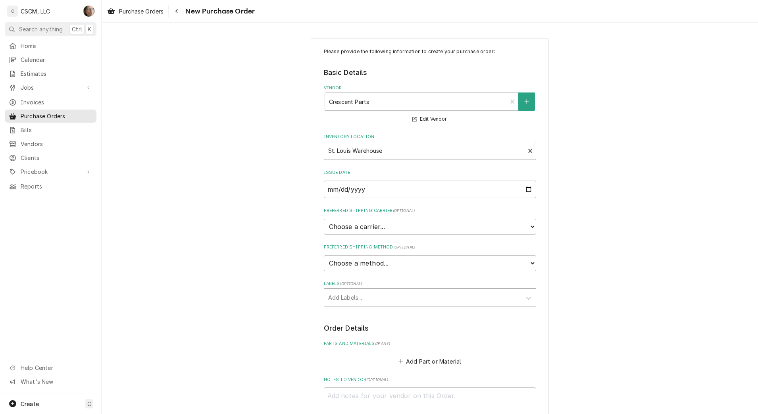
scroll to position [156, 0]
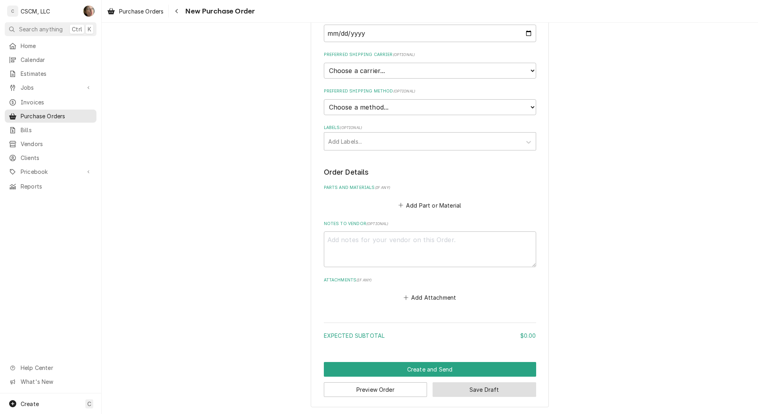
click at [477, 390] on button "Save Draft" at bounding box center [485, 389] width 104 height 15
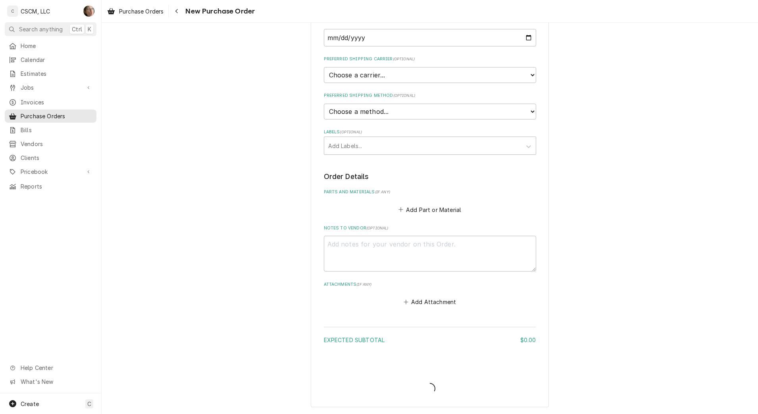
scroll to position [152, 0]
type textarea "x"
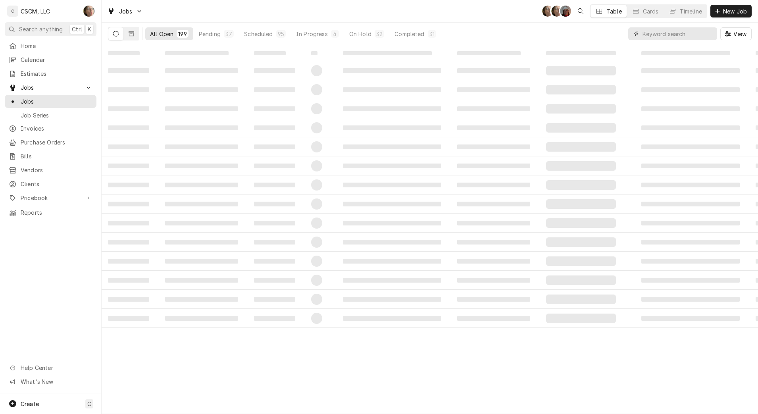
click at [680, 33] on input "Dynamic Content Wrapper" at bounding box center [678, 33] width 71 height 13
type input "c"
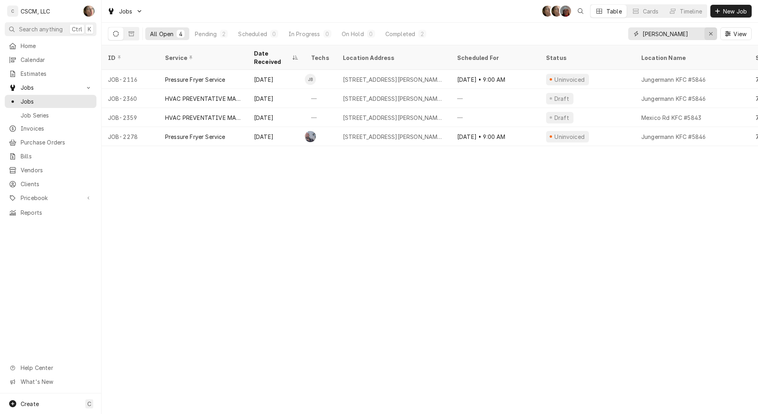
type input "[PERSON_NAME]"
click at [714, 32] on div "Erase input" at bounding box center [711, 34] width 8 height 8
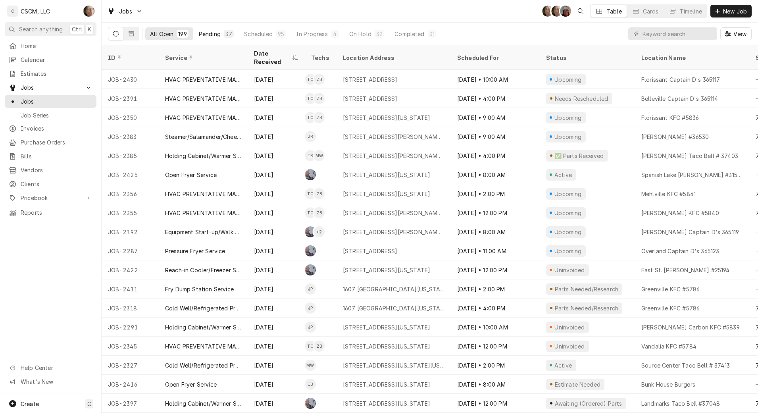
click at [219, 32] on div "Pending" at bounding box center [210, 34] width 22 height 8
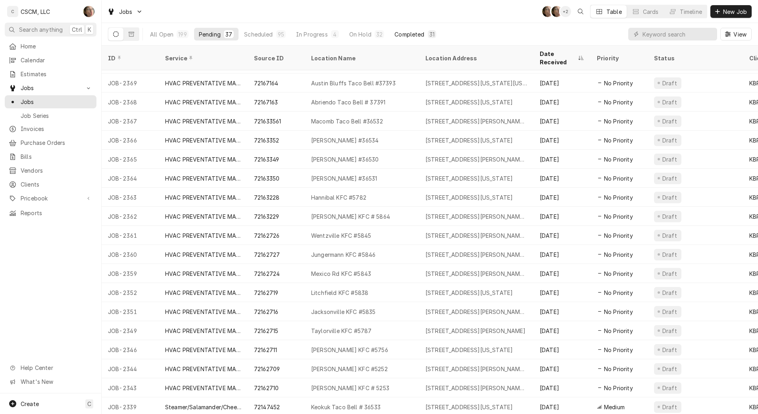
scroll to position [245, 0]
click at [652, 36] on input "Dynamic Content Wrapper" at bounding box center [678, 33] width 71 height 13
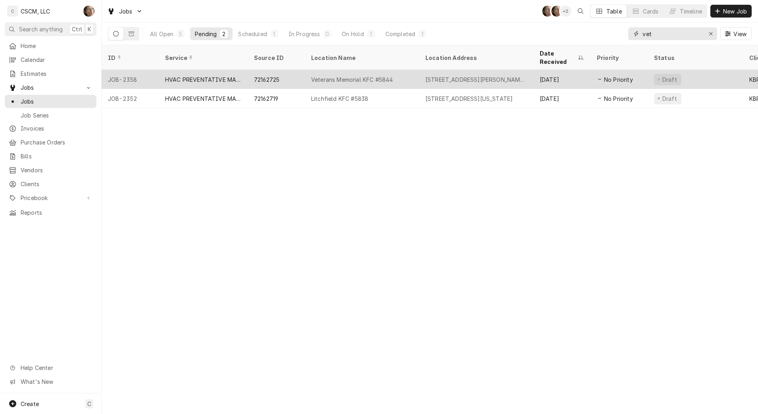
type input "vet"
click at [372, 75] on div "Veterans Memorial KFC #5844" at bounding box center [352, 79] width 82 height 8
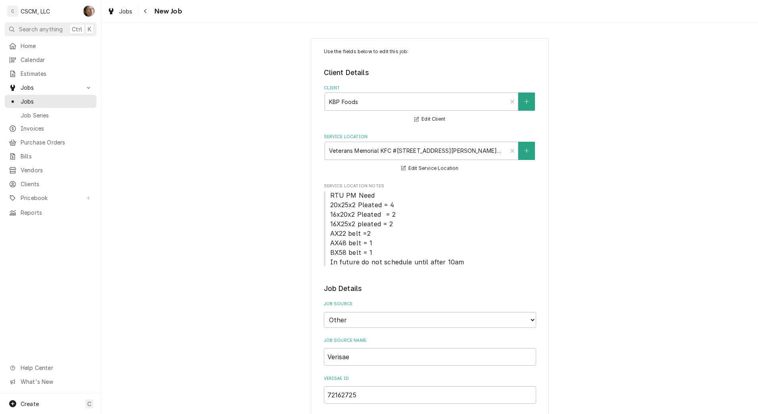
type textarea "x"
click at [145, 10] on icon "Navigate back" at bounding box center [145, 11] width 2 height 4
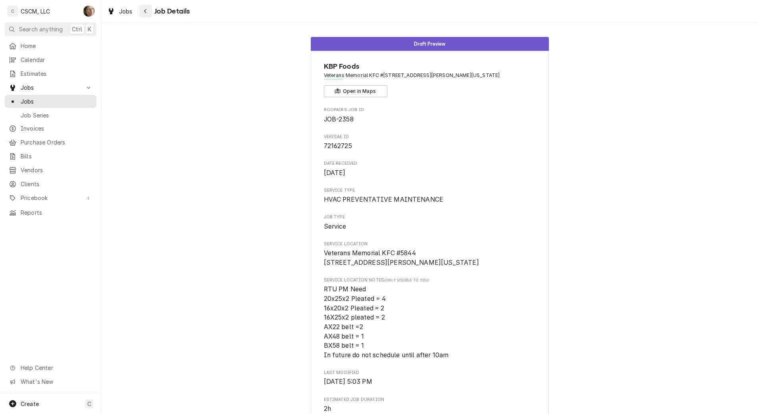
click at [145, 12] on icon "Navigate back" at bounding box center [146, 11] width 4 height 6
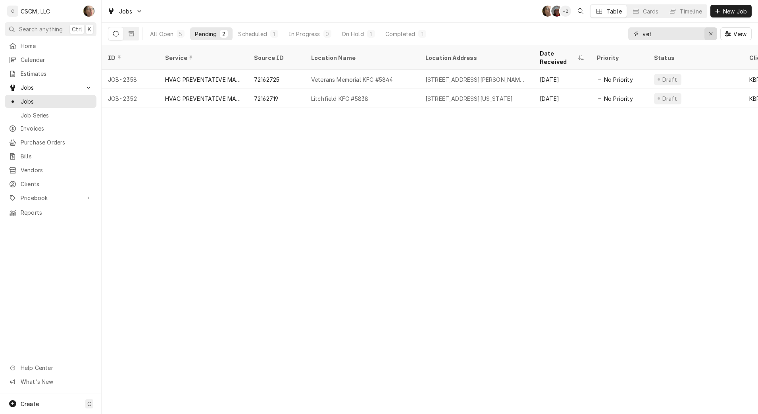
click at [708, 36] on div "Erase input" at bounding box center [711, 34] width 8 height 8
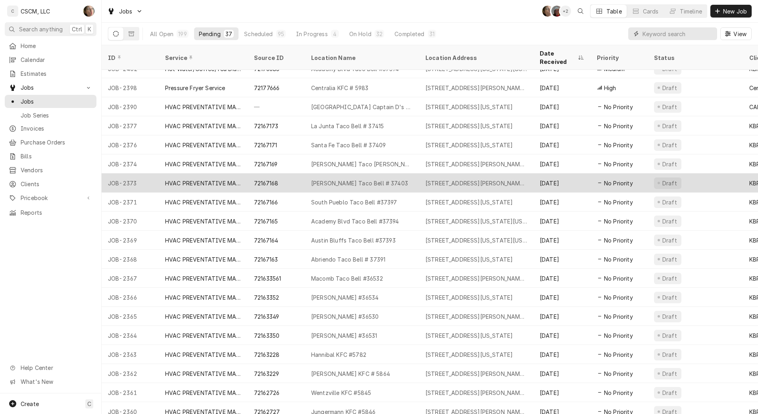
scroll to position [88, 0]
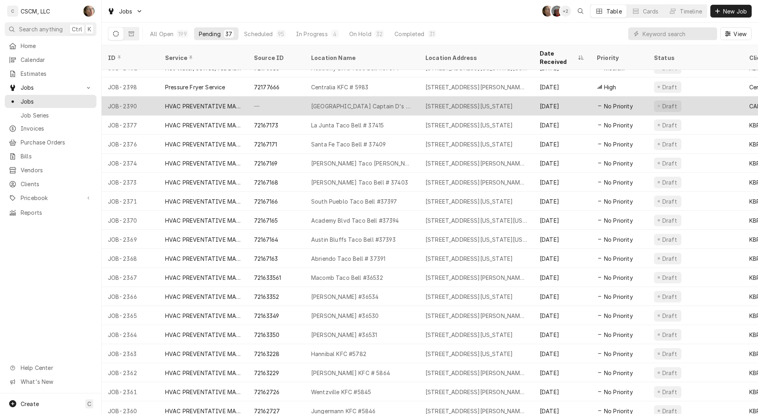
click at [389, 103] on div "[GEOGRAPHIC_DATA] Captain D's 3651111" at bounding box center [362, 105] width 114 height 19
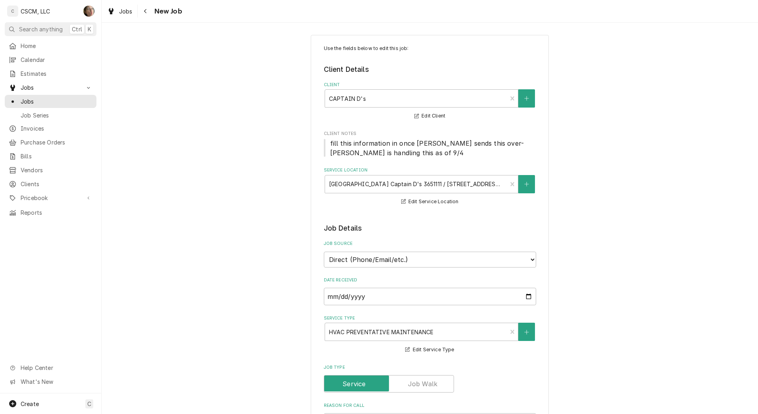
scroll to position [3, 0]
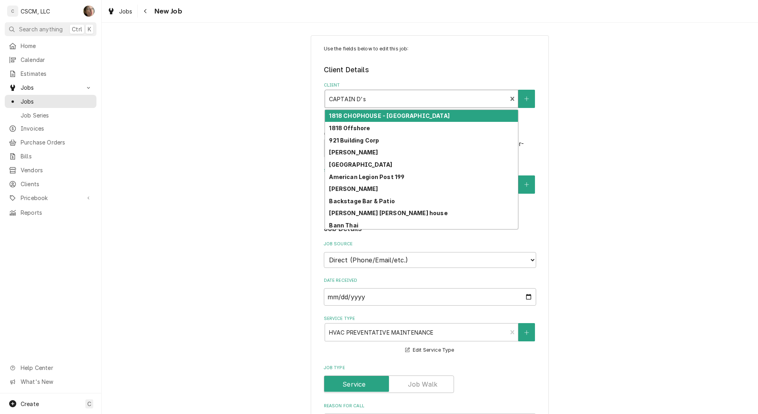
click at [389, 103] on div "Client" at bounding box center [416, 99] width 174 height 14
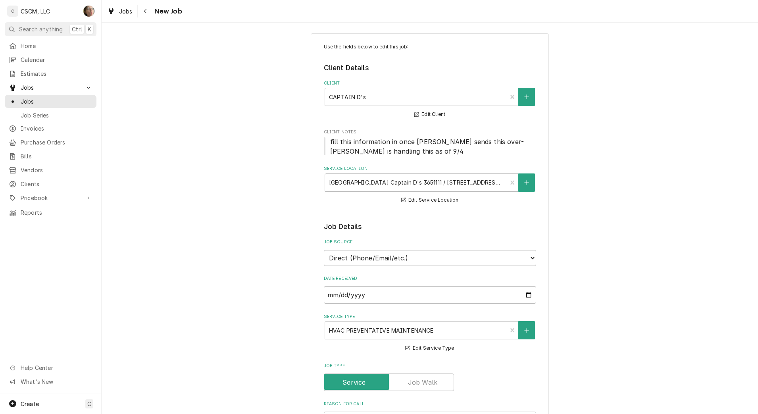
scroll to position [5, 0]
type textarea "x"
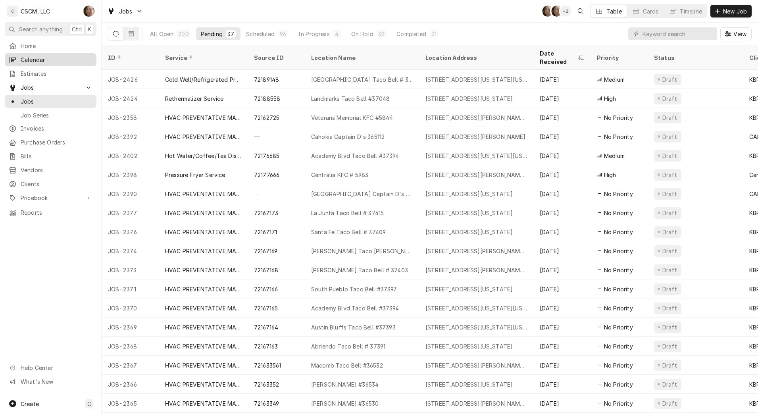
click at [54, 60] on span "Calendar" at bounding box center [57, 60] width 72 height 8
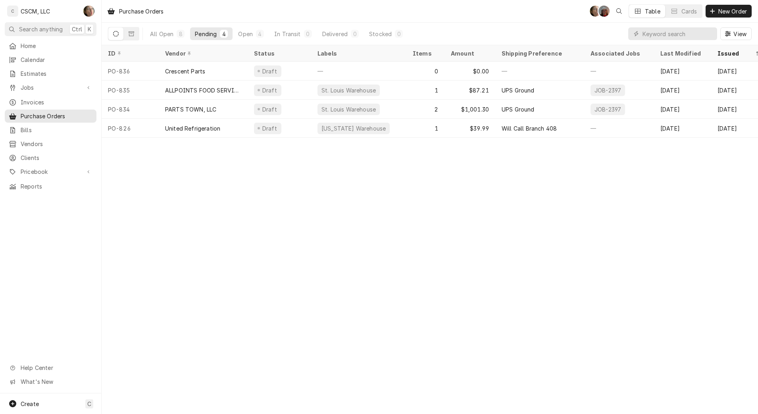
click at [466, 291] on div "Purchase Orders SH DV Table Cards New Order All Open 8 Pending 4 Open 4 In Tran…" at bounding box center [430, 207] width 657 height 414
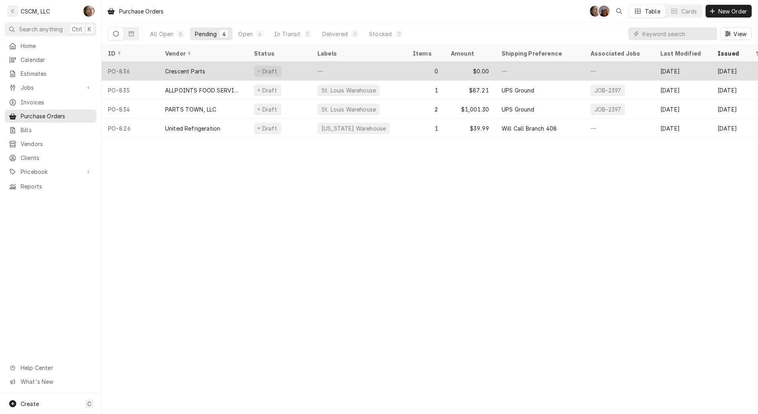
click at [231, 74] on div "Crescent Parts" at bounding box center [203, 71] width 89 height 19
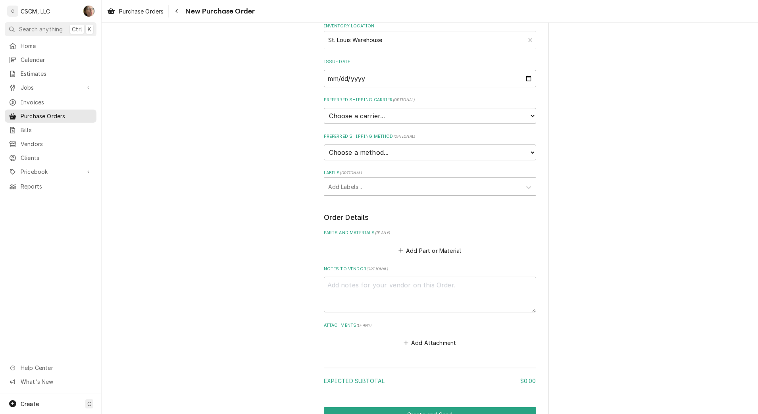
scroll to position [111, 0]
click at [366, 112] on select "Choose a carrier... U.S. Postal Service Stamps.com FedEx UPS DHL Express DHL EC…" at bounding box center [430, 116] width 212 height 16
click at [359, 189] on div "Labels" at bounding box center [422, 186] width 189 height 14
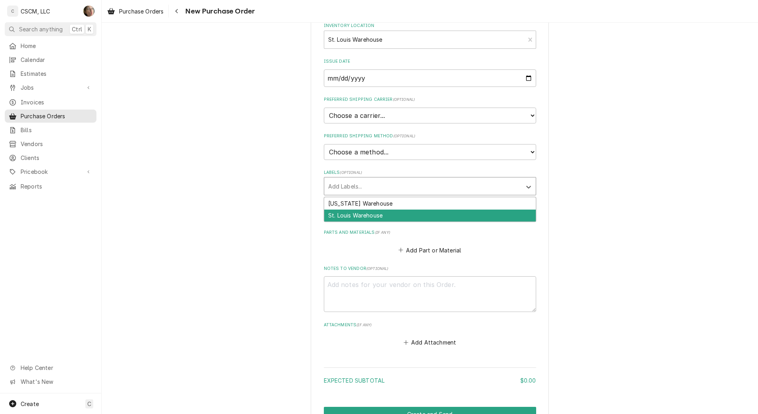
click at [354, 219] on div "St. Louis Warehouse" at bounding box center [430, 216] width 212 height 12
type textarea "x"
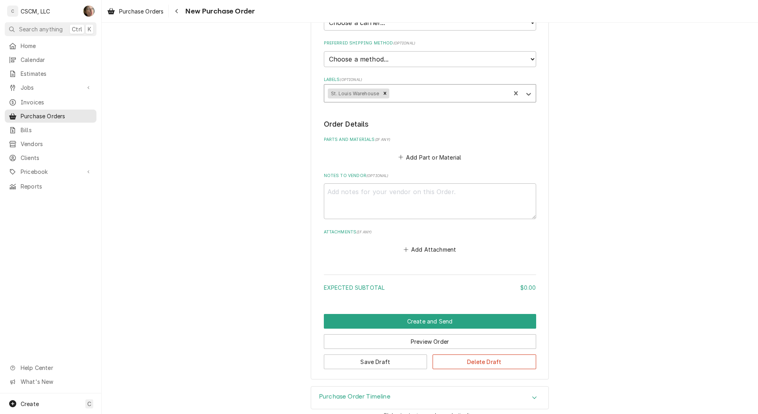
scroll to position [204, 0]
click at [352, 204] on textarea "Notes to Vendor ( optional )" at bounding box center [430, 201] width 212 height 36
click at [415, 157] on button "Add Part or Material" at bounding box center [429, 156] width 65 height 11
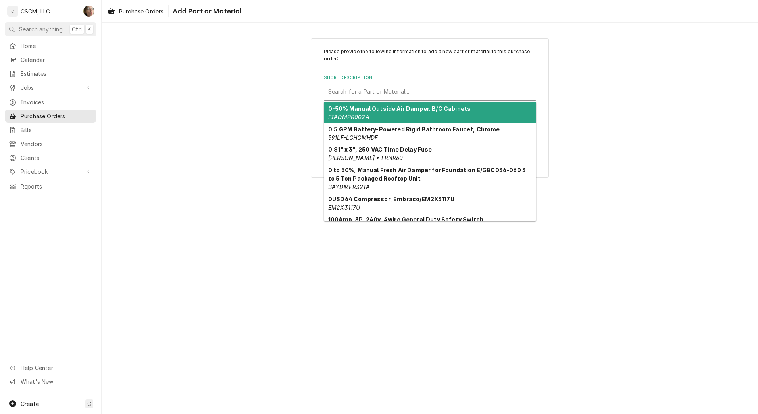
click at [344, 86] on div "Short Description" at bounding box center [430, 92] width 204 height 14
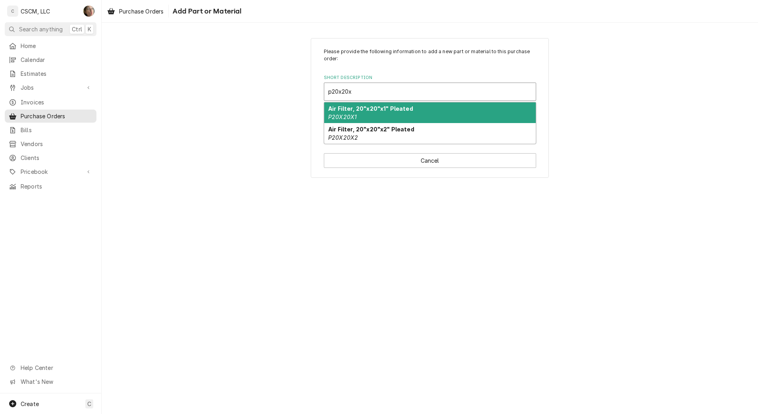
type input "p20x20x2"
click at [374, 114] on div "Air Filter, 20"x20"x2" Pleated P20X20X2" at bounding box center [430, 112] width 212 height 21
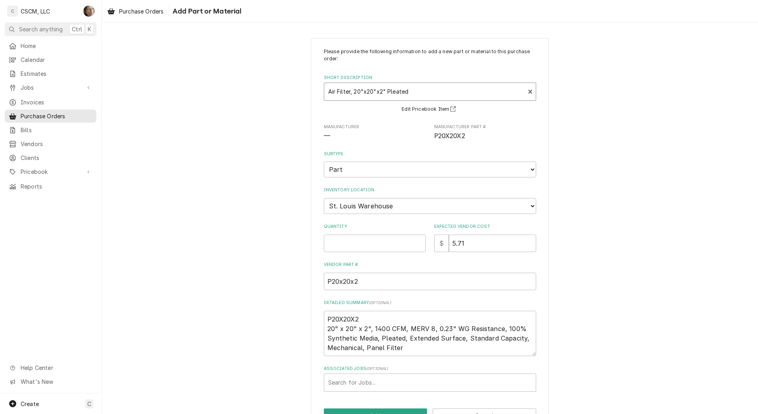
scroll to position [26, 0]
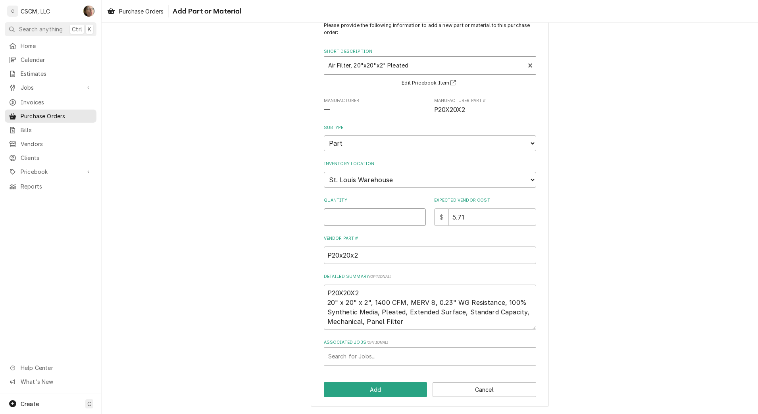
click at [372, 216] on input "Quantity" at bounding box center [375, 216] width 102 height 17
type textarea "x"
type input "4"
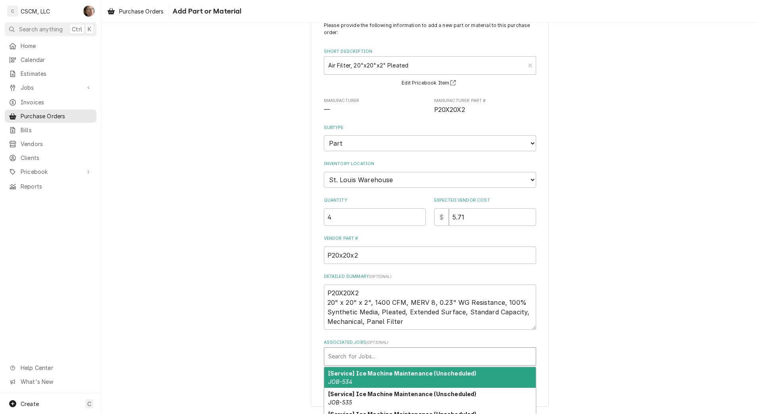
click at [353, 349] on div "Associated Jobs" at bounding box center [430, 356] width 204 height 14
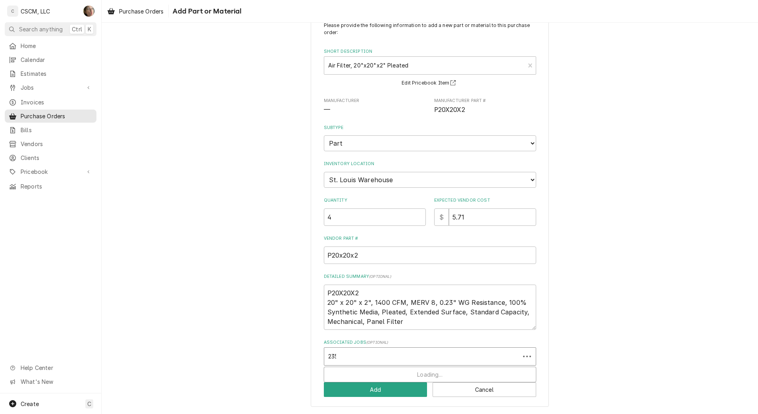
type input "2350"
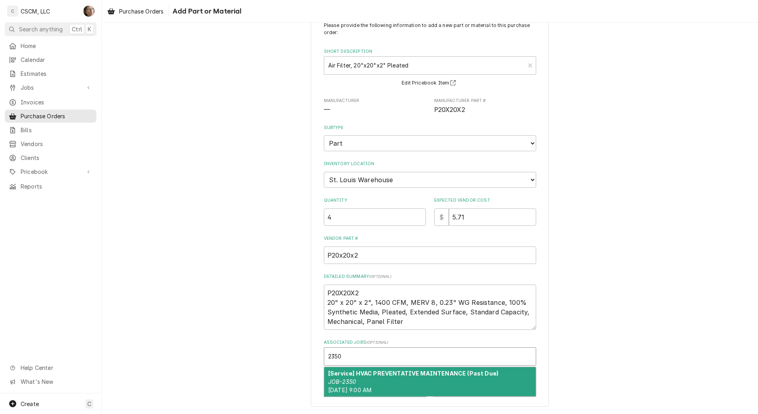
click at [413, 383] on div "[Service] HVAC PREVENTATIVE MAINTENANCE (Past Due) JOB-2350 Wed, Oct 8th, 2025 …" at bounding box center [430, 381] width 212 height 29
type textarea "x"
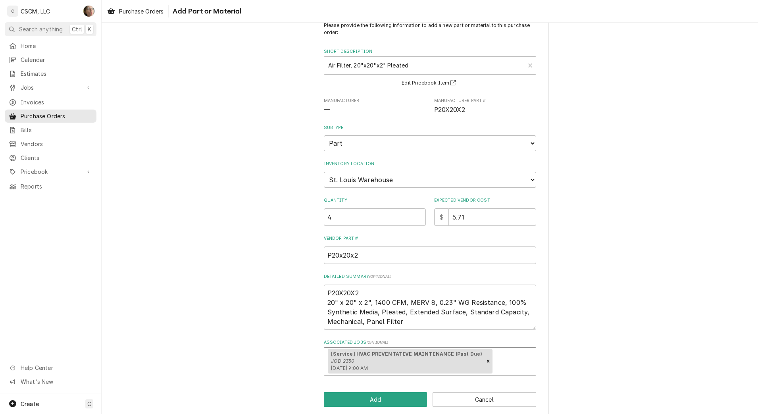
scroll to position [36, 0]
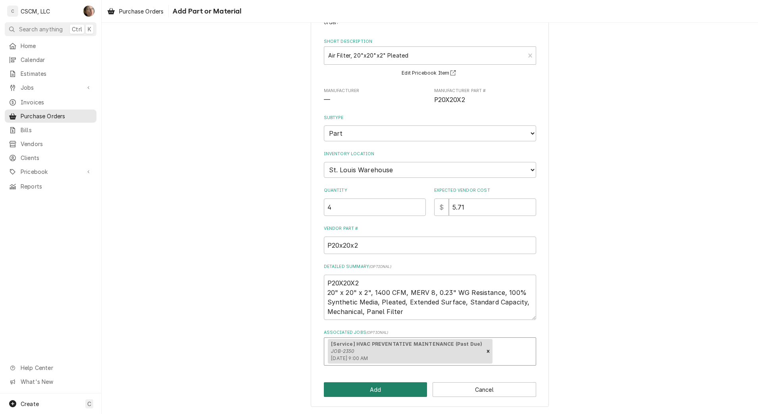
click at [399, 390] on button "Add" at bounding box center [376, 389] width 104 height 15
type textarea "x"
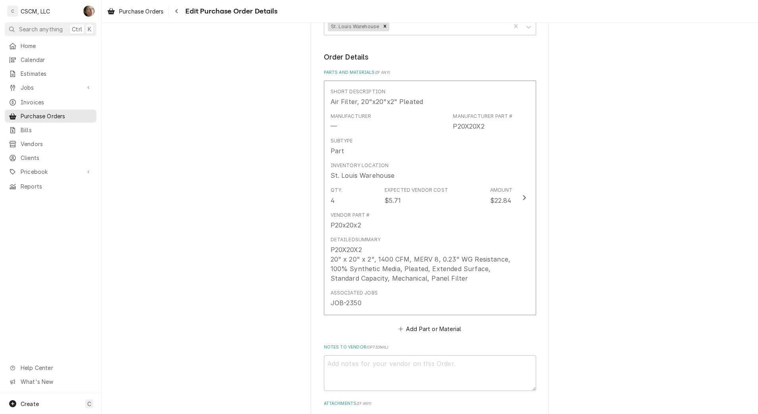
scroll to position [353, 0]
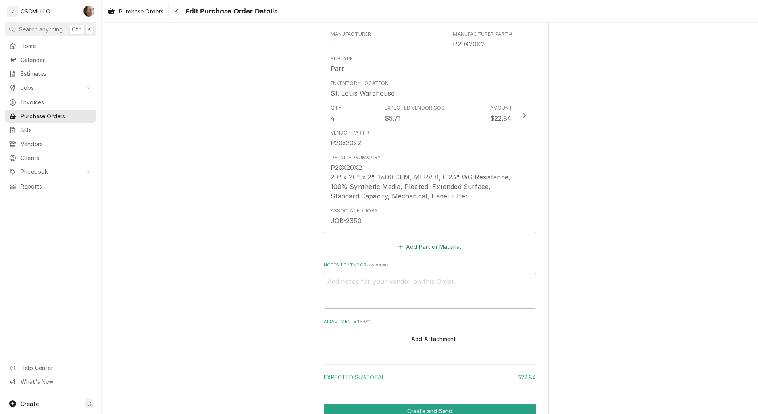
click at [411, 248] on button "Add Part or Material" at bounding box center [429, 246] width 65 height 11
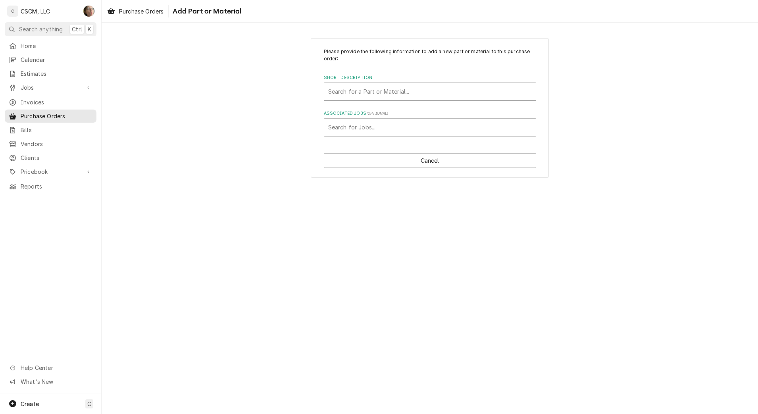
click at [460, 90] on div "Short Description" at bounding box center [430, 92] width 204 height 14
type input "p16x25x2"
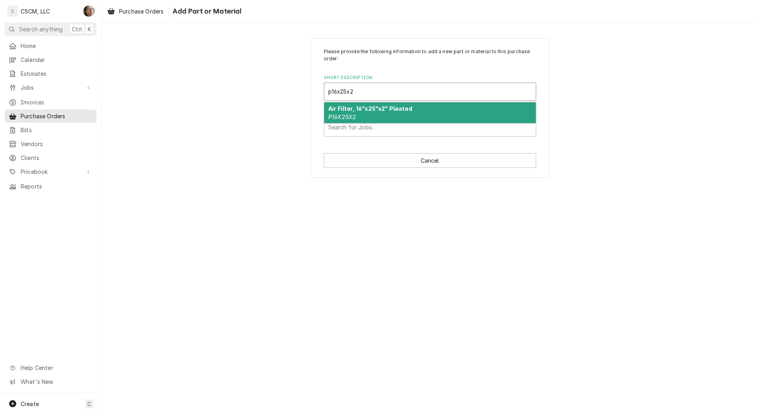
click at [475, 107] on div "Air Filter, 16"x25"x2" Pleated P16X25X2" at bounding box center [430, 112] width 212 height 21
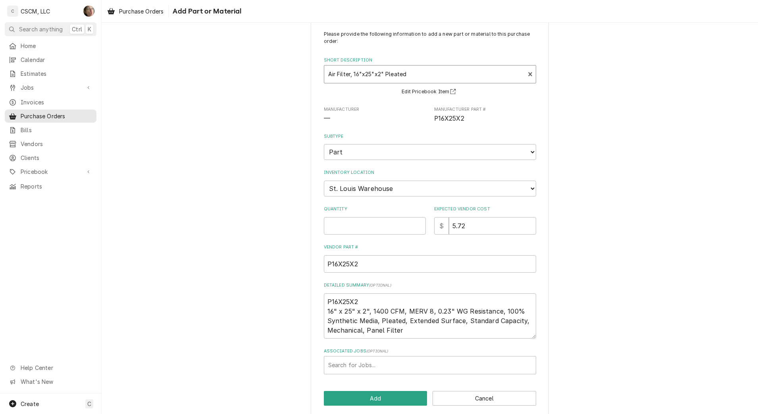
scroll to position [26, 0]
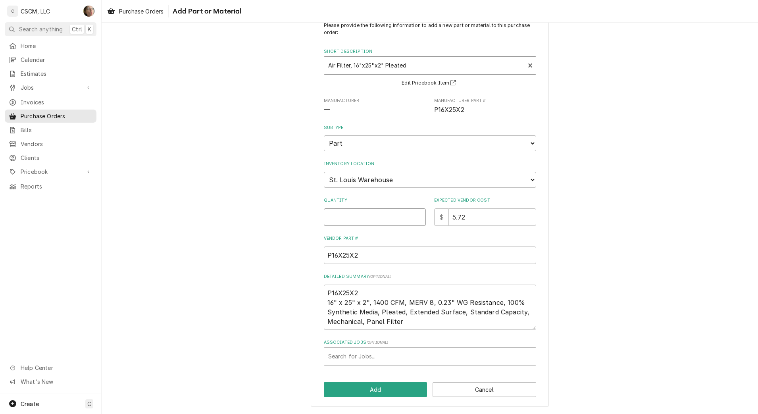
click at [407, 214] on input "Quantity" at bounding box center [375, 216] width 102 height 17
type textarea "x"
type input "2"
click at [462, 364] on div "Search for Jobs..." at bounding box center [430, 356] width 212 height 17
type input "2350"
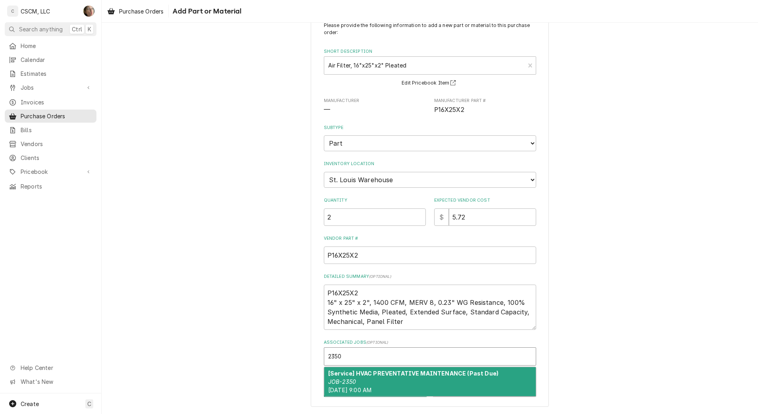
click at [420, 381] on div "[Service] HVAC PREVENTATIVE MAINTENANCE (Past Due) JOB-2350 Wed, Oct 8th, 2025 …" at bounding box center [430, 381] width 212 height 29
type textarea "x"
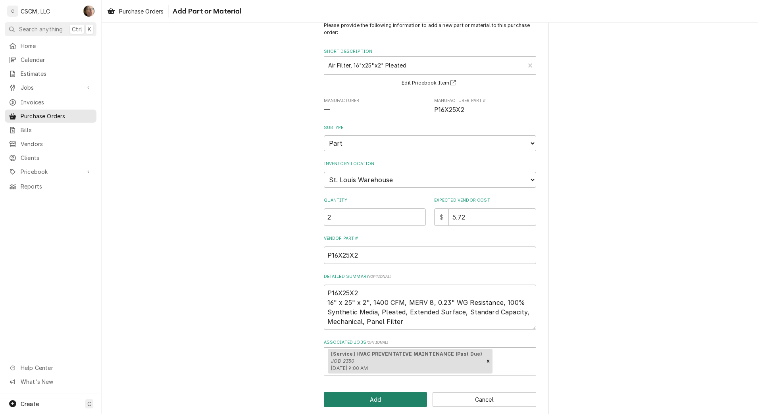
click at [399, 401] on button "Add" at bounding box center [376, 399] width 104 height 15
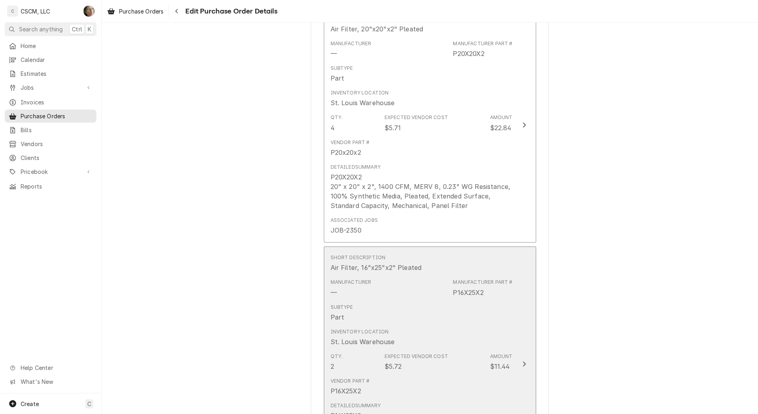
scroll to position [592, 0]
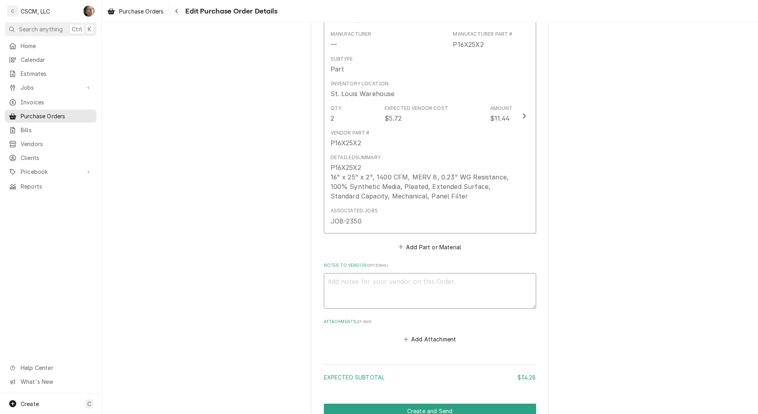
click at [419, 293] on textarea "Notes to Vendor ( optional )" at bounding box center [430, 291] width 212 height 36
type textarea "x"
type textarea "p"
type textarea "x"
type textarea "p2"
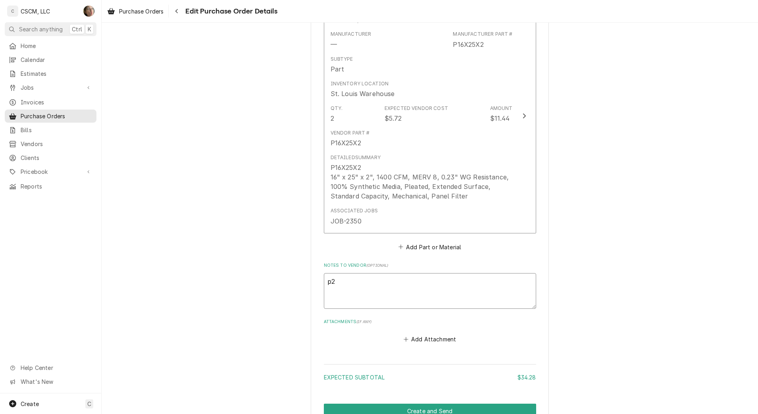
type textarea "x"
type textarea "p20"
type textarea "x"
type textarea "p20x"
type textarea "x"
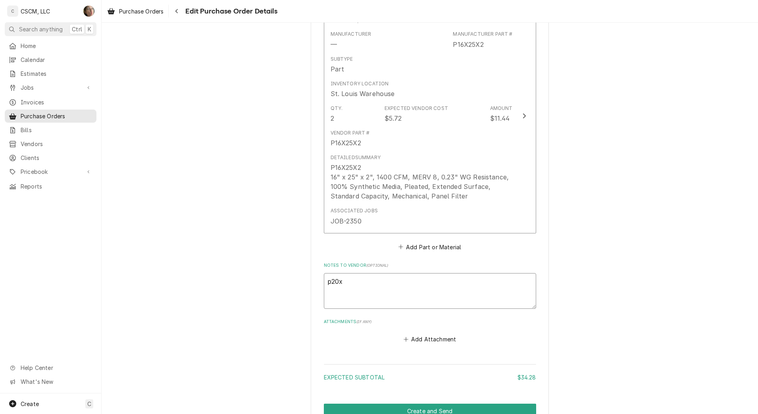
type textarea "p20x2"
type textarea "x"
type textarea "p20x25"
type textarea "x"
type textarea "p20x25x"
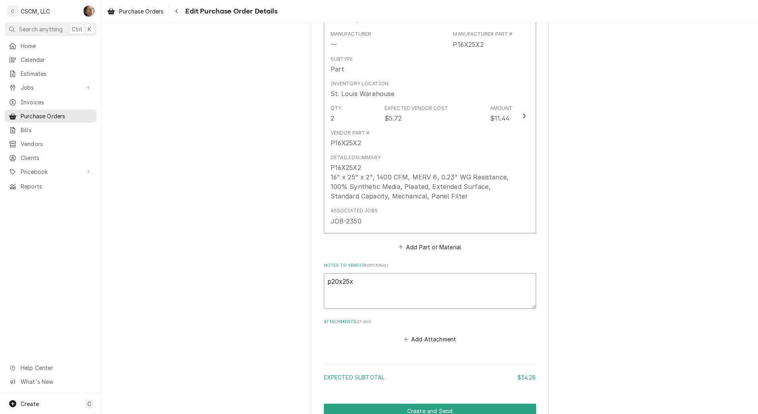
type textarea "x"
type textarea "p20x25x2"
drag, startPoint x: 427, startPoint y: 293, endPoint x: 299, endPoint y: 290, distance: 127.9
type textarea "x"
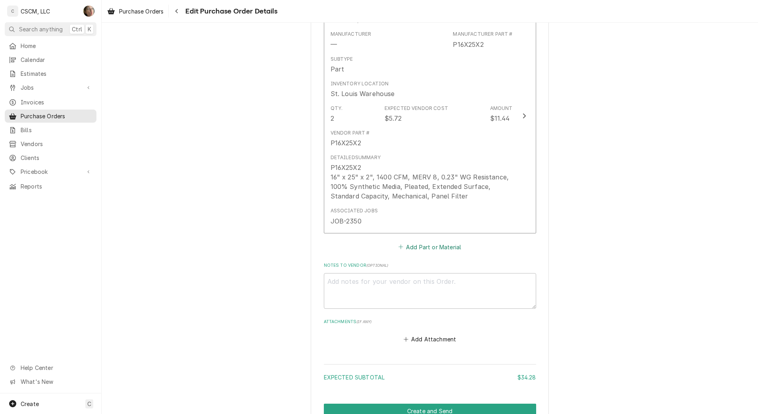
drag, startPoint x: 418, startPoint y: 258, endPoint x: 422, endPoint y: 250, distance: 8.7
click at [418, 258] on fieldset "Order Details Parts and Materials ( if any ) Short Description Air Filter, 20"x…" at bounding box center [430, 37] width 212 height 613
click at [422, 250] on button "Add Part or Material" at bounding box center [429, 246] width 65 height 11
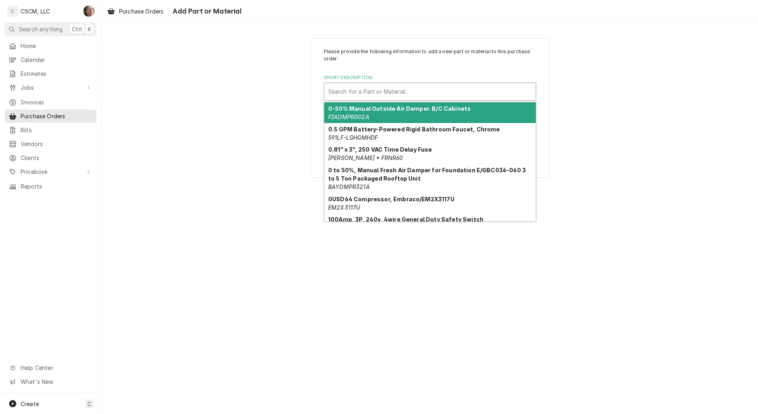
click at [367, 90] on div "Short Description" at bounding box center [430, 92] width 204 height 14
paste input "p20x25x2"
type input "p20x25x2"
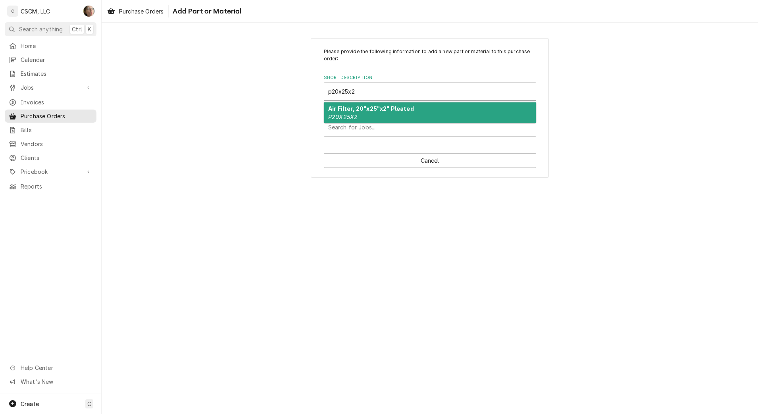
click at [366, 113] on div "Air Filter, 20"x25"x2" Pleated P20X25X2" at bounding box center [430, 112] width 212 height 21
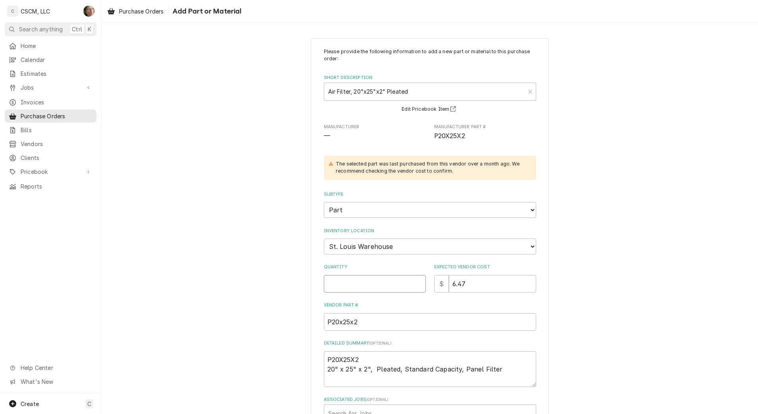
click at [366, 285] on input "Quantity" at bounding box center [375, 283] width 102 height 17
type textarea "x"
type input "3"
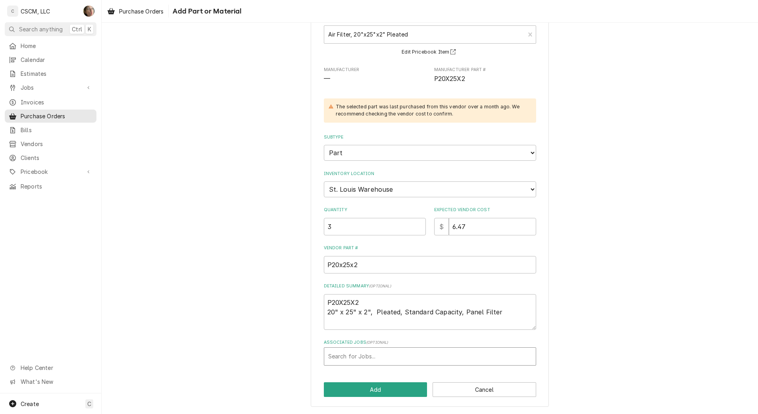
click at [381, 357] on div "Associated Jobs" at bounding box center [430, 356] width 204 height 14
type input "2350"
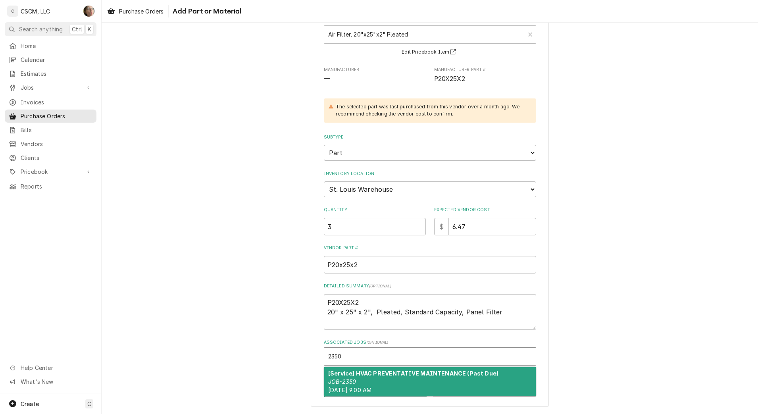
click at [485, 372] on strong "[Service] HVAC PREVENTATIVE MAINTENANCE (Past Due)" at bounding box center [413, 373] width 170 height 7
type textarea "x"
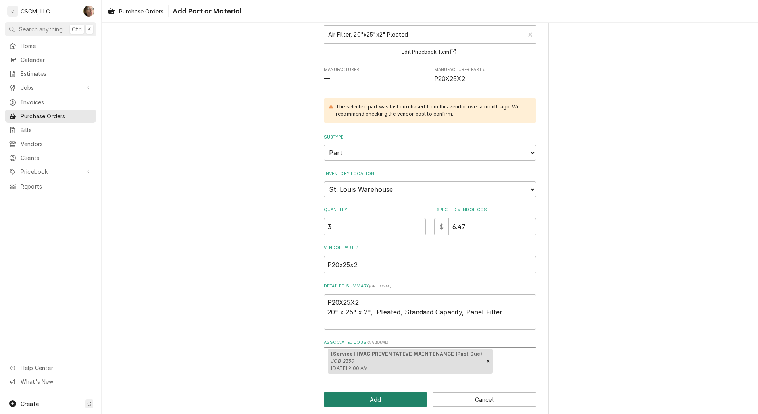
click at [377, 395] on button "Add" at bounding box center [376, 399] width 104 height 15
type textarea "x"
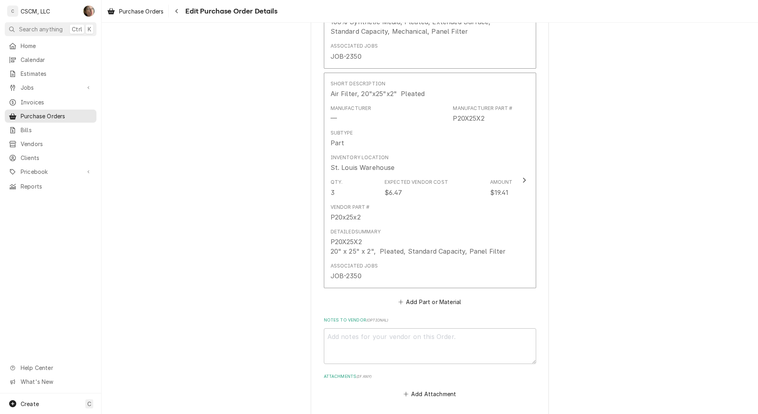
scroll to position [911, 0]
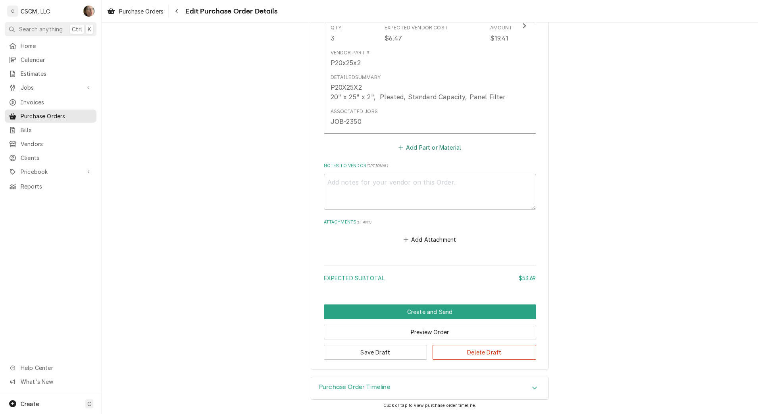
click at [417, 144] on button "Add Part or Material" at bounding box center [429, 147] width 65 height 11
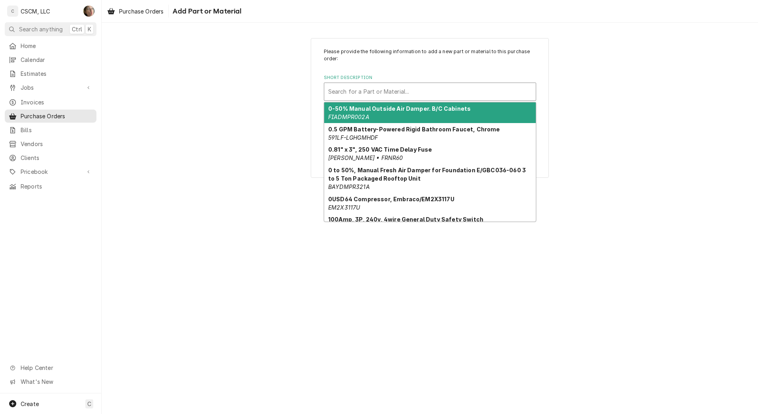
click at [374, 94] on div "Short Description" at bounding box center [430, 92] width 204 height 14
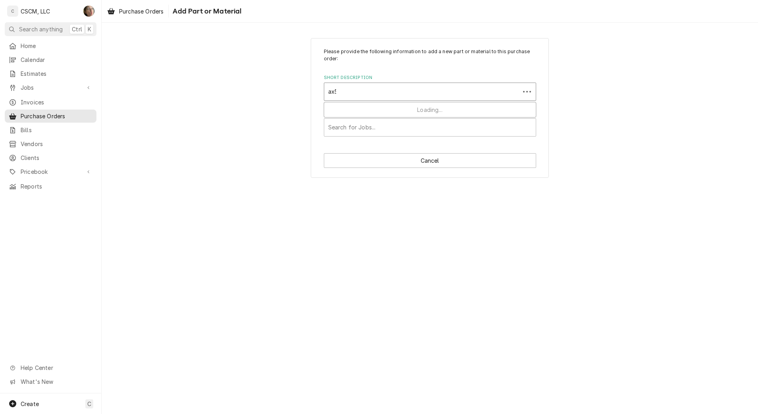
type input "ax55"
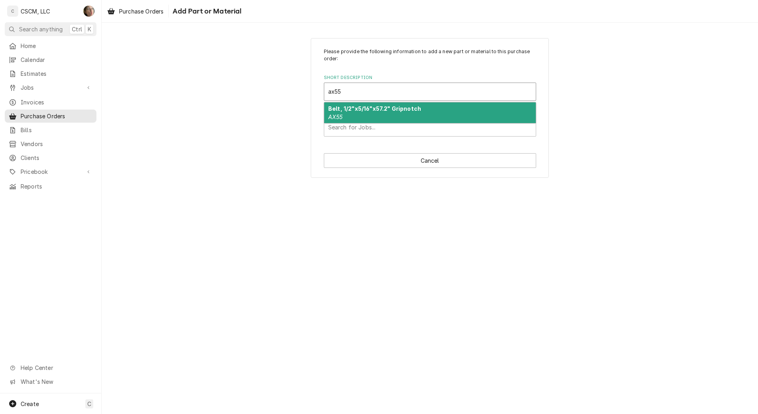
click at [374, 110] on strong "Belt, 1/2"x5/16"x57.2" Gripnotch" at bounding box center [374, 108] width 93 height 7
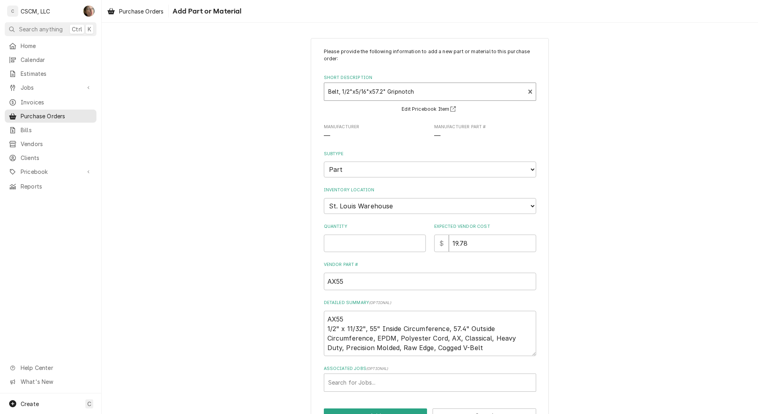
type textarea "x"
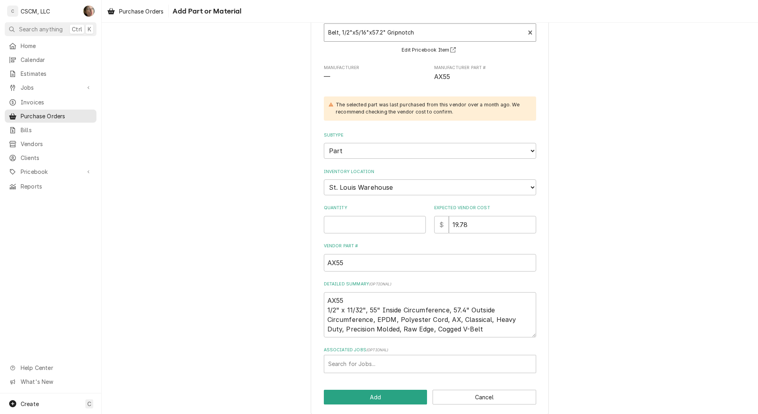
scroll to position [67, 0]
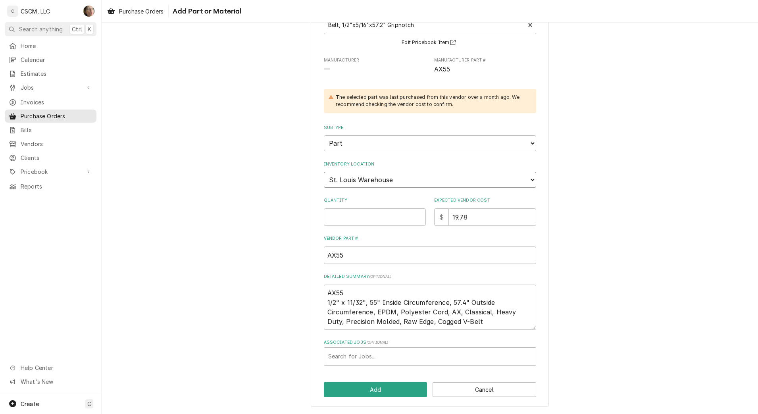
click at [372, 179] on select "Choose a location... Chris's Truck Colorado Main Warehouse Izaia's Truck Jimmy'…" at bounding box center [430, 180] width 212 height 16
select select "2880"
click at [324, 172] on select "Choose a location... Chris's Truck Colorado Main Warehouse Izaia's Truck Jimmy'…" at bounding box center [430, 180] width 212 height 16
click at [369, 216] on input "Quantity" at bounding box center [375, 216] width 102 height 17
type textarea "x"
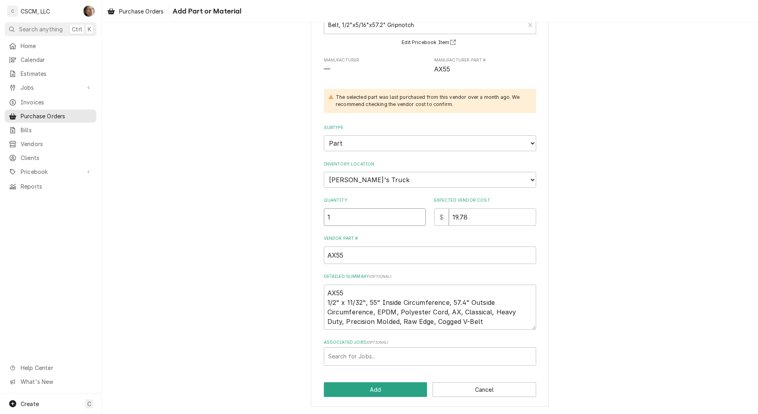
type input "1"
click at [378, 358] on div "Associated Jobs" at bounding box center [430, 356] width 204 height 14
type input "2350"
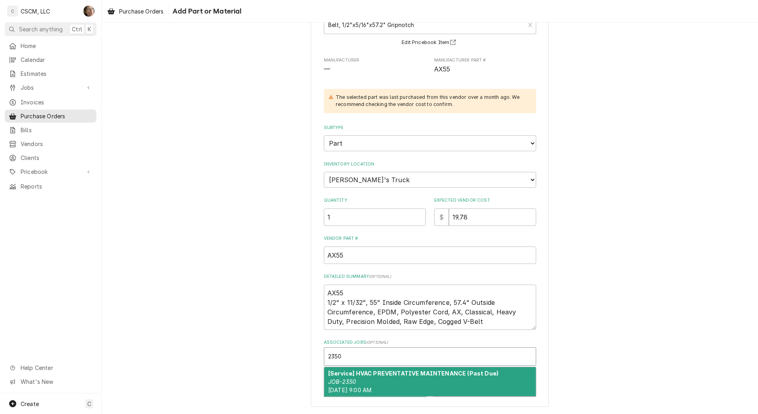
click at [372, 371] on strong "[Service] HVAC PREVENTATIVE MAINTENANCE (Past Due)" at bounding box center [413, 373] width 170 height 7
type textarea "x"
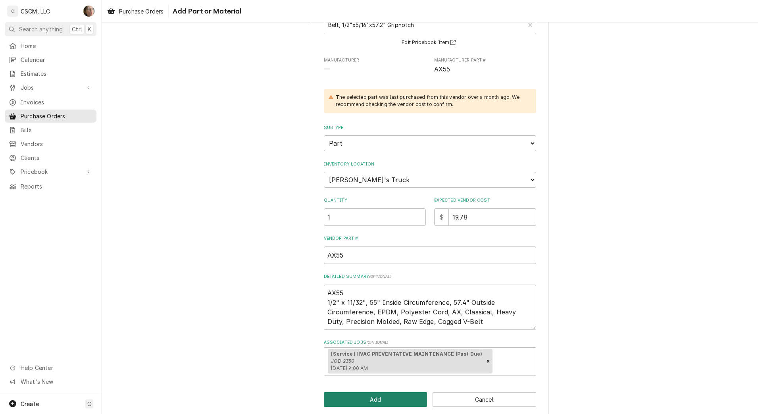
click at [372, 398] on button "Add" at bounding box center [376, 399] width 104 height 15
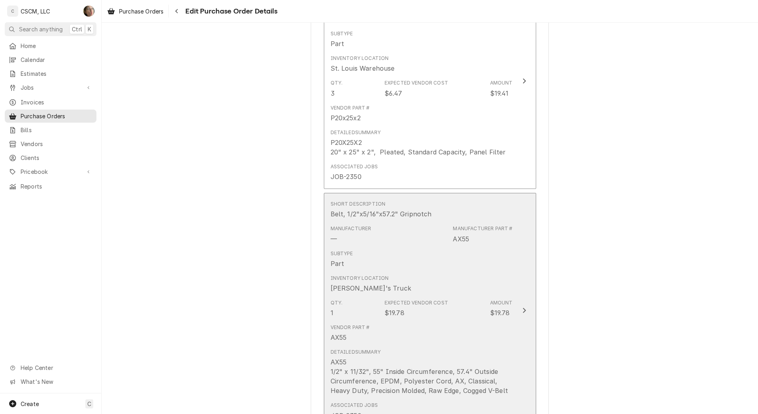
scroll to position [777, 0]
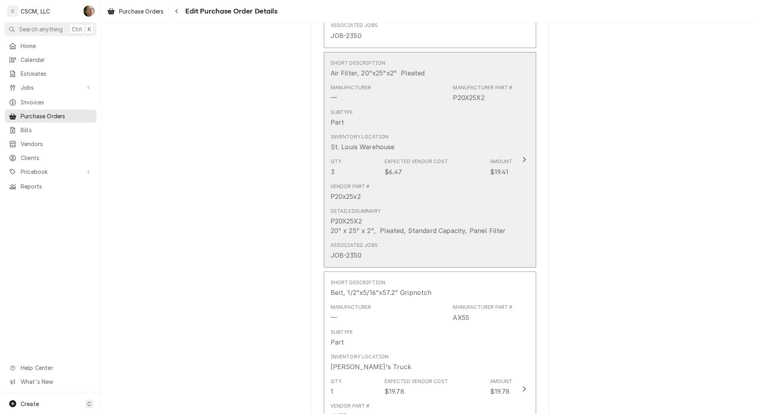
click at [410, 219] on div "P20X25X2 20" x 25" x 2", Pleated, Standard Capacity, Panel Filter" at bounding box center [418, 225] width 175 height 19
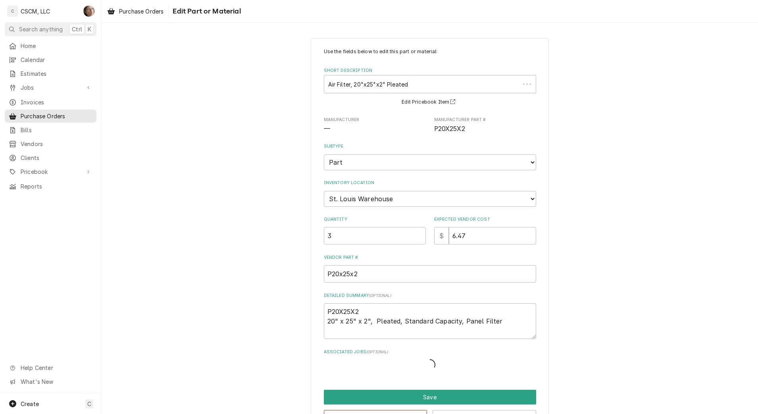
type textarea "x"
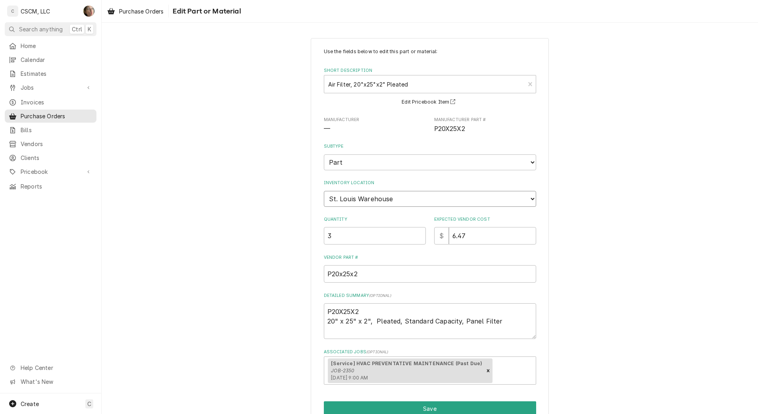
drag, startPoint x: 362, startPoint y: 197, endPoint x: 361, endPoint y: 204, distance: 6.4
click at [362, 197] on select "Choose a location... Chris's Truck Colorado Main Warehouse Izaia's Truck Jimmy'…" at bounding box center [430, 199] width 212 height 16
select select "2880"
click at [324, 191] on select "Choose a location... Chris's Truck Colorado Main Warehouse Izaia's Truck Jimmy'…" at bounding box center [430, 199] width 212 height 16
click at [402, 406] on button "Save" at bounding box center [430, 408] width 212 height 15
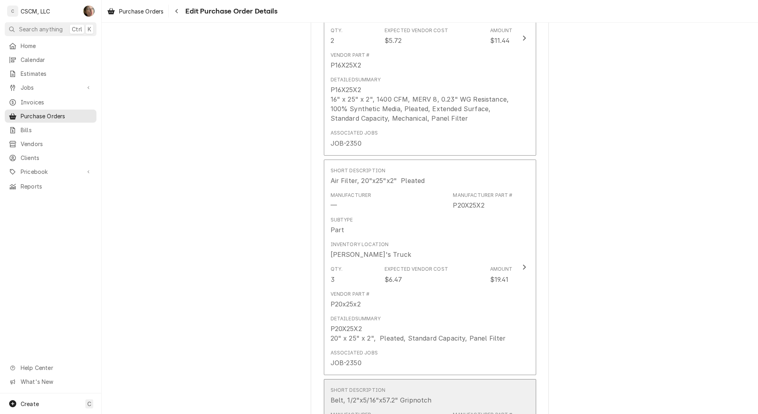
scroll to position [668, 0]
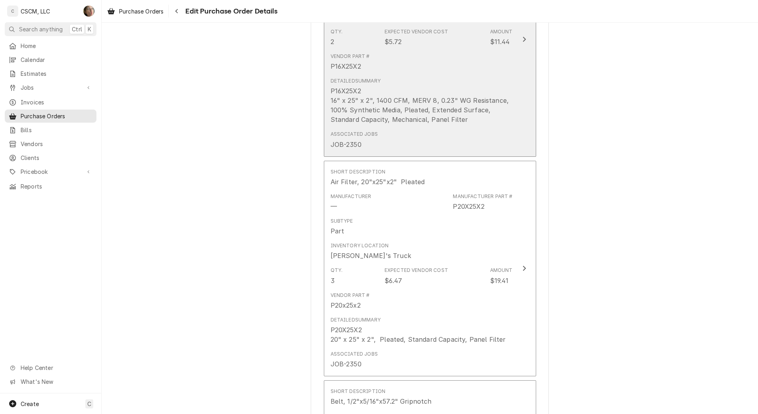
click at [370, 124] on div "P16X25X2 16" x 25" x 2", 1400 CFM, MERV 8, 0.23" WG Resistance, 100% Synthetic …" at bounding box center [422, 105] width 182 height 38
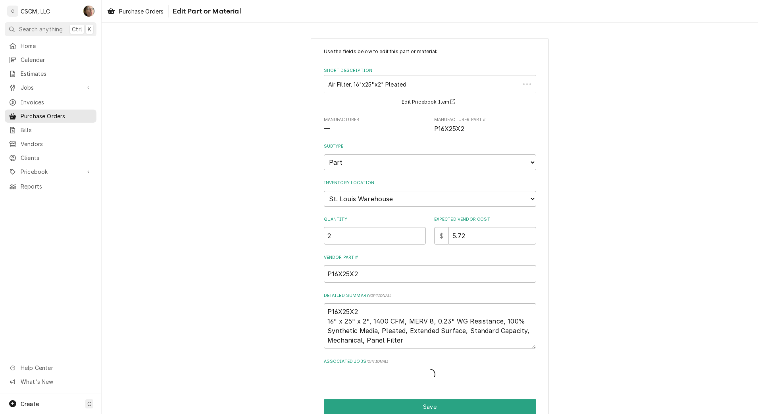
type textarea "x"
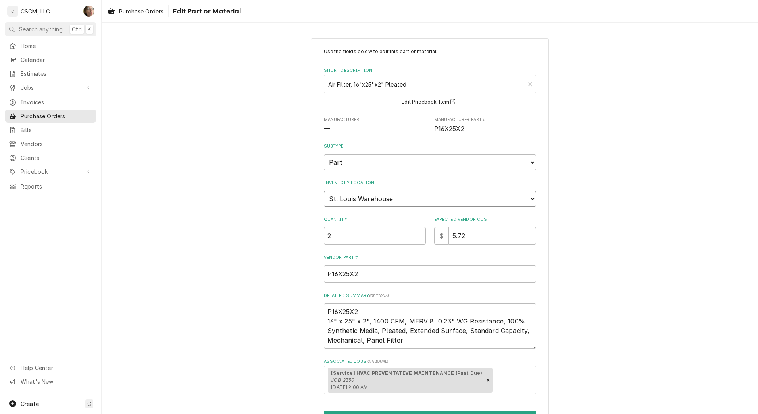
click at [370, 198] on select "Choose a location... Chris's Truck Colorado Main Warehouse Izaia's Truck Jimmy'…" at bounding box center [430, 199] width 212 height 16
select select "2880"
click at [324, 191] on select "Choose a location... Chris's Truck Colorado Main Warehouse Izaia's Truck Jimmy'…" at bounding box center [430, 199] width 212 height 16
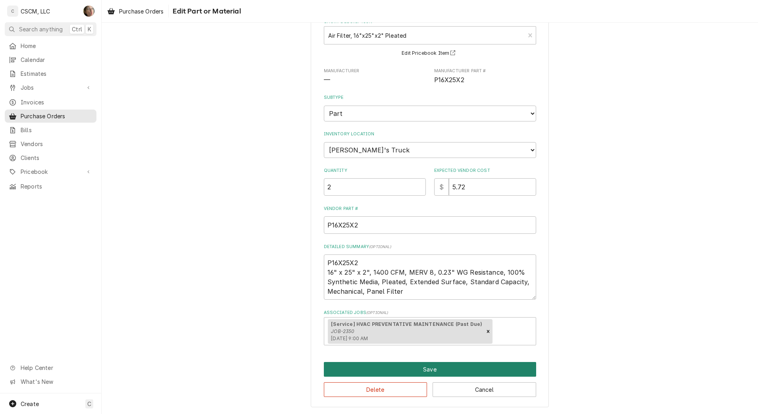
click at [379, 363] on button "Save" at bounding box center [430, 369] width 212 height 15
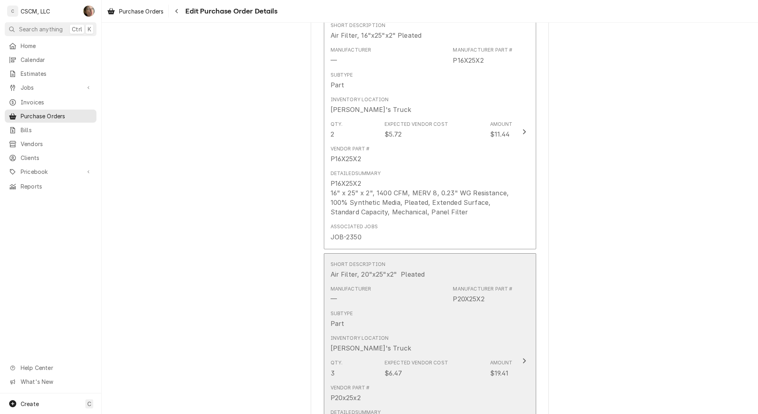
scroll to position [510, 0]
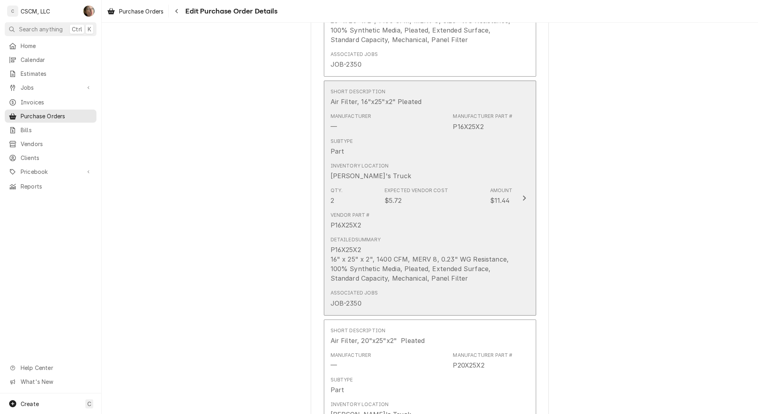
click at [367, 240] on div "Detailed Summary" at bounding box center [356, 239] width 50 height 7
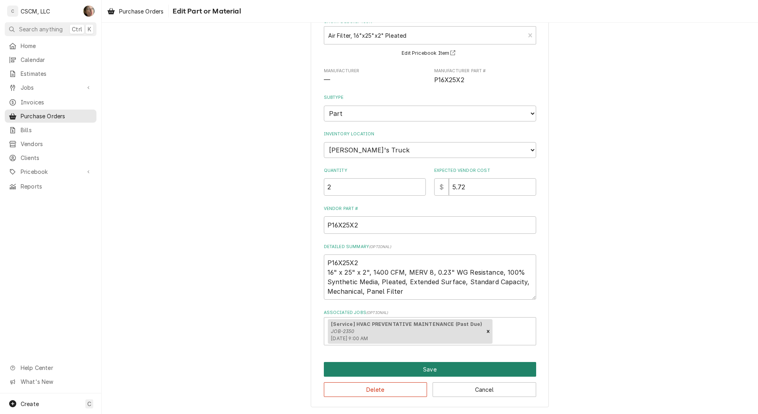
click at [388, 364] on button "Save" at bounding box center [430, 369] width 212 height 15
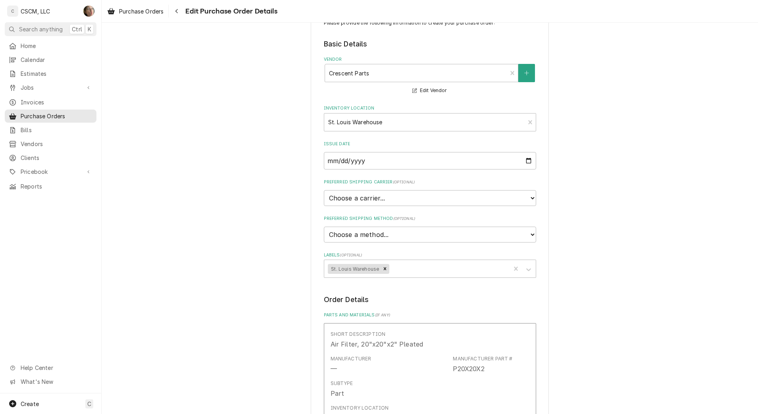
scroll to position [177, 0]
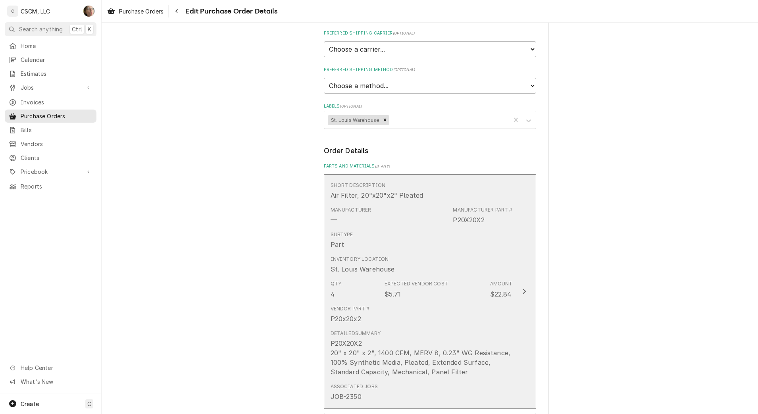
click at [387, 276] on div "Inventory Location St. Louis Warehouse" at bounding box center [422, 264] width 182 height 25
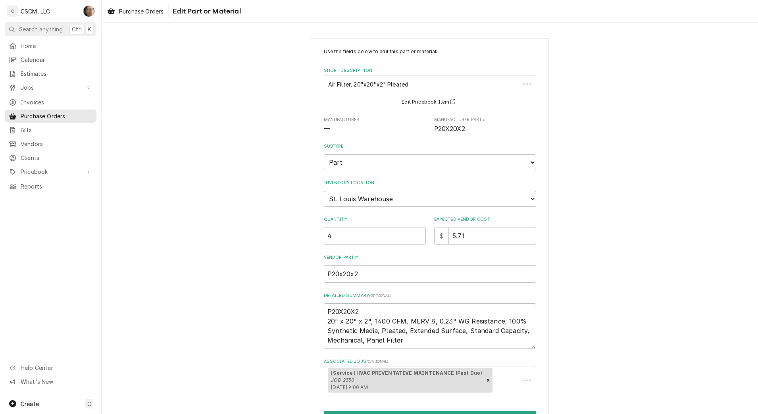
type textarea "x"
click at [368, 205] on select "Choose a location... Chris's Truck Colorado Main Warehouse Izaia's Truck Jimmy'…" at bounding box center [430, 199] width 212 height 16
select select "2880"
click at [324, 191] on select "Choose a location... Chris's Truck Colorado Main Warehouse Izaia's Truck Jimmy'…" at bounding box center [430, 199] width 212 height 16
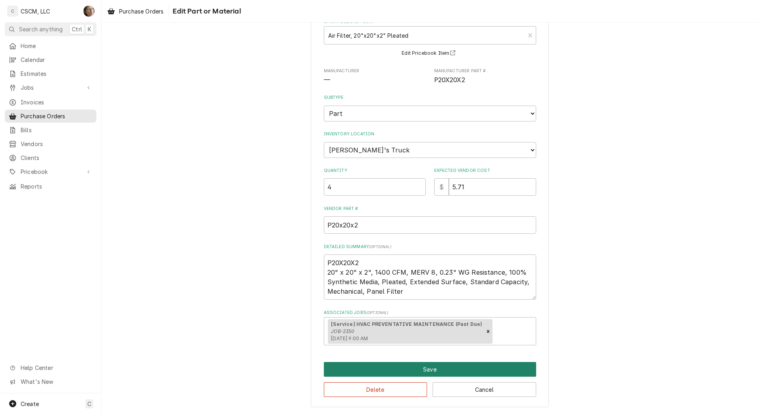
click at [382, 366] on button "Save" at bounding box center [430, 369] width 212 height 15
type textarea "x"
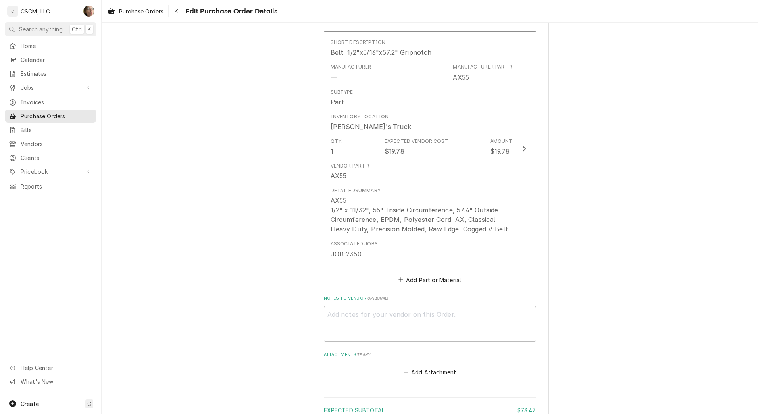
scroll to position [1021, 0]
click at [399, 277] on icon "Parts and Materials" at bounding box center [401, 276] width 5 height 6
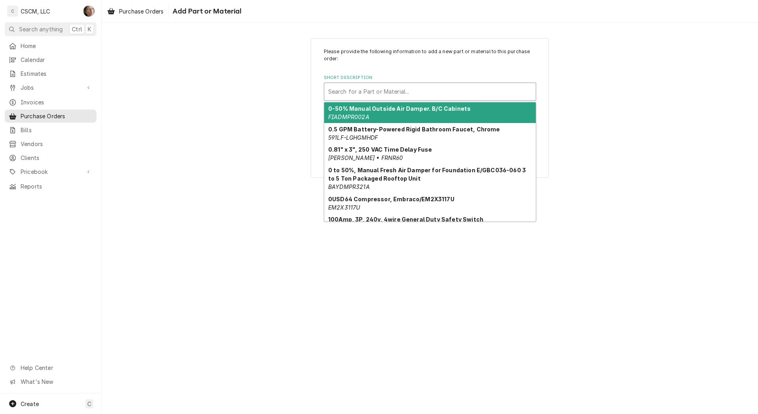
click at [356, 96] on div "Short Description" at bounding box center [430, 92] width 204 height 14
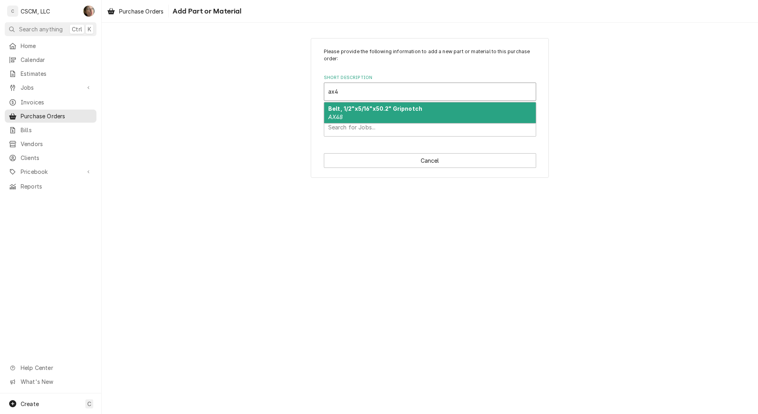
type input "ax49"
click at [369, 112] on strong "Belt, 1/2"x5/16"x51.2" Grip notch" at bounding box center [375, 108] width 94 height 7
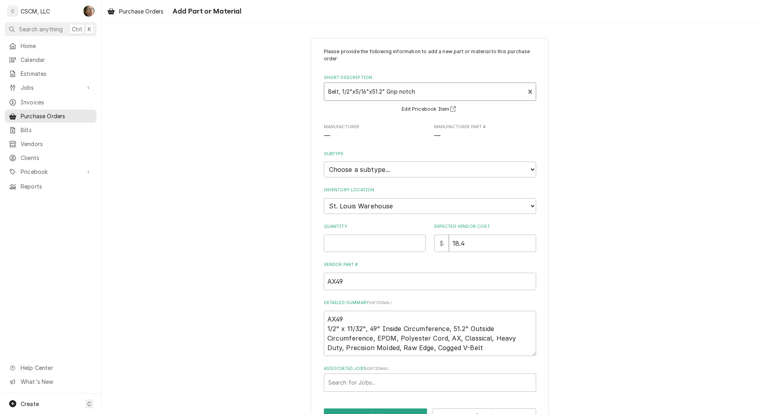
type textarea "x"
click at [364, 208] on select "Choose a location... Chris's Truck Colorado Main Warehouse Izaia's Truck Jimmy'…" at bounding box center [430, 206] width 212 height 16
select select "2880"
click at [324, 198] on select "Choose a location... Chris's Truck Colorado Main Warehouse Izaia's Truck Jimmy'…" at bounding box center [430, 206] width 212 height 16
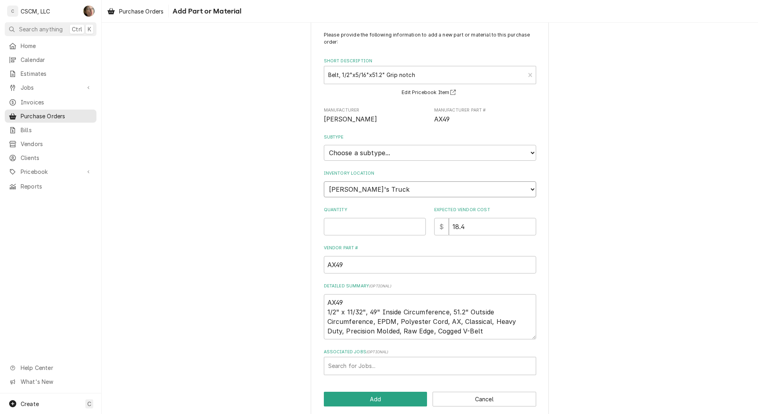
scroll to position [26, 0]
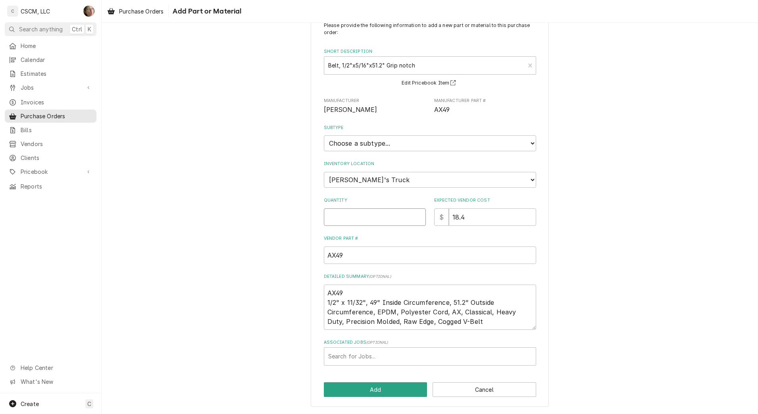
click at [382, 220] on input "Quantity" at bounding box center [375, 216] width 102 height 17
type textarea "x"
type input "1"
click at [370, 366] on div "Search for Jobs..." at bounding box center [430, 356] width 212 height 18
type input "2350"
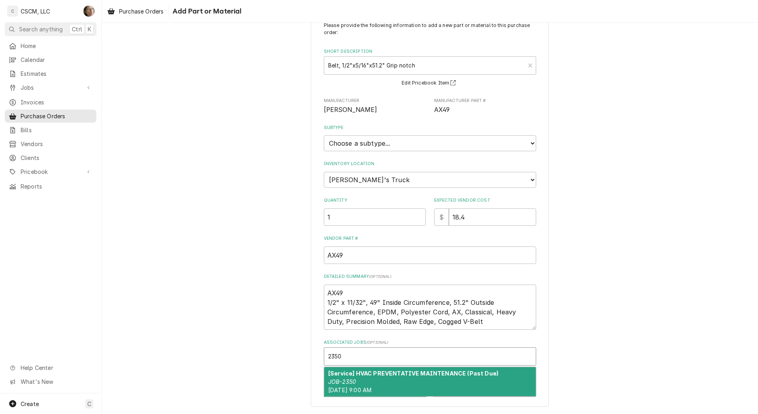
click at [362, 373] on strong "[Service] HVAC PREVENTATIVE MAINTENANCE (Past Due)" at bounding box center [413, 373] width 170 height 7
type textarea "x"
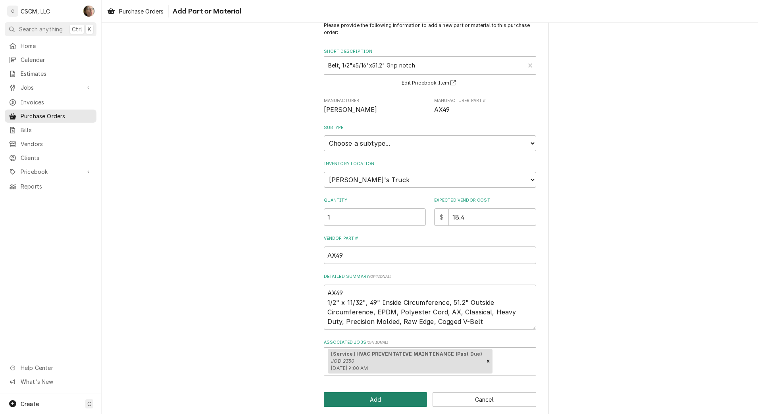
click at [368, 403] on button "Add" at bounding box center [376, 399] width 104 height 15
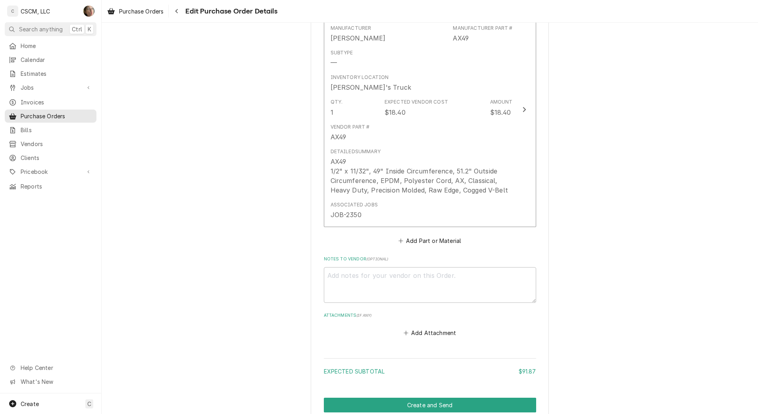
scroll to position [1388, 0]
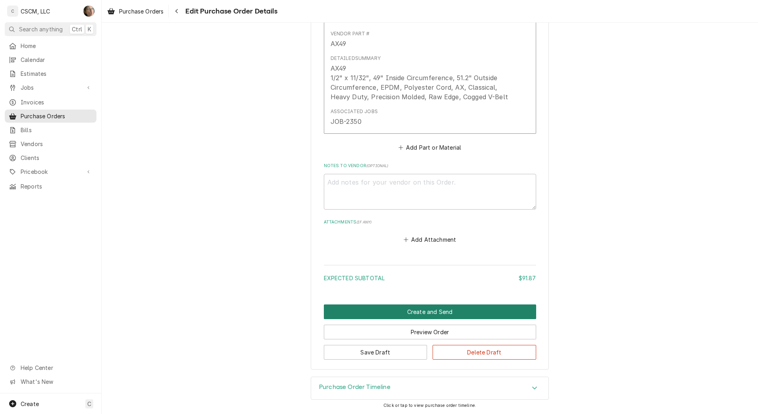
click at [466, 311] on button "Create and Send" at bounding box center [430, 311] width 212 height 15
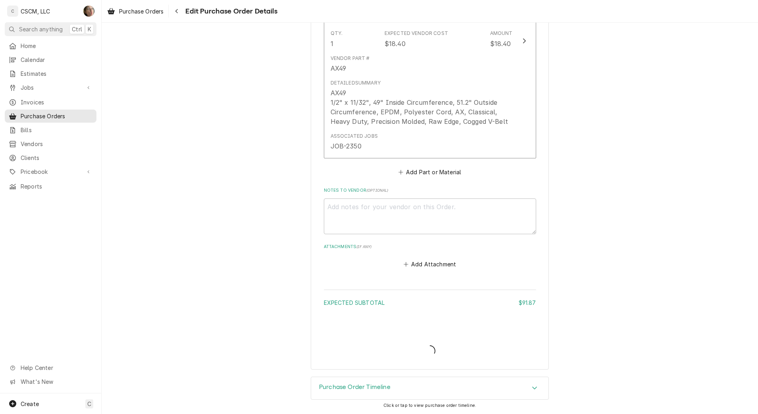
type textarea "x"
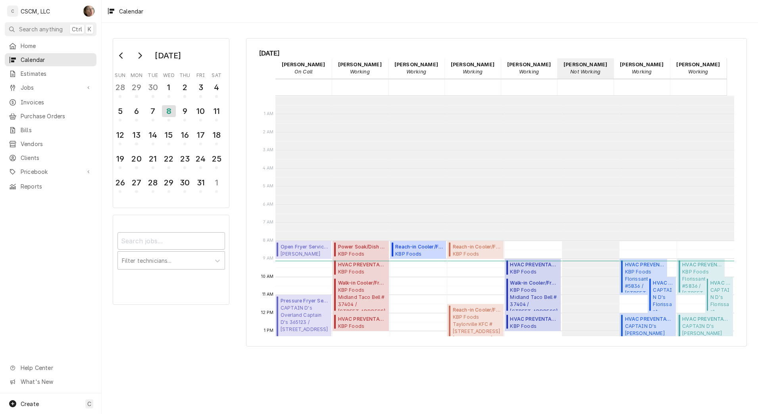
scroll to position [145, 0]
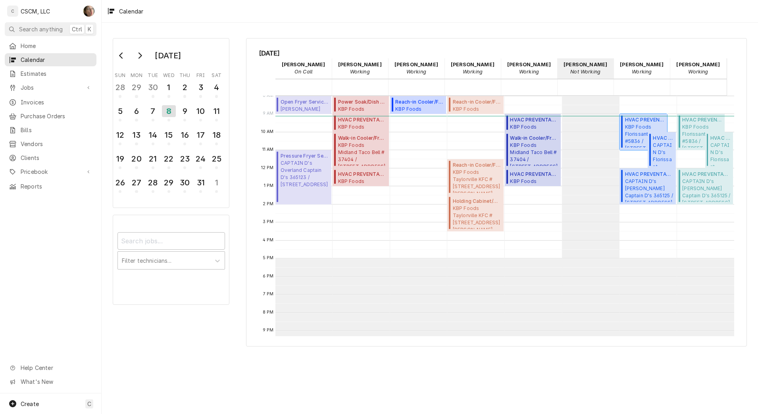
click at [627, 134] on span "KBP Foods Florissant KFC #5836 / [STREET_ADDRESS][US_STATE]" at bounding box center [645, 135] width 40 height 24
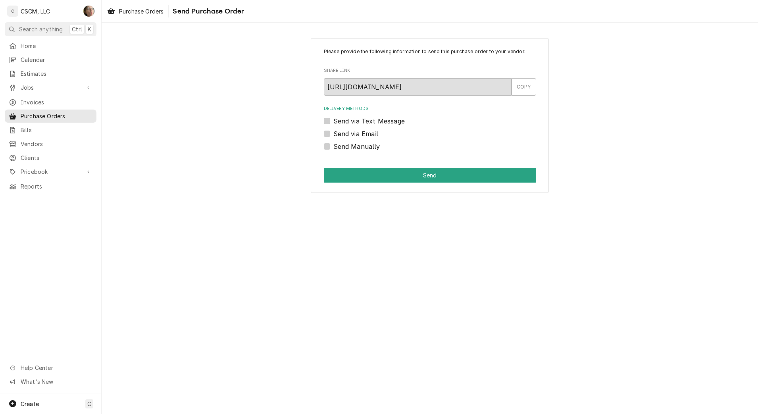
click at [371, 150] on label "Send Manually" at bounding box center [356, 147] width 47 height 10
click at [371, 150] on input "Send Manually" at bounding box center [439, 150] width 212 height 17
checkbox input "true"
click at [393, 173] on button "Send" at bounding box center [430, 175] width 212 height 15
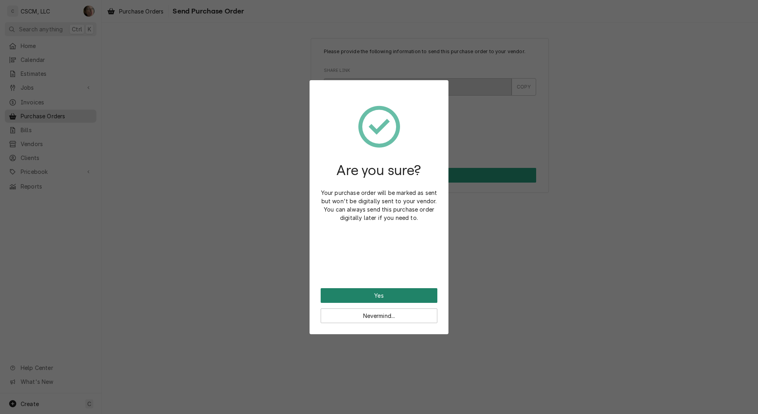
click at [404, 296] on button "Yes" at bounding box center [379, 295] width 117 height 15
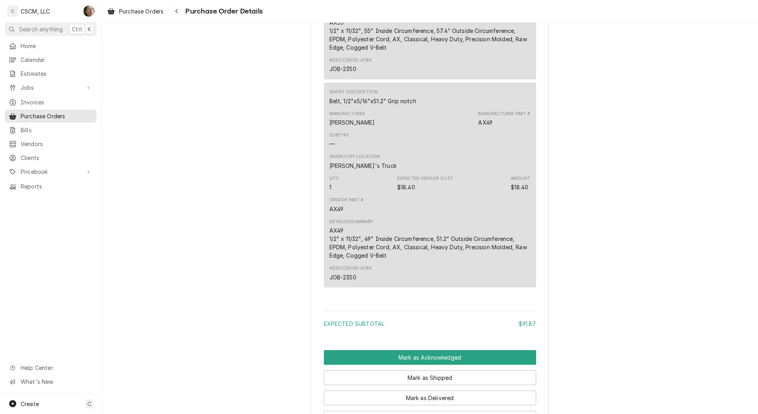
scroll to position [1329, 0]
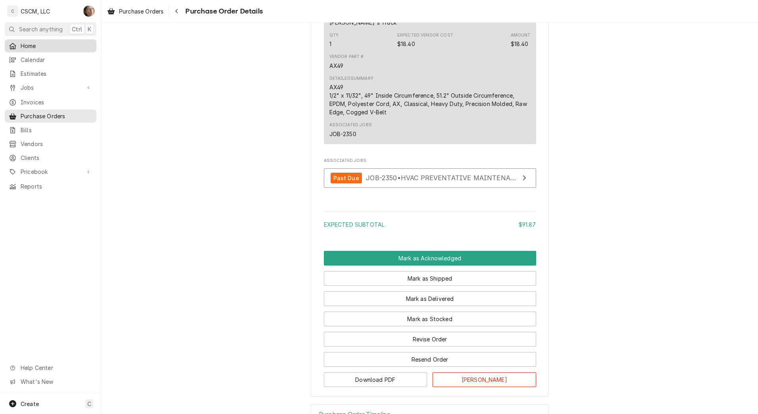
click at [41, 44] on span "Home" at bounding box center [57, 46] width 72 height 8
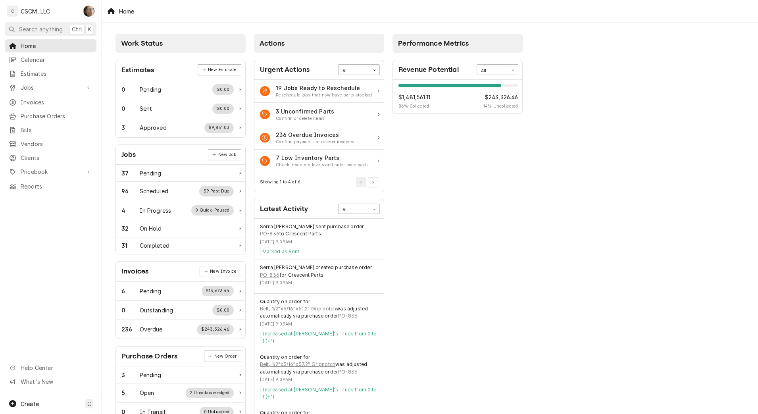
click at [444, 165] on div "Performance Metrics Revenue Potential All 86% $1,481,561.11 86 % Collected $243…" at bounding box center [458, 287] width 139 height 515
click at [44, 85] on span "Jobs" at bounding box center [51, 87] width 60 height 8
click at [45, 104] on link "Jobs" at bounding box center [51, 101] width 92 height 13
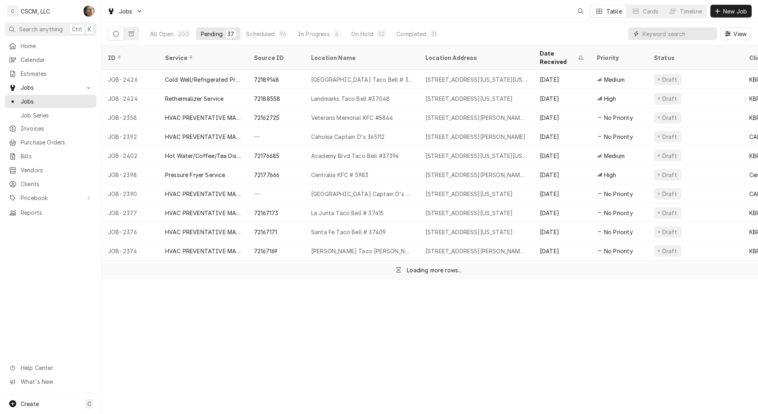
click at [678, 35] on input "Dynamic Content Wrapper" at bounding box center [678, 33] width 71 height 13
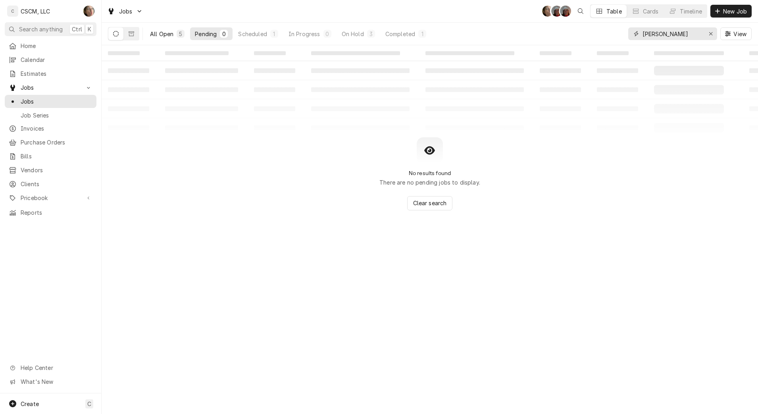
type input "[PERSON_NAME]"
click at [158, 31] on div "All Open" at bounding box center [161, 34] width 23 height 8
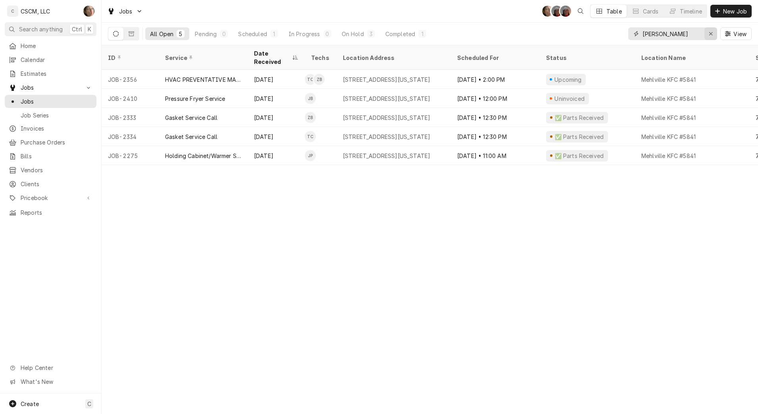
click at [713, 35] on div "Erase input" at bounding box center [711, 34] width 8 height 8
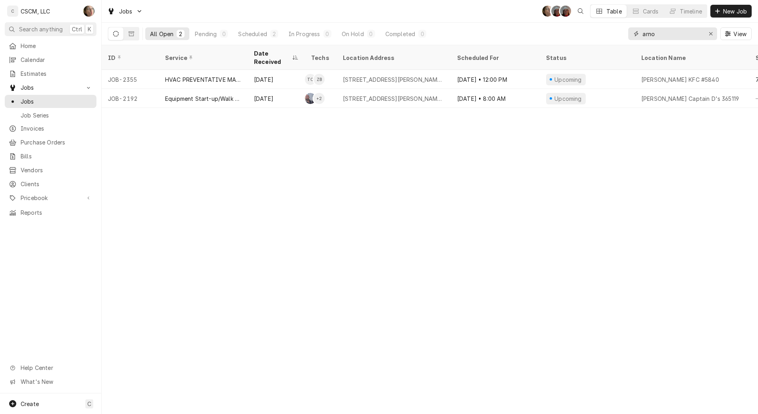
type input "arno"
click at [667, 6] on button "Timeline" at bounding box center [685, 11] width 43 height 13
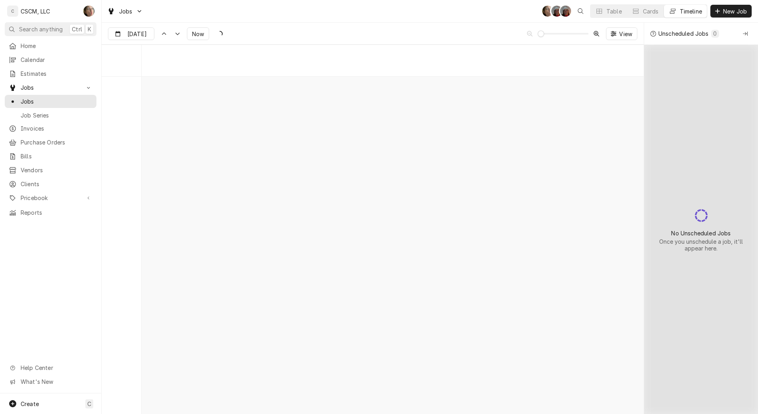
scroll to position [6985, 0]
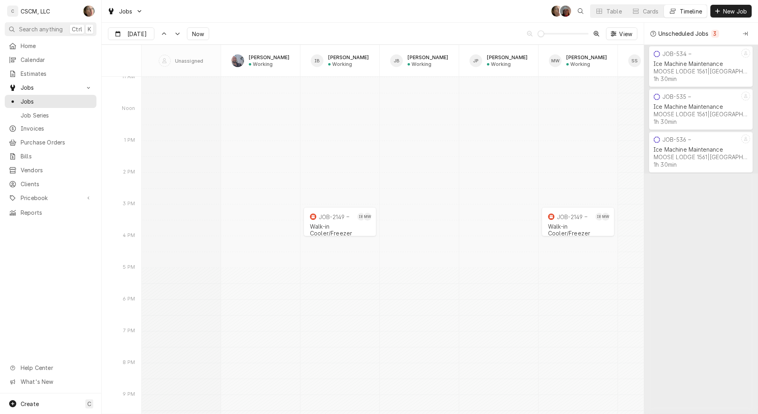
click at [606, 10] on div "Table" at bounding box center [613, 11] width 15 height 8
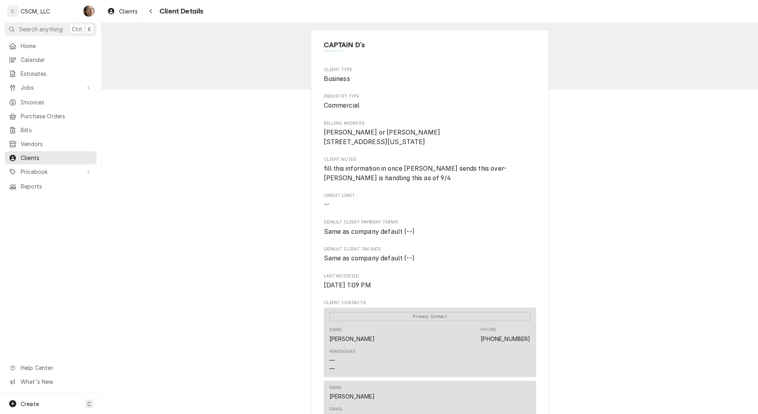
scroll to position [595, 0]
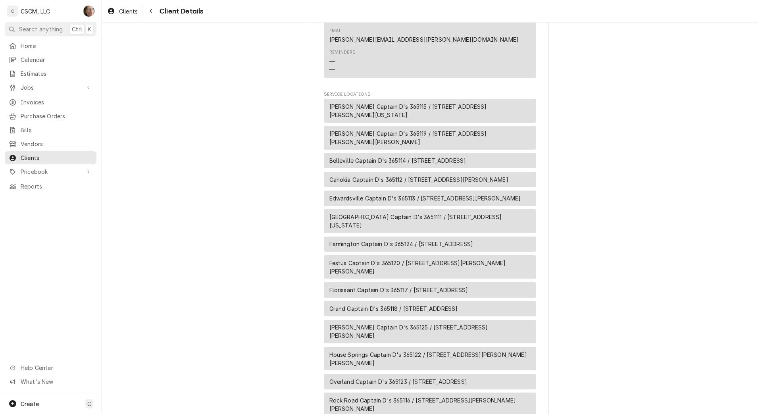
click at [44, 46] on span "Home" at bounding box center [57, 46] width 72 height 8
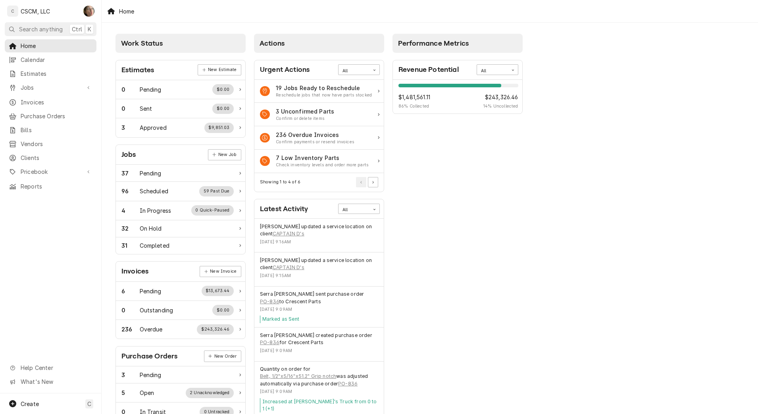
click at [44, 171] on link "Pricebook" at bounding box center [51, 171] width 92 height 13
click at [52, 195] on span "Parts & Materials" at bounding box center [57, 199] width 72 height 8
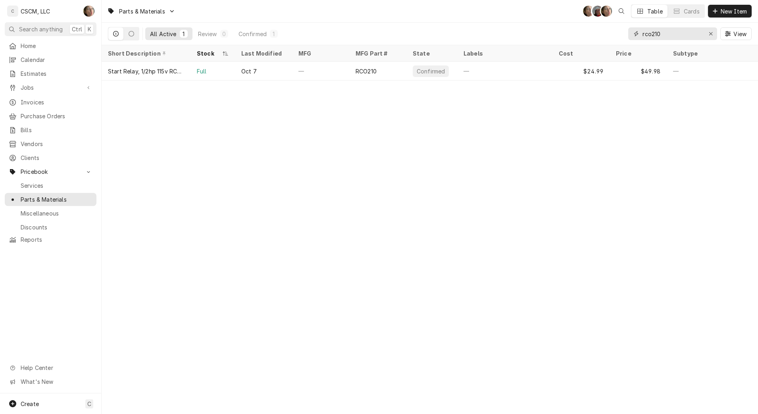
click at [709, 33] on icon "Erase input" at bounding box center [711, 34] width 4 height 6
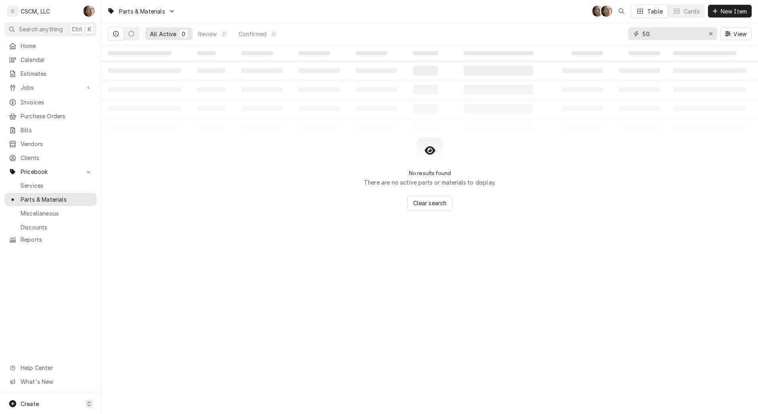
type input "5"
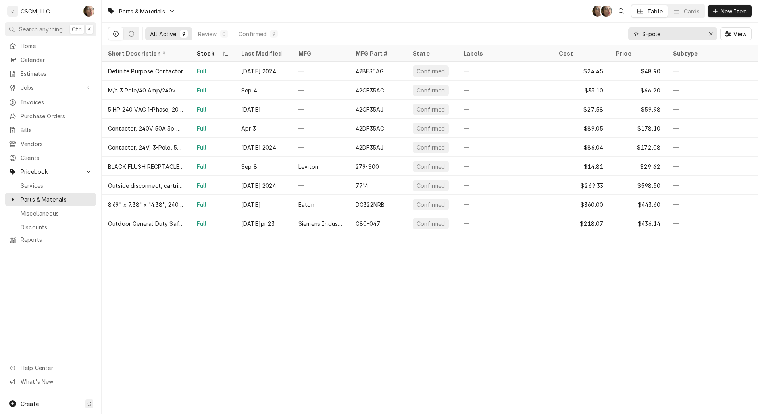
click at [676, 34] on input "3-pole" at bounding box center [673, 33] width 60 height 13
type input "3"
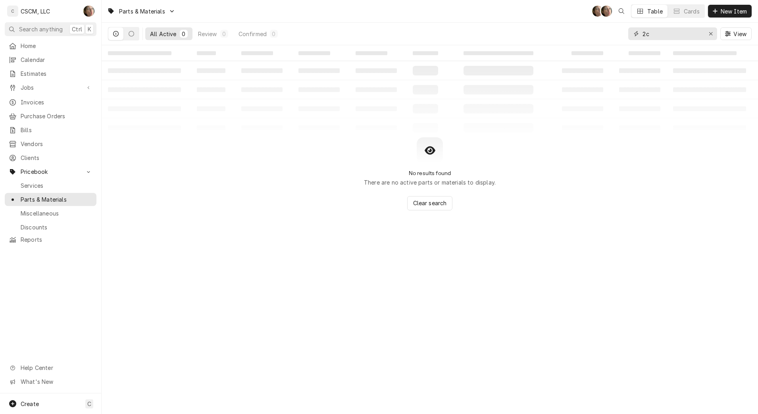
type input "2"
type input "power outlet"
click at [710, 34] on icon "Erase input" at bounding box center [711, 34] width 4 height 6
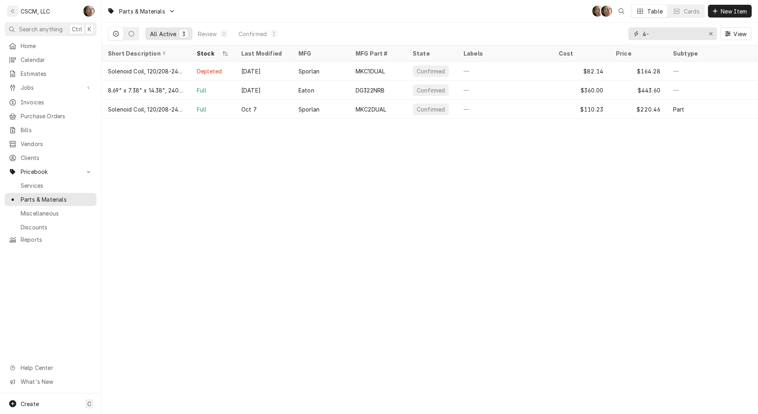
type input "4"
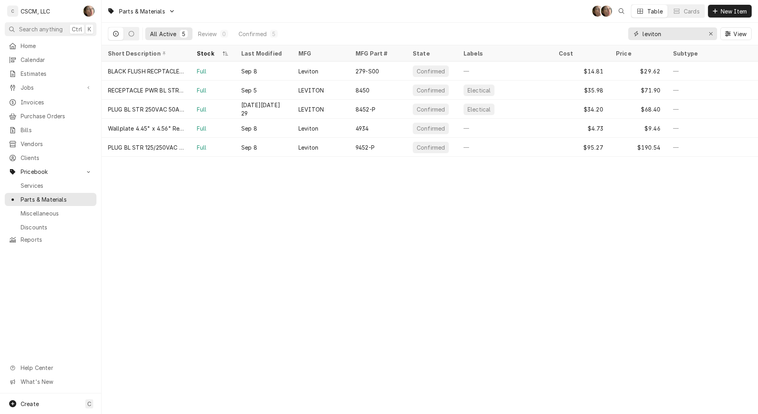
type input "leviton"
click at [174, 109] on div "PLUG BL STR 250VAC 50A 3 4 BK 7.5HP INDL" at bounding box center [146, 109] width 76 height 8
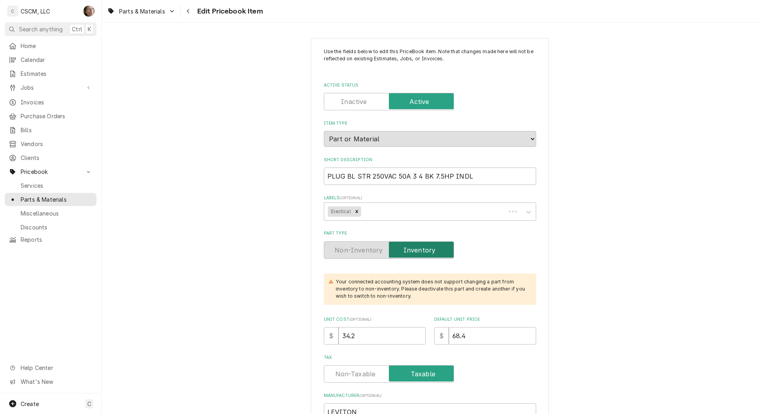
type textarea "x"
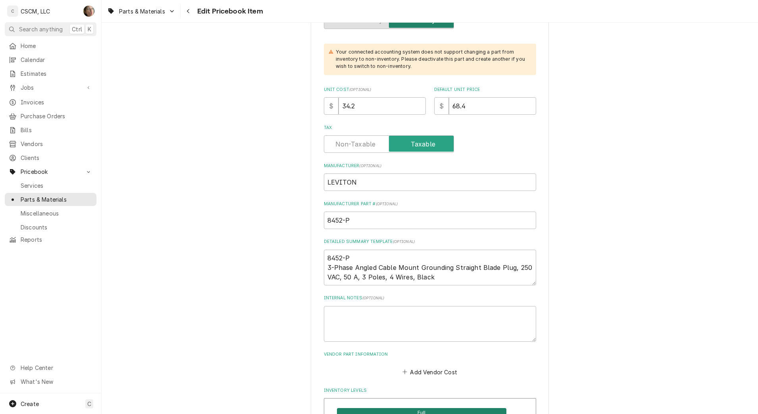
scroll to position [266, 0]
drag, startPoint x: 360, startPoint y: 224, endPoint x: 304, endPoint y: 233, distance: 56.7
click at [185, 15] on button "Navigate back" at bounding box center [188, 11] width 13 height 13
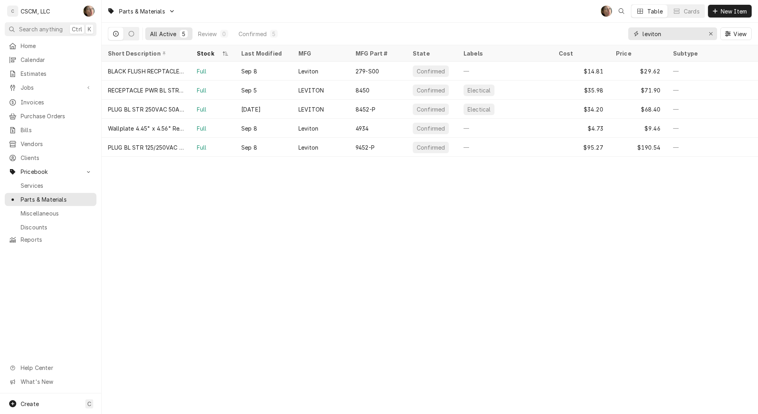
click at [709, 34] on icon "Erase input" at bounding box center [711, 34] width 4 height 6
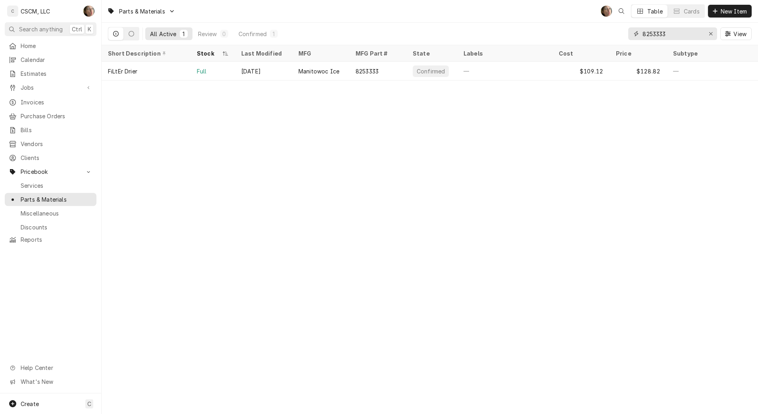
type input "8253333"
click at [481, 75] on div "—" at bounding box center [504, 71] width 95 height 19
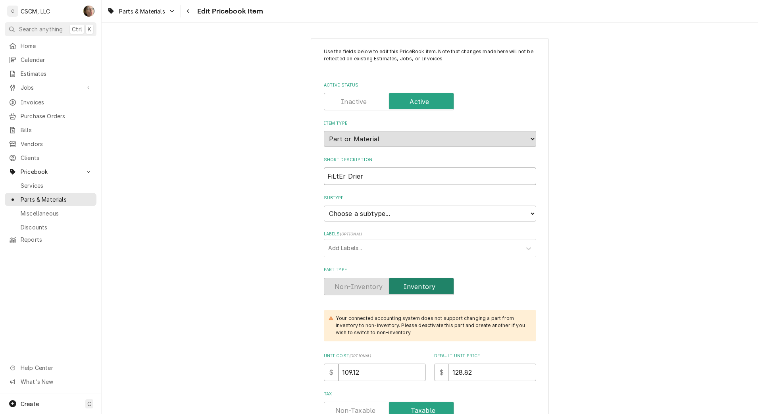
drag, startPoint x: 386, startPoint y: 177, endPoint x: 307, endPoint y: 180, distance: 79.1
type textarea "x"
type input "F"
type textarea "x"
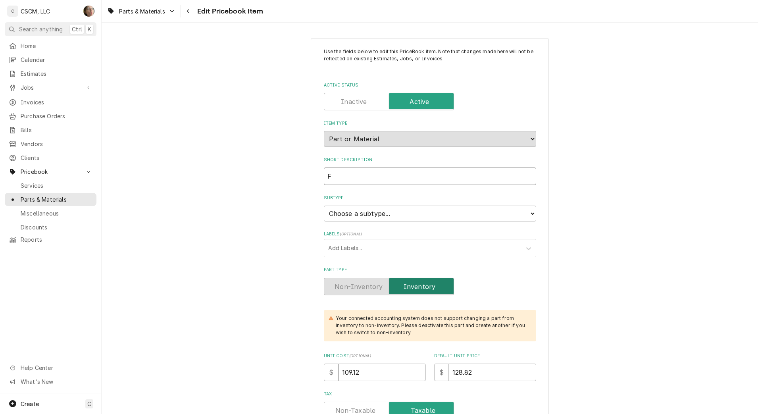
type input "Fi"
type textarea "x"
type input "Fil"
type textarea "x"
type input "Filt"
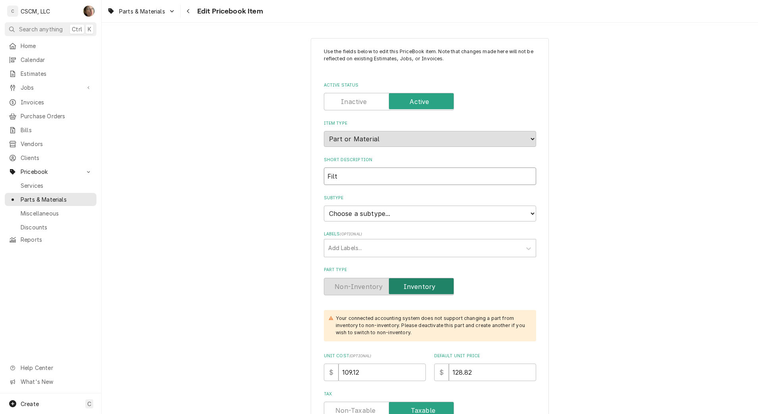
type textarea "x"
type input "Filte"
type textarea "x"
type input "Filter"
type textarea "x"
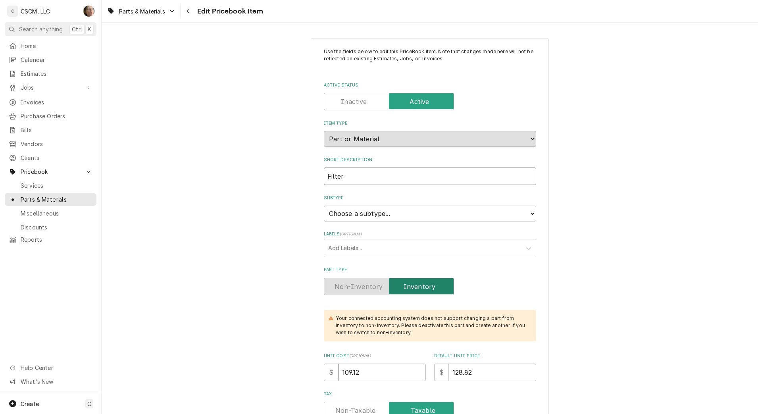
type input "Filter"
type textarea "x"
type input "Filter D"
type textarea "x"
type input "Filter Dr"
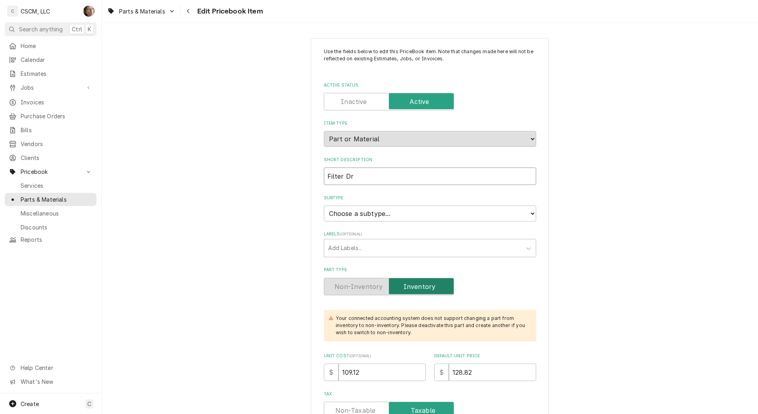
type textarea "x"
type input "Filter Dri"
type textarea "x"
type input "Filter Drie"
type textarea "x"
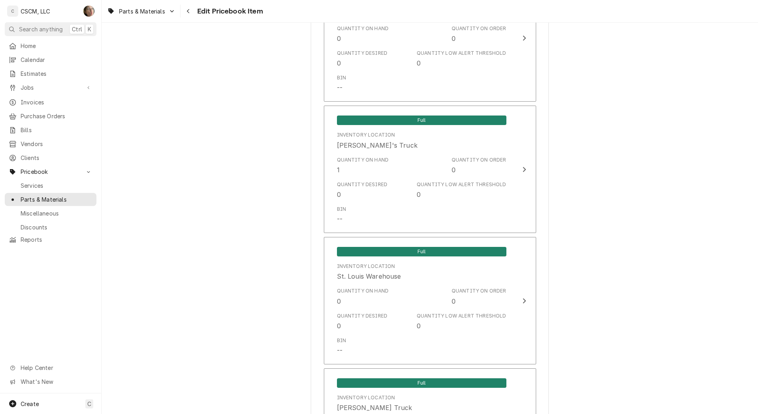
scroll to position [1494, 0]
type input "Filter Drier"
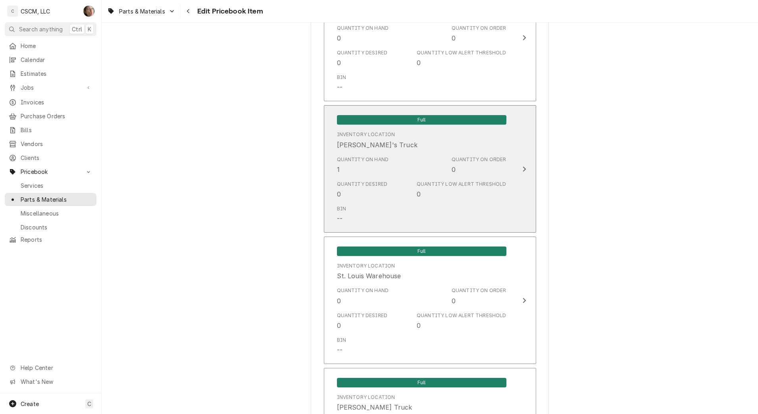
click at [395, 204] on div "Bin --" at bounding box center [421, 214] width 169 height 25
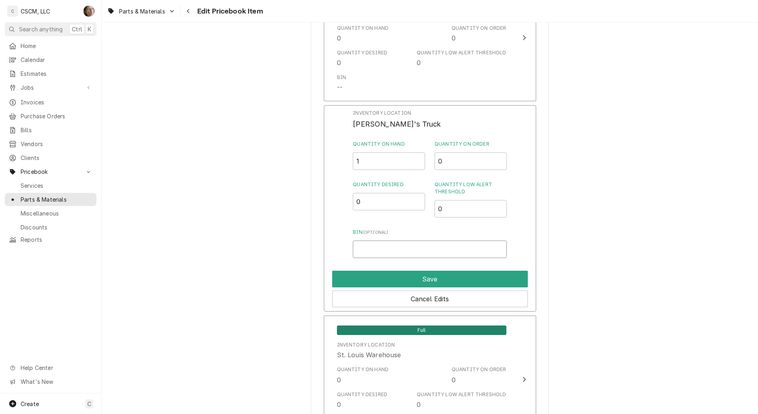
click at [364, 255] on input "Bin ( optional )" at bounding box center [430, 249] width 154 height 17
type input "Slide 4"
click at [380, 281] on button "Save" at bounding box center [430, 279] width 196 height 17
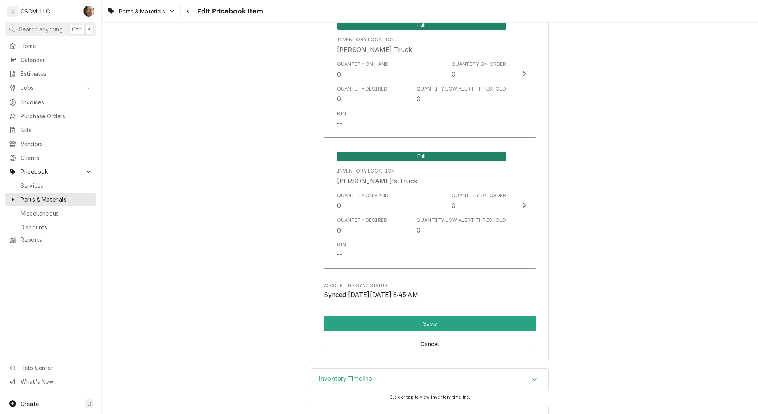
scroll to position [1881, 0]
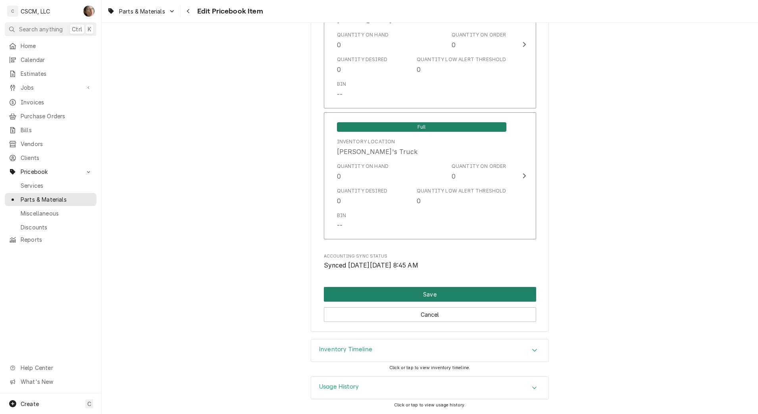
click at [385, 300] on button "Save" at bounding box center [430, 294] width 212 height 15
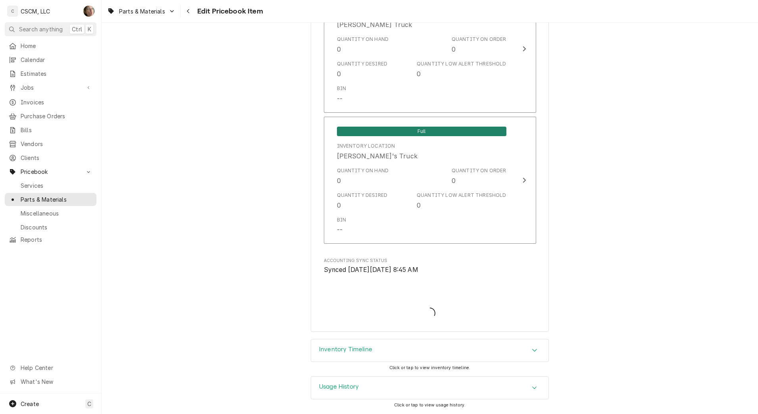
scroll to position [1877, 0]
type textarea "x"
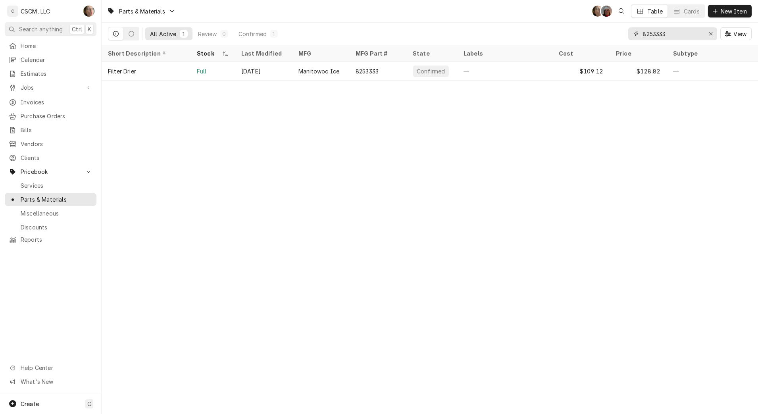
click at [709, 37] on div "Erase input" at bounding box center [711, 34] width 8 height 8
type input "3516478"
click at [434, 73] on div "Confirmed" at bounding box center [431, 71] width 36 height 12
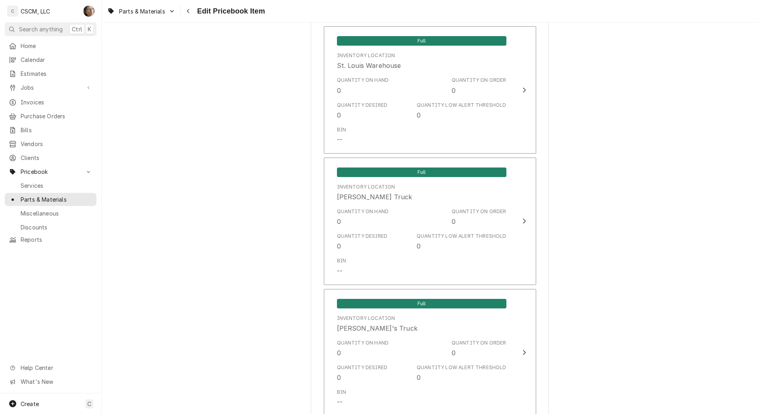
scroll to position [1587, 0]
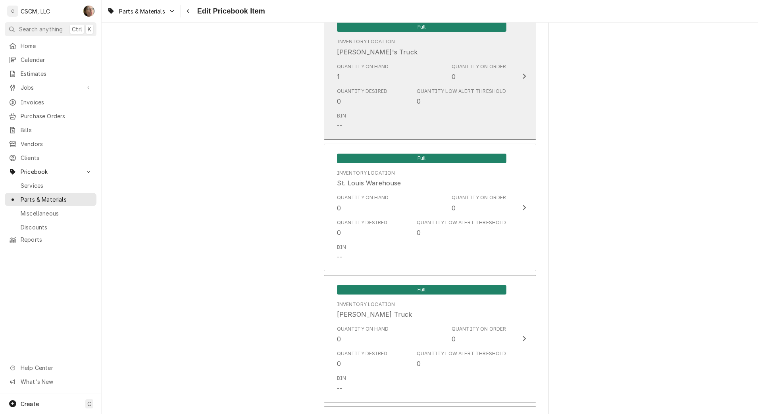
click at [436, 107] on div "Quantity Desired 0 Quantity Low Alert Threshold 0" at bounding box center [421, 97] width 169 height 25
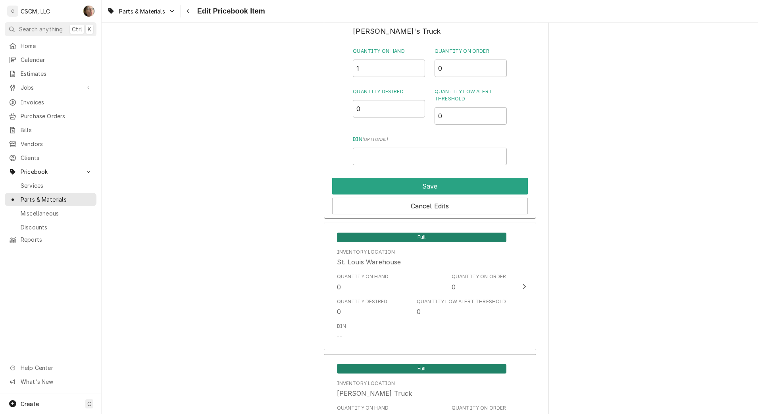
scroll to position [1666, 0]
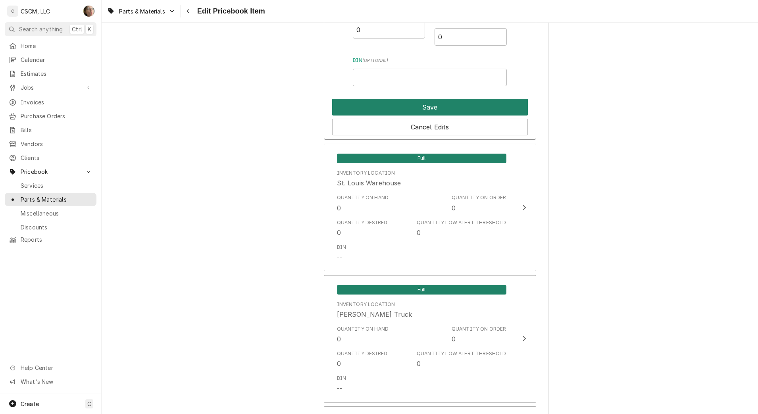
drag, startPoint x: 436, startPoint y: 107, endPoint x: 394, endPoint y: 83, distance: 48.2
click at [394, 83] on div "Inventory Location Sam's Truck Quantity on Hand 1 Quantity on Order 0 Quantity …" at bounding box center [430, 36] width 212 height 206
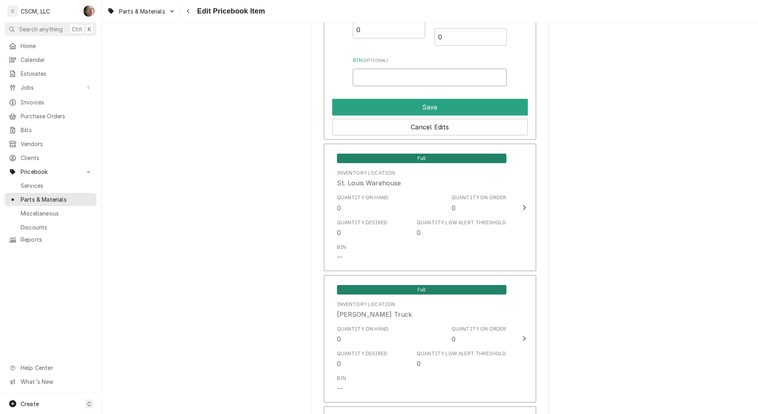
click at [394, 83] on input "Bin ( optional )" at bounding box center [430, 77] width 154 height 17
type input "Slide 4"
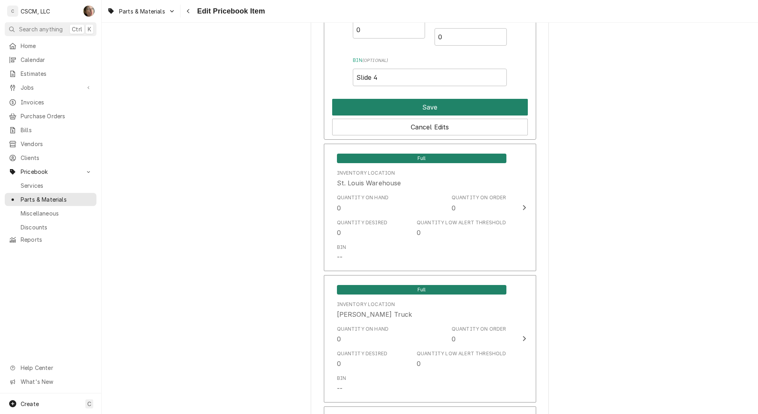
click at [403, 106] on button "Save" at bounding box center [430, 107] width 196 height 17
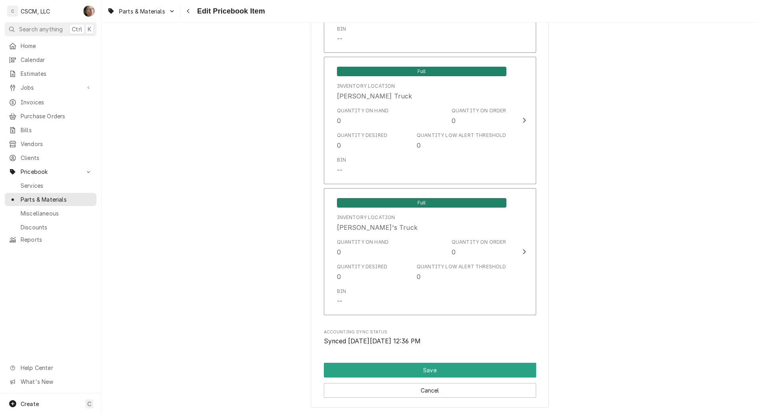
scroll to position [1810, 0]
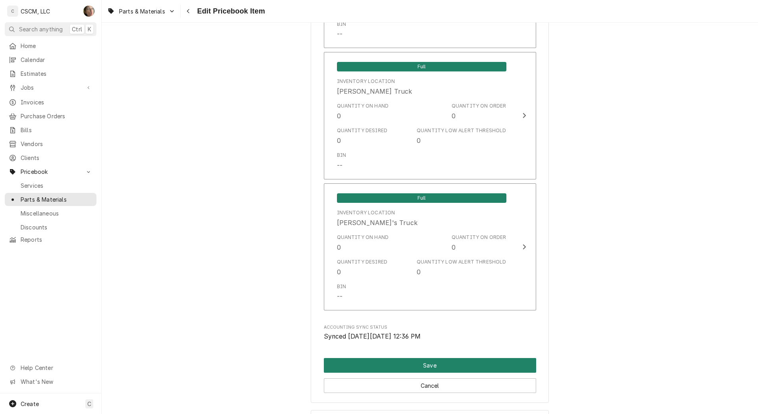
click at [346, 364] on button "Save" at bounding box center [430, 365] width 212 height 15
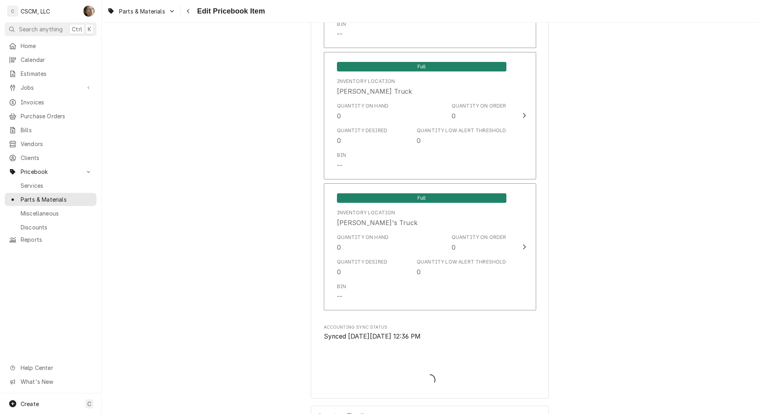
type textarea "x"
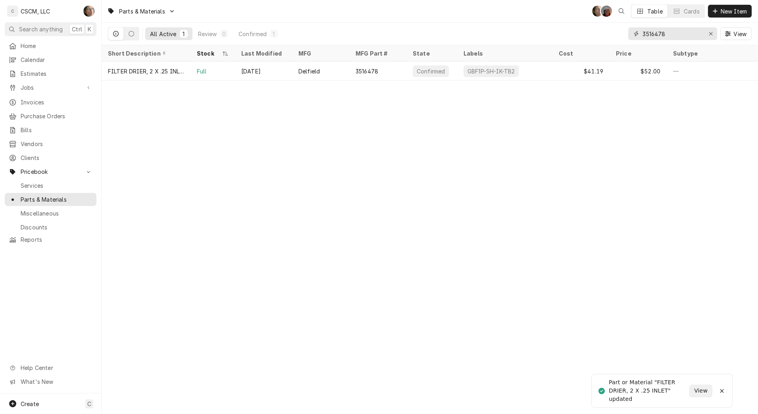
click at [717, 30] on button "Erase input" at bounding box center [711, 33] width 13 height 13
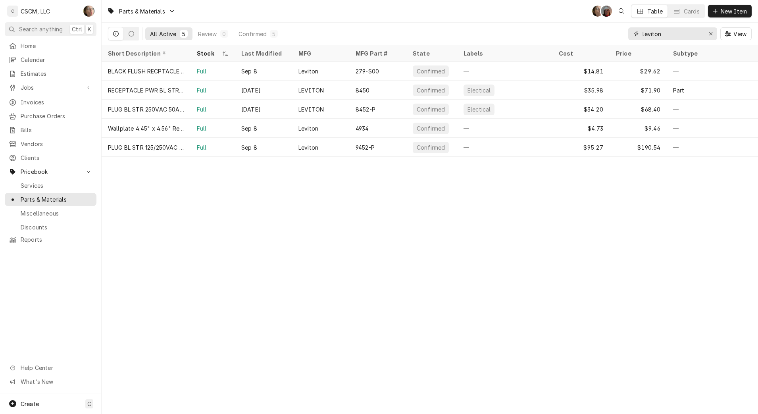
type input "leviton"
click at [397, 91] on div "8450" at bounding box center [377, 90] width 57 height 19
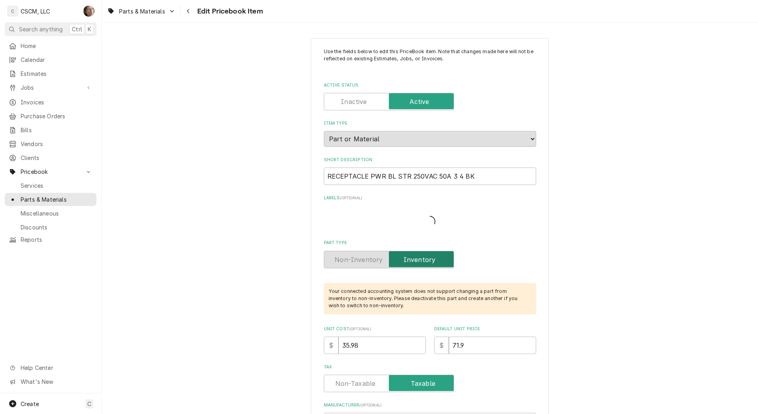
type textarea "x"
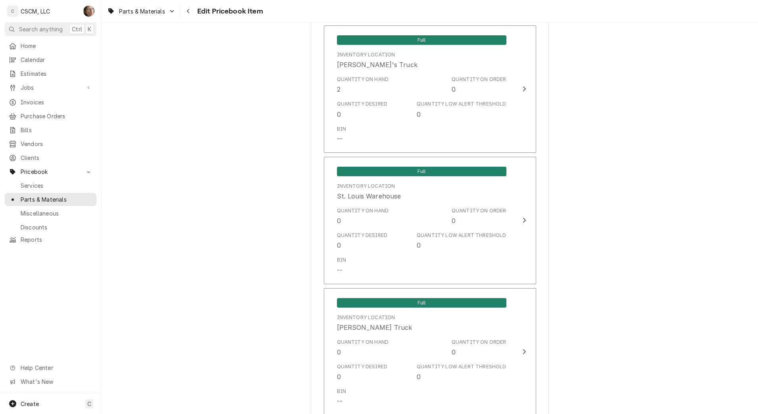
scroll to position [1508, 0]
